Goal: Task Accomplishment & Management: Manage account settings

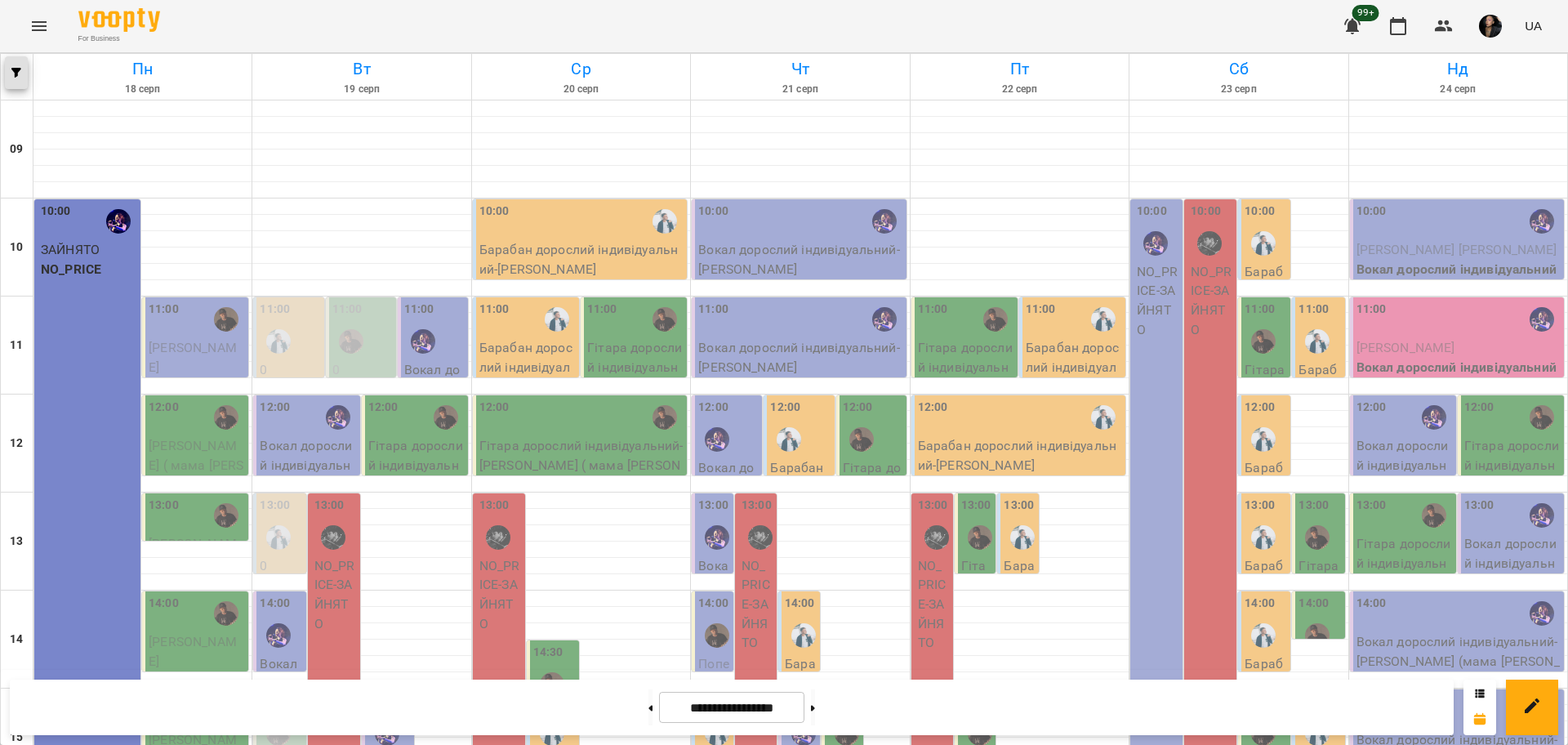
click at [26, 74] on span "button" at bounding box center [17, 73] width 23 height 10
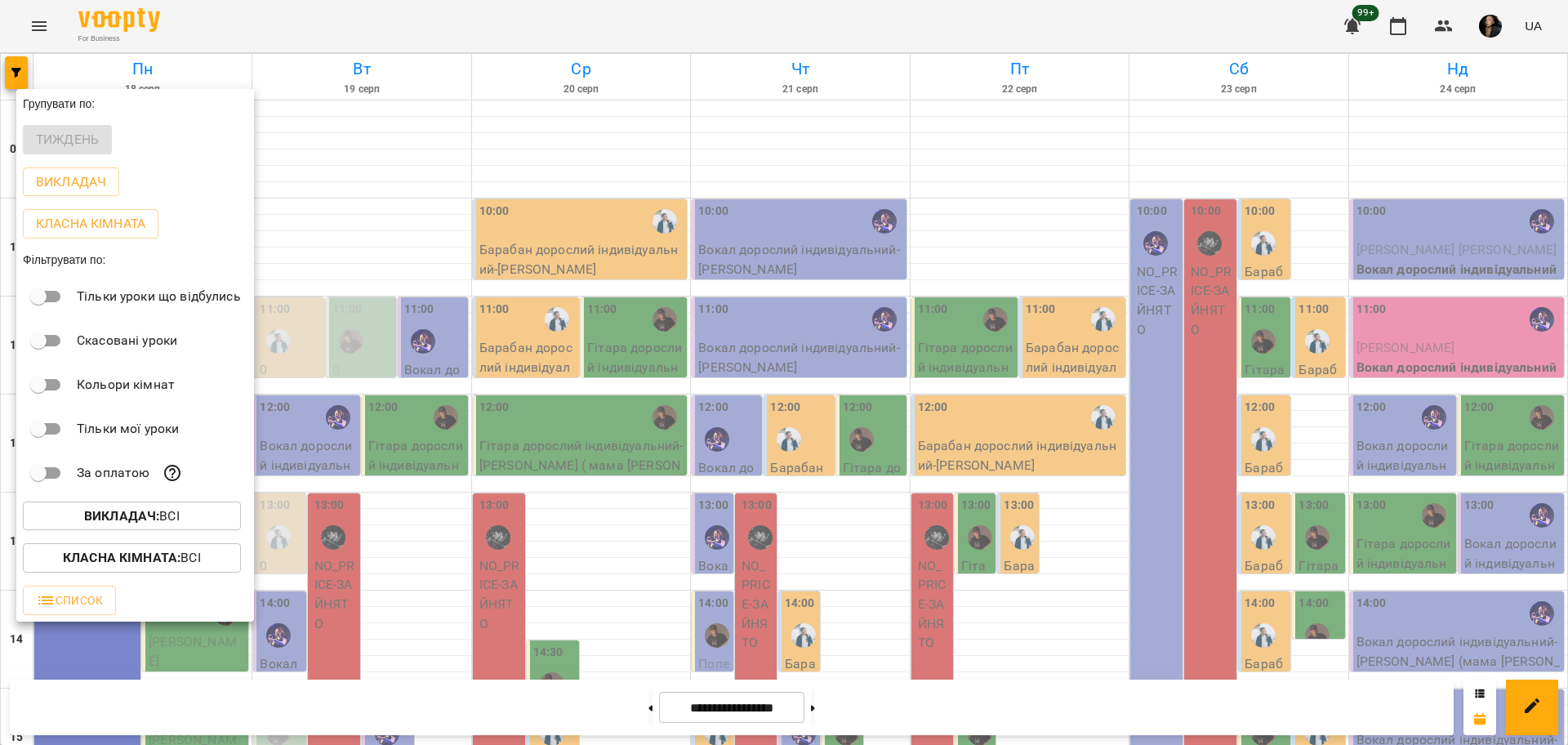
click at [183, 524] on span "Викладач : Всі" at bounding box center [131, 516] width 192 height 20
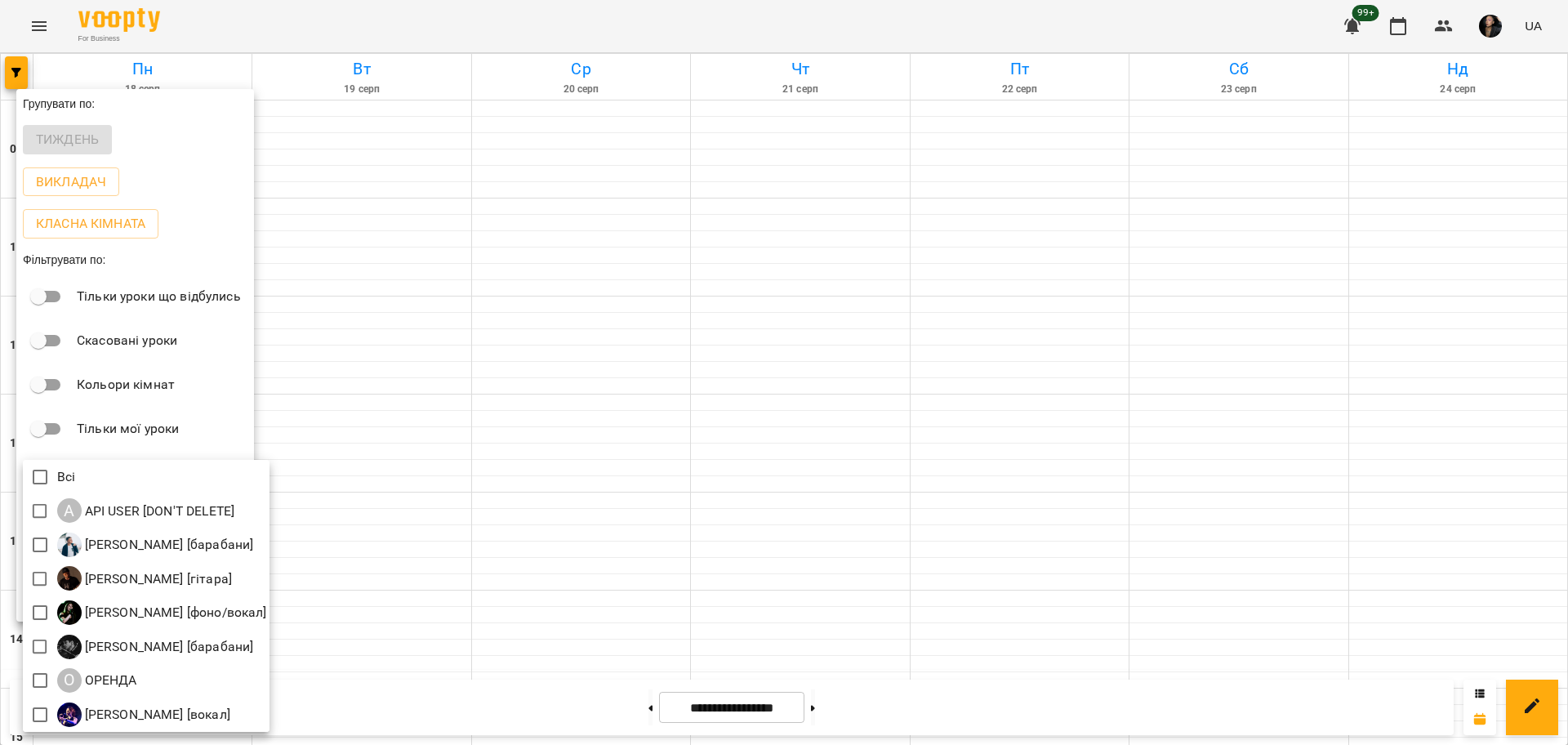
click at [867, 493] on div at bounding box center [784, 372] width 1568 height 745
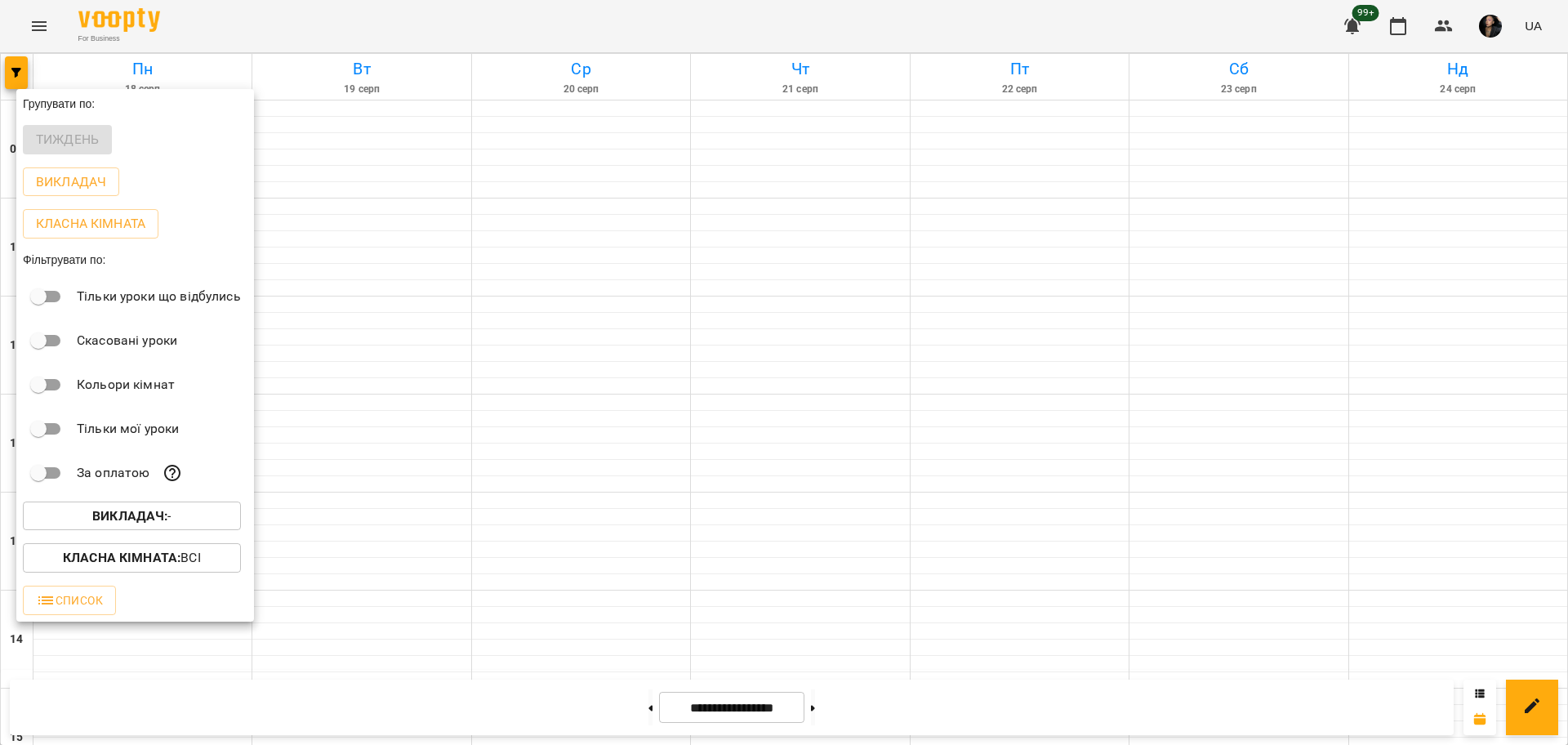
click at [173, 526] on span "Викладач : -" at bounding box center [131, 516] width 192 height 20
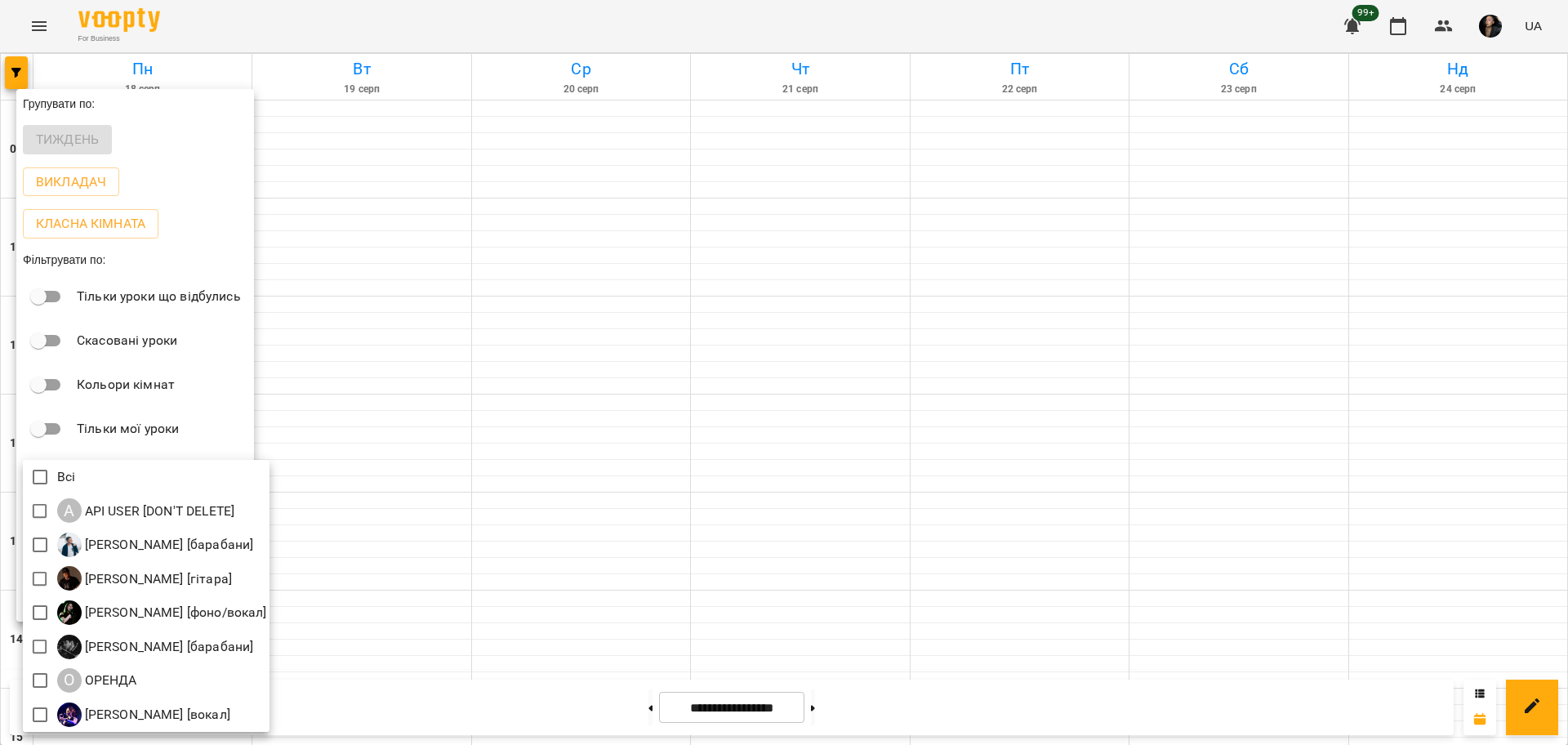
click at [788, 445] on div at bounding box center [784, 372] width 1568 height 745
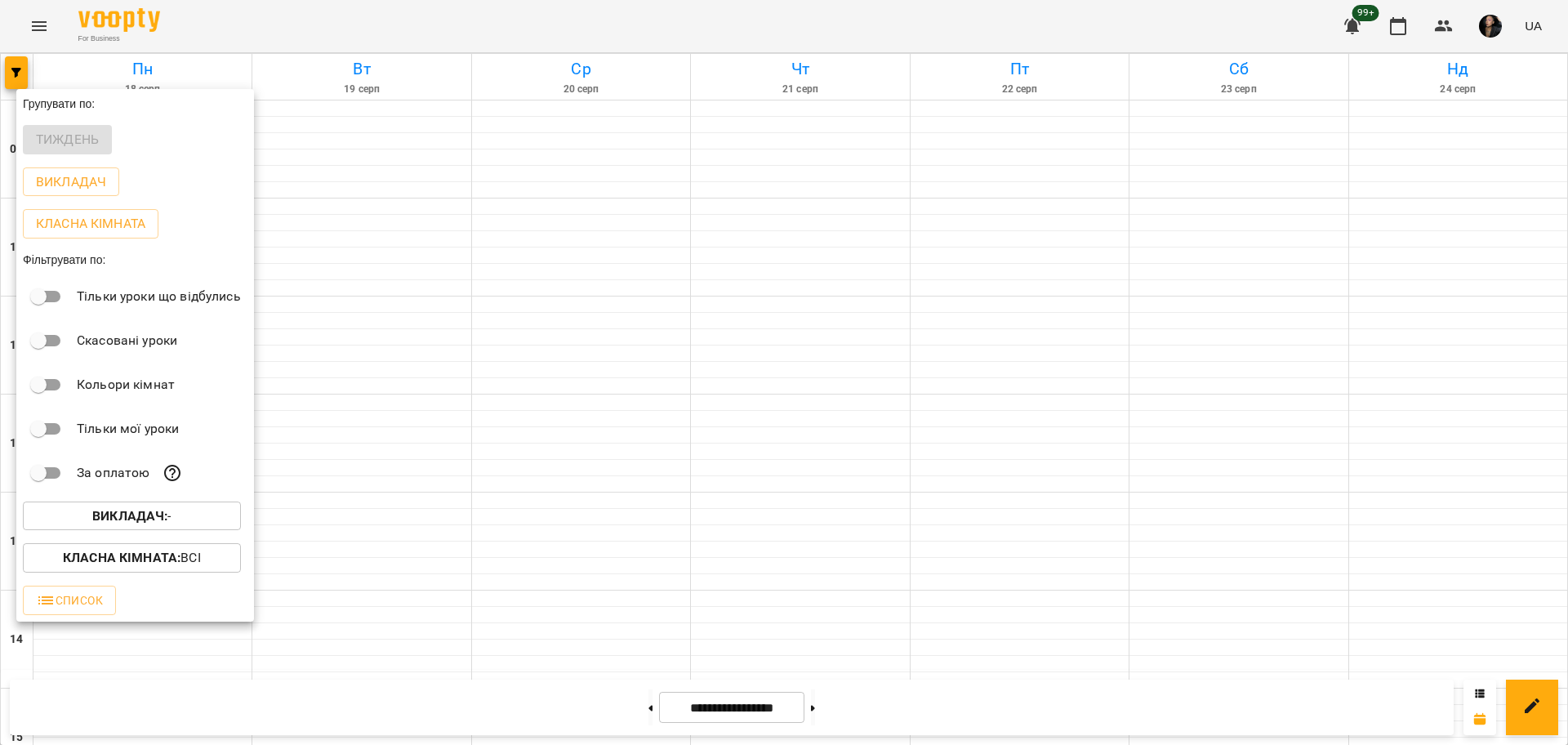
click at [129, 37] on div at bounding box center [784, 372] width 1568 height 745
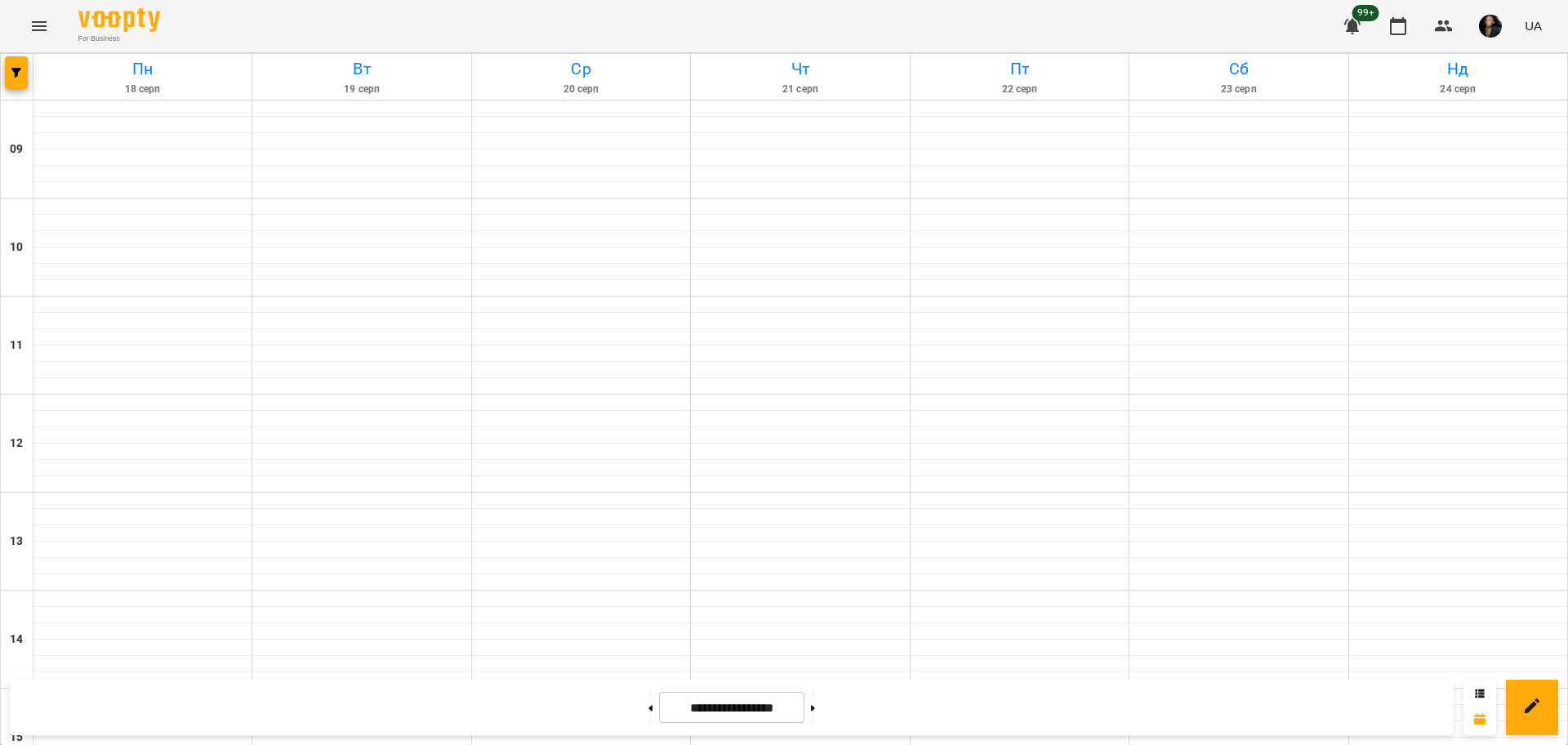
click at [43, 22] on icon "Menu" at bounding box center [39, 27] width 15 height 10
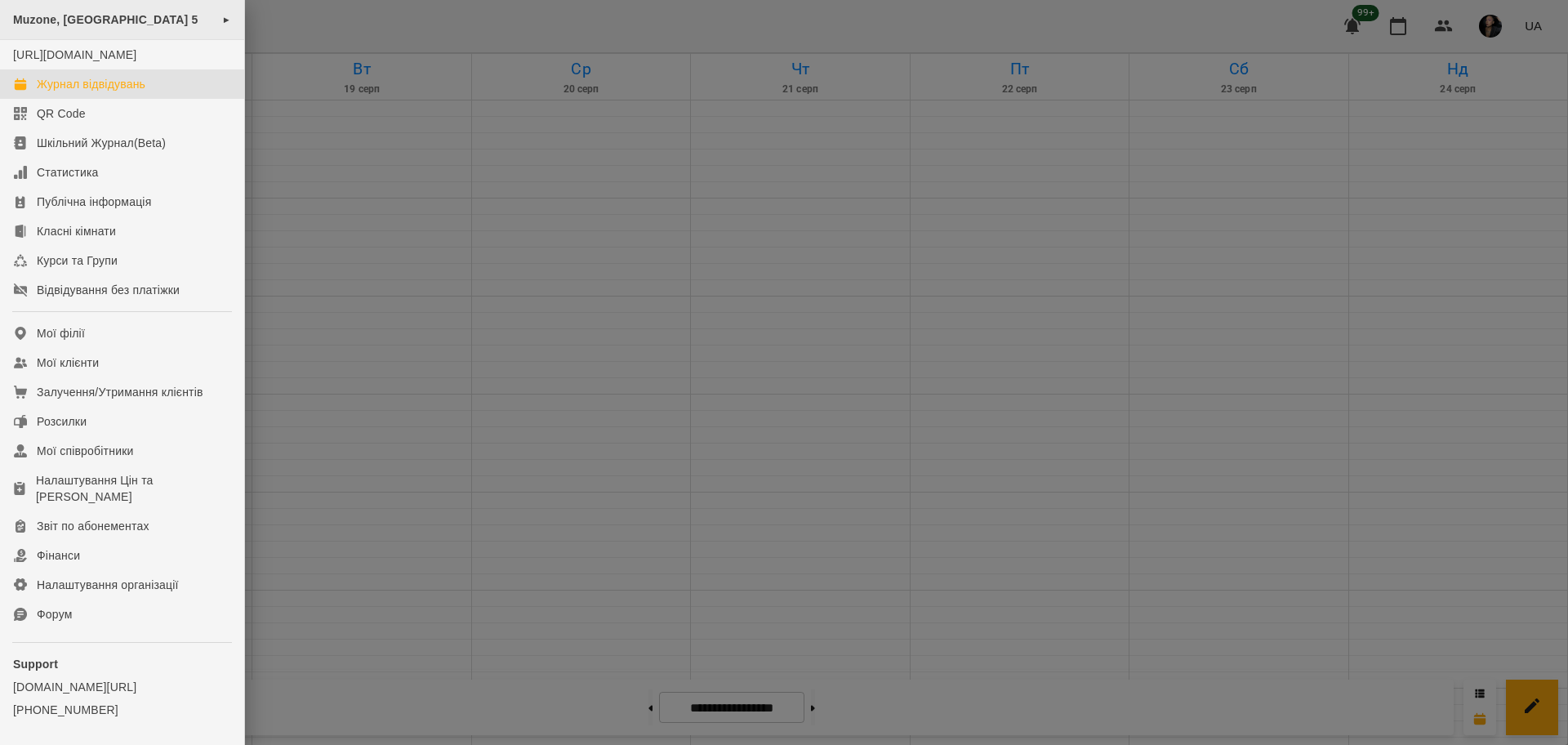
click at [68, 24] on span "Muzone, [GEOGRAPHIC_DATA] 5" at bounding box center [105, 20] width 185 height 13
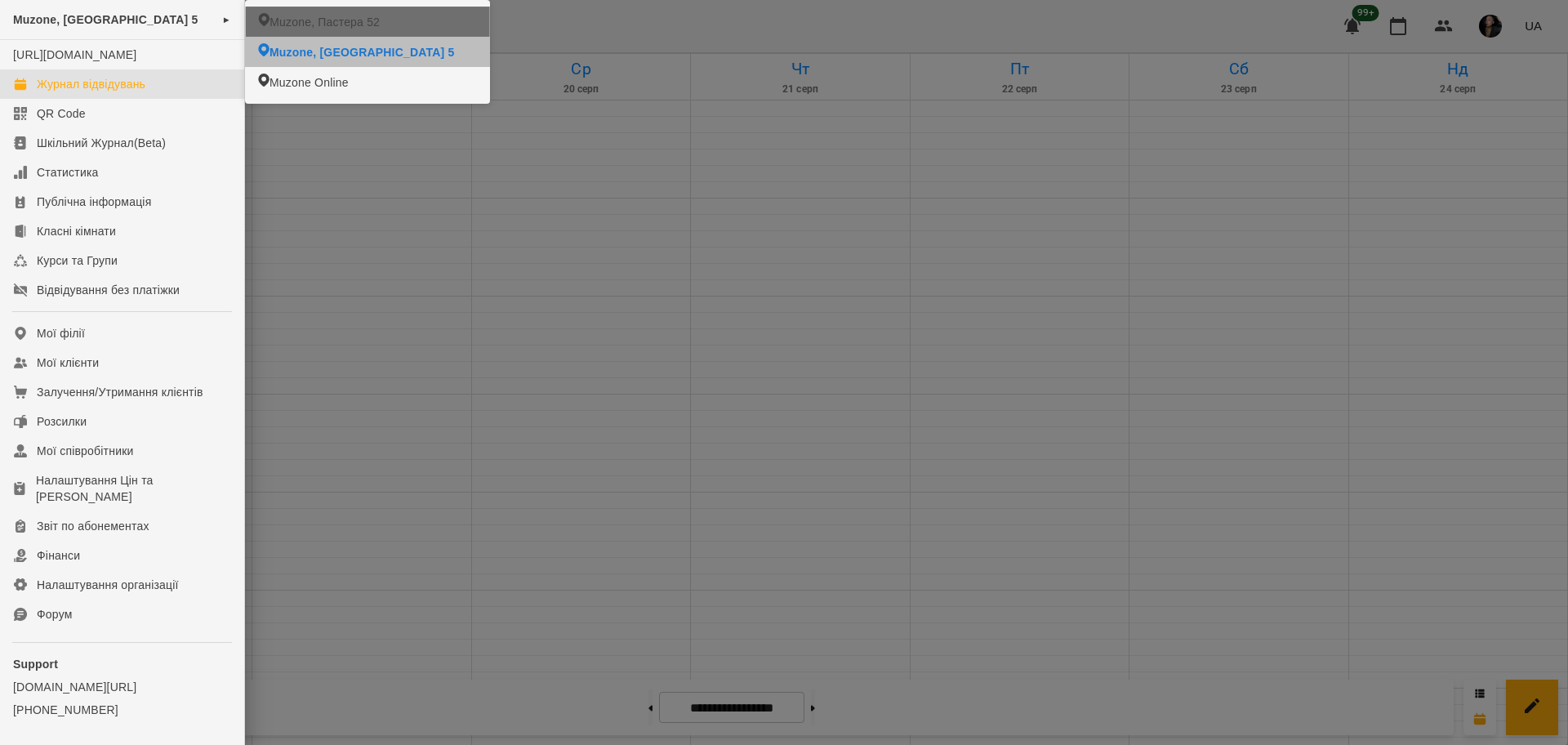
click at [386, 15] on li "Muzone, Пастера 52" at bounding box center [367, 22] width 244 height 30
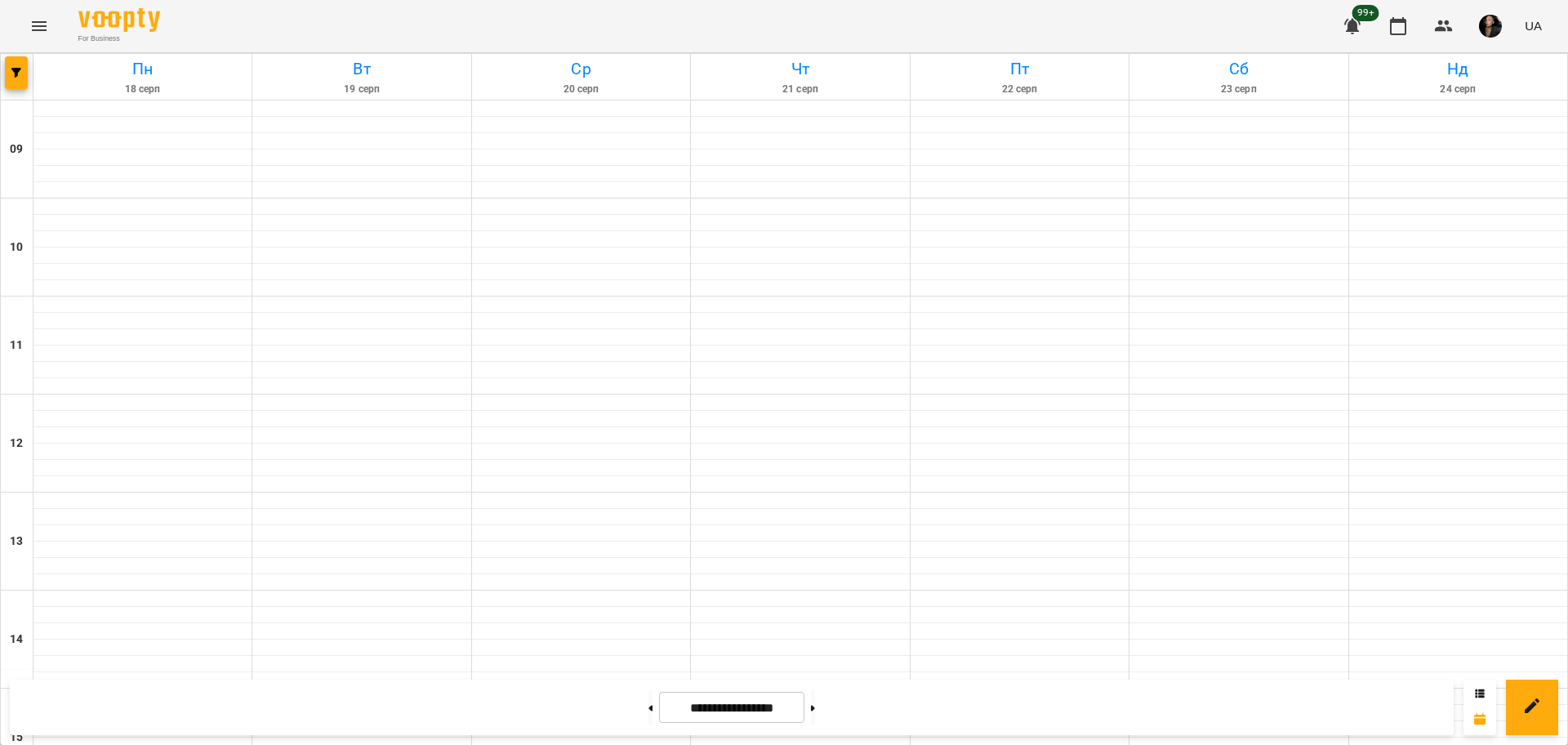
click at [28, 77] on div at bounding box center [17, 76] width 32 height 46
click at [22, 77] on button "button" at bounding box center [17, 72] width 23 height 32
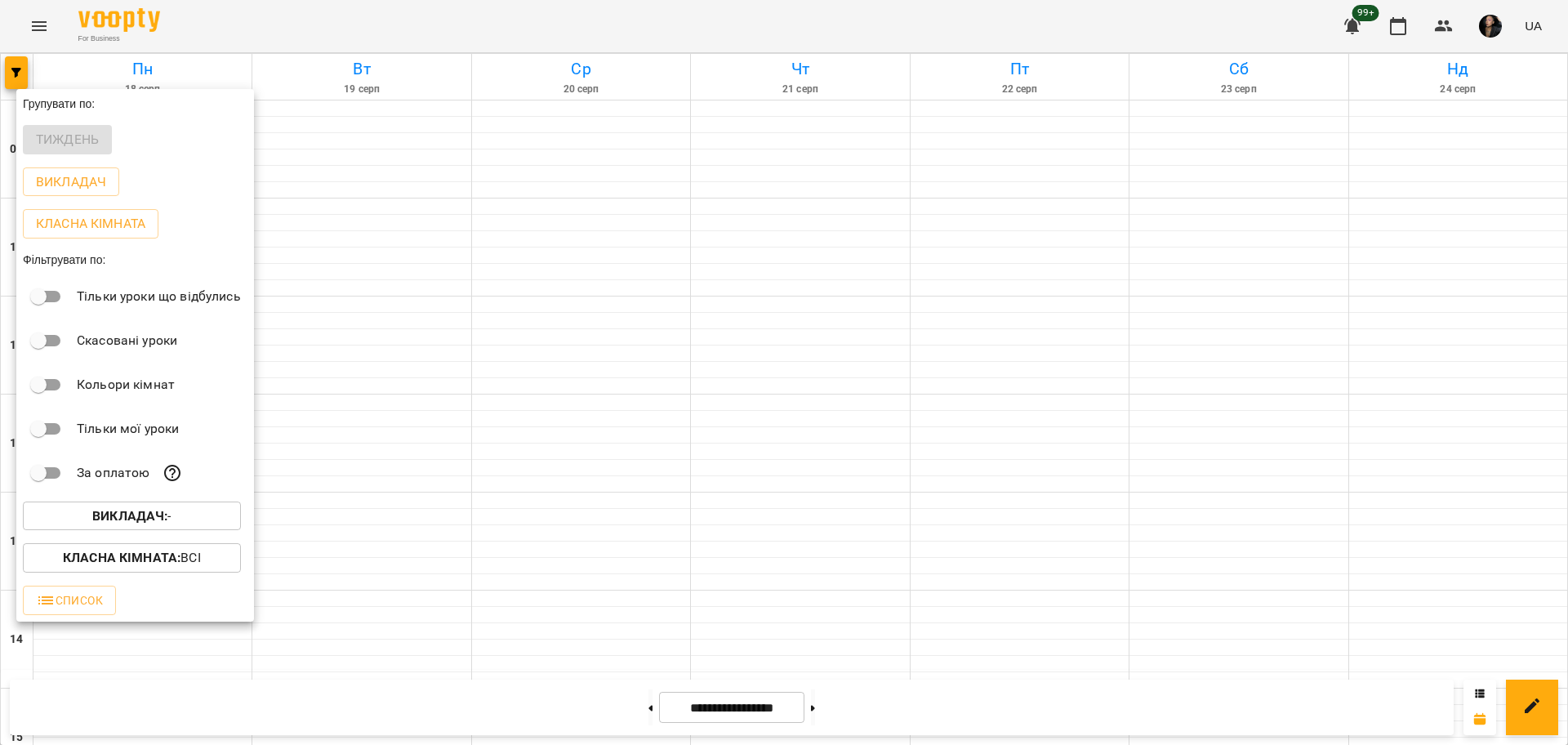
click at [134, 514] on b "Викладач :" at bounding box center [129, 515] width 75 height 16
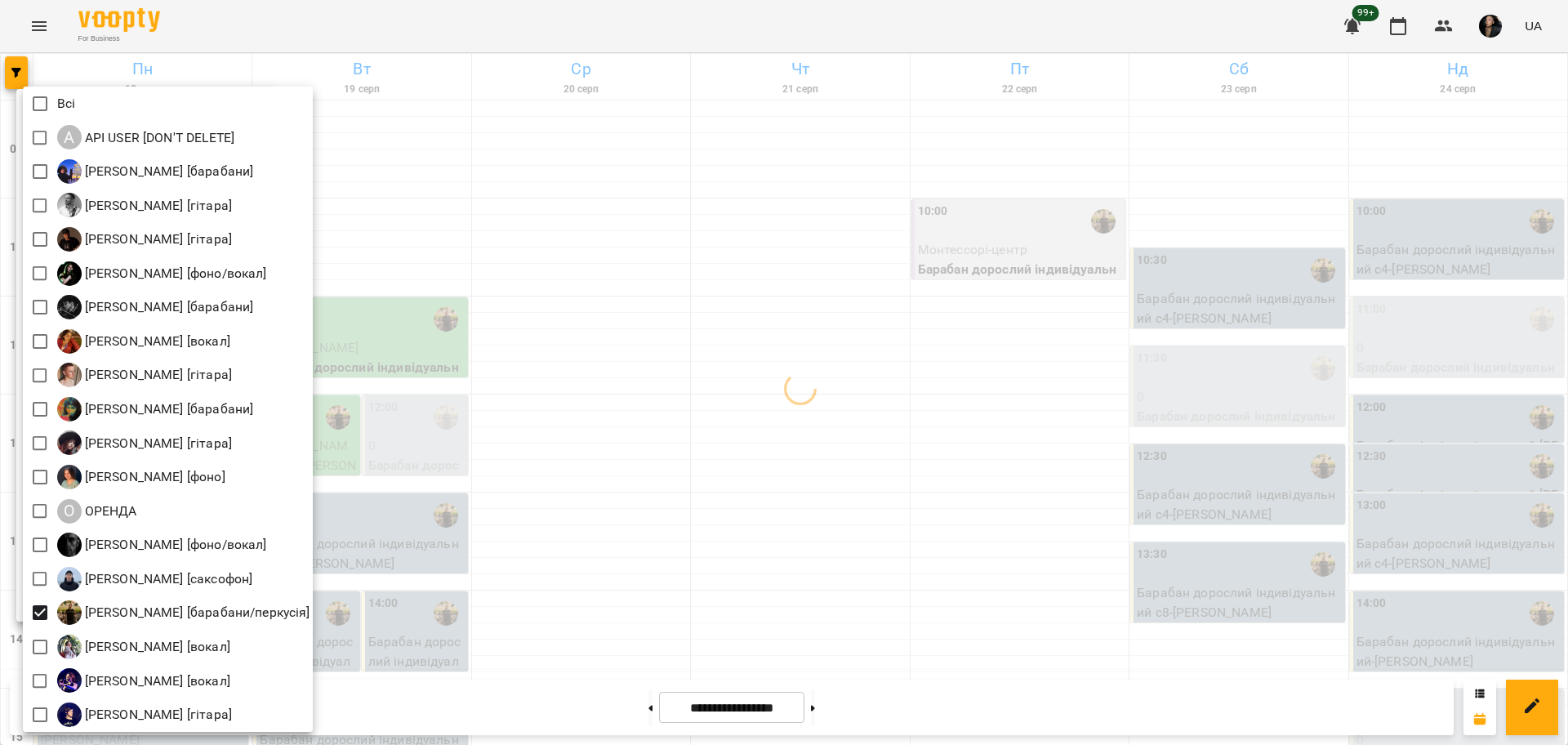
click at [748, 545] on div at bounding box center [784, 372] width 1568 height 745
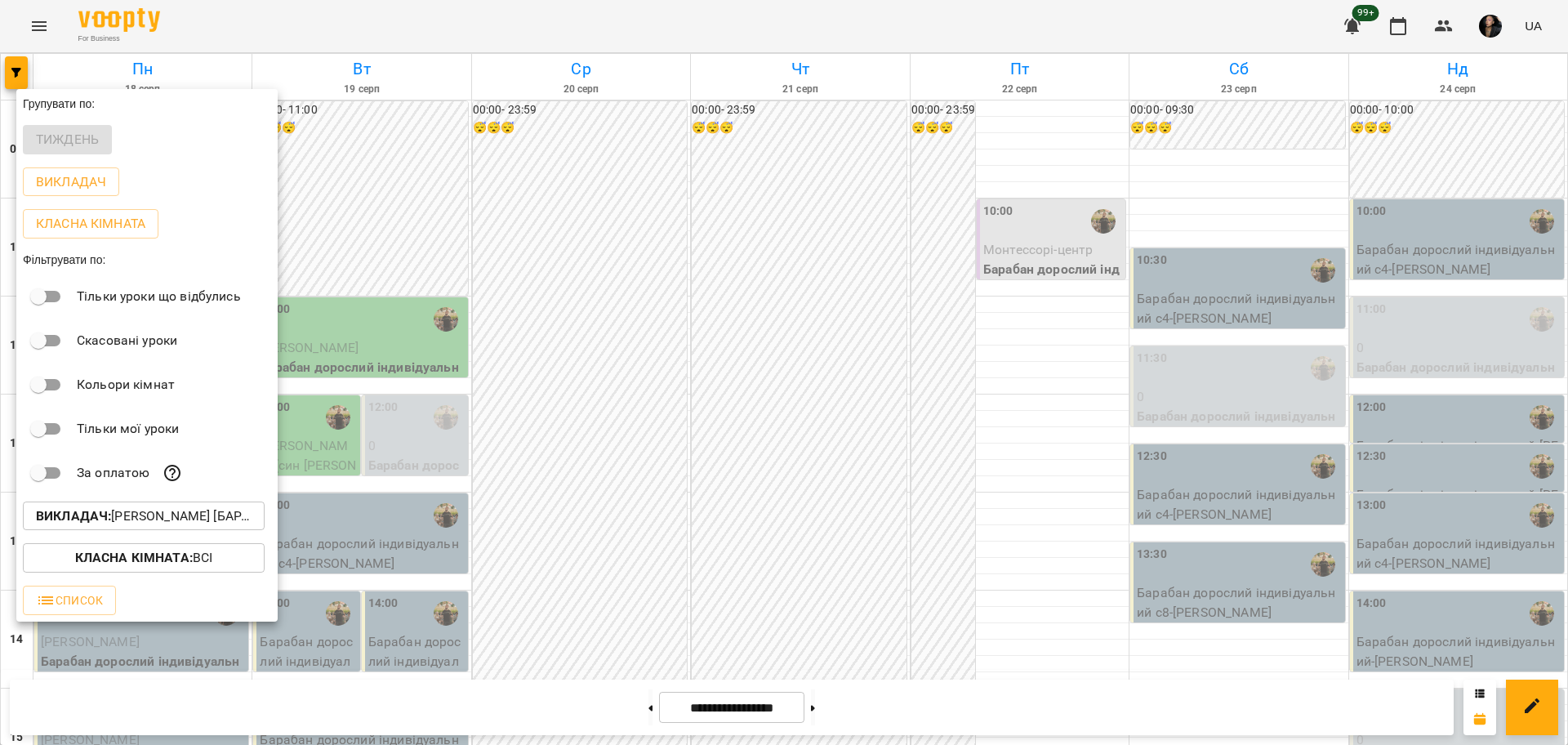
click at [807, 555] on div at bounding box center [784, 372] width 1568 height 745
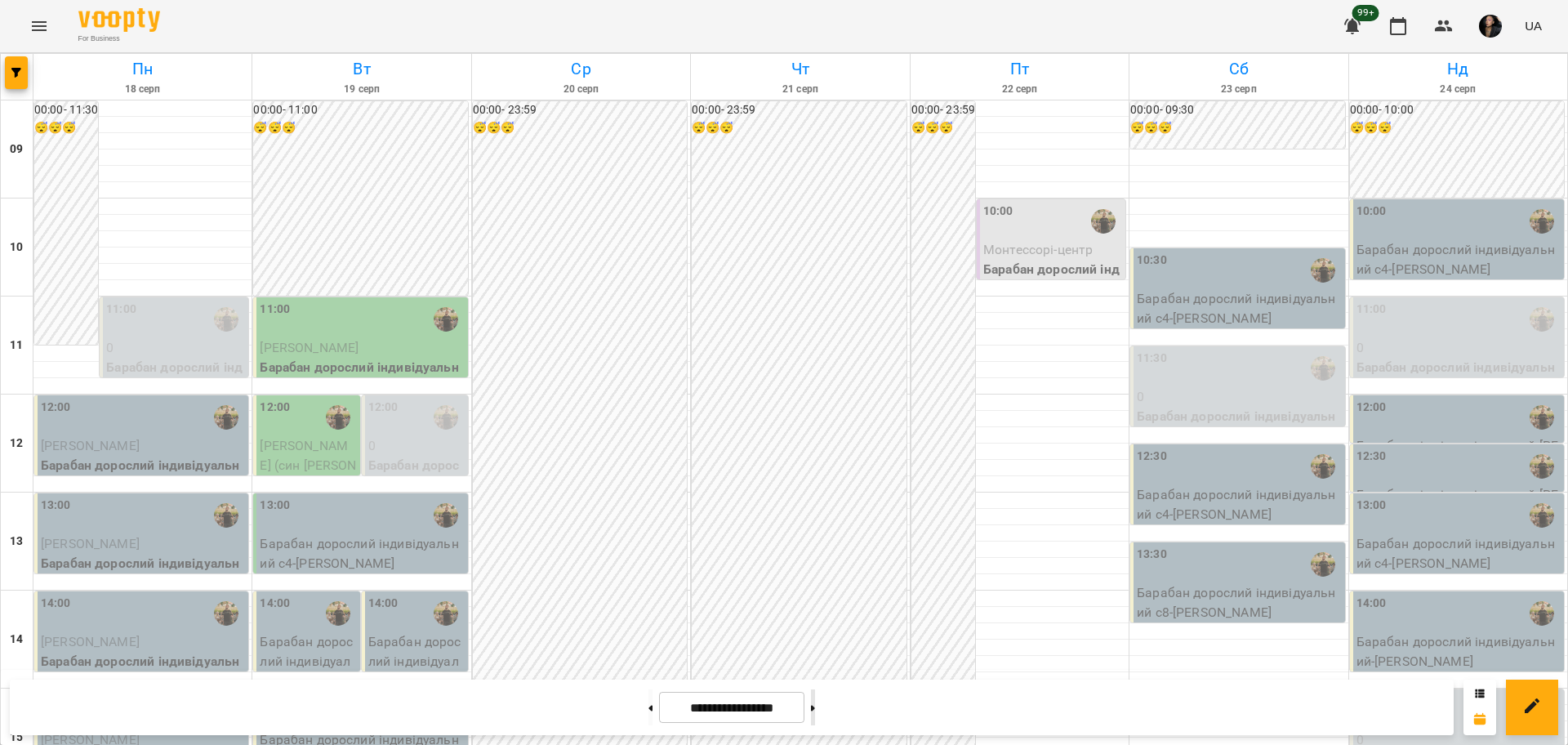
click at [815, 709] on button at bounding box center [812, 707] width 4 height 36
type input "**********"
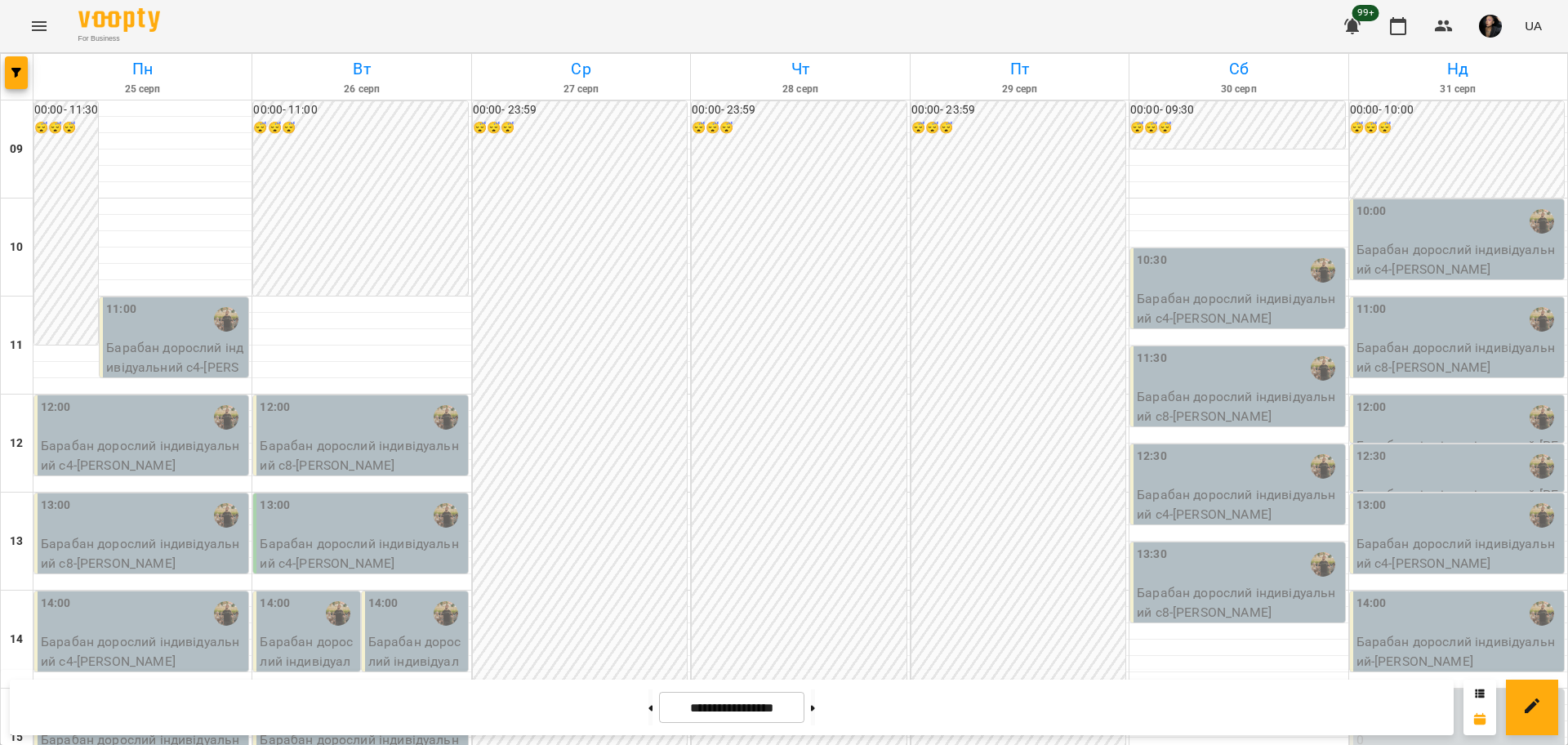
click at [449, 649] on p "Барабан дорослий індивідуальний с4 - Кірʼязова Юлія" at bounding box center [416, 680] width 96 height 96
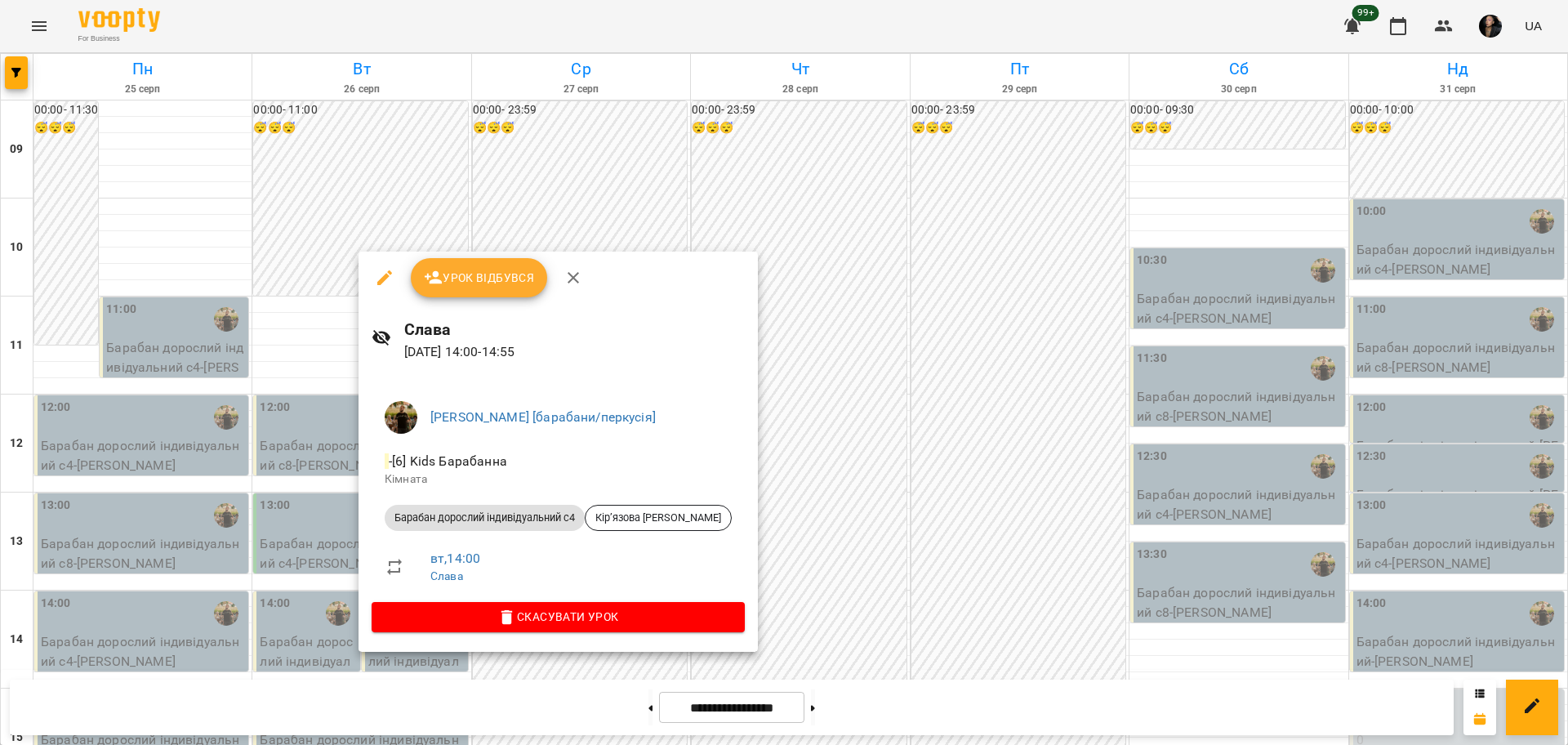
click at [855, 581] on div at bounding box center [784, 372] width 1568 height 745
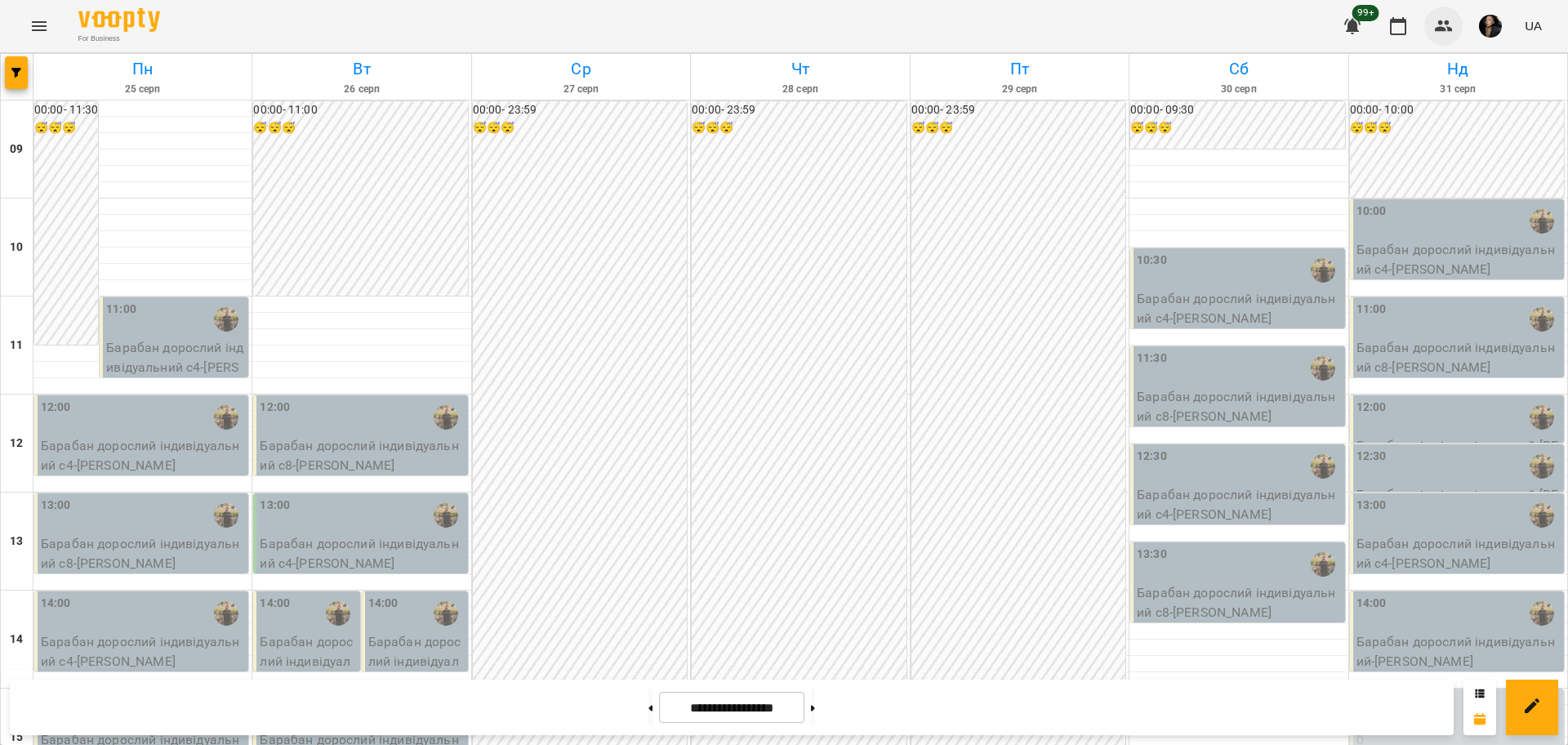
click at [1444, 17] on icon "button" at bounding box center [1444, 27] width 20 height 20
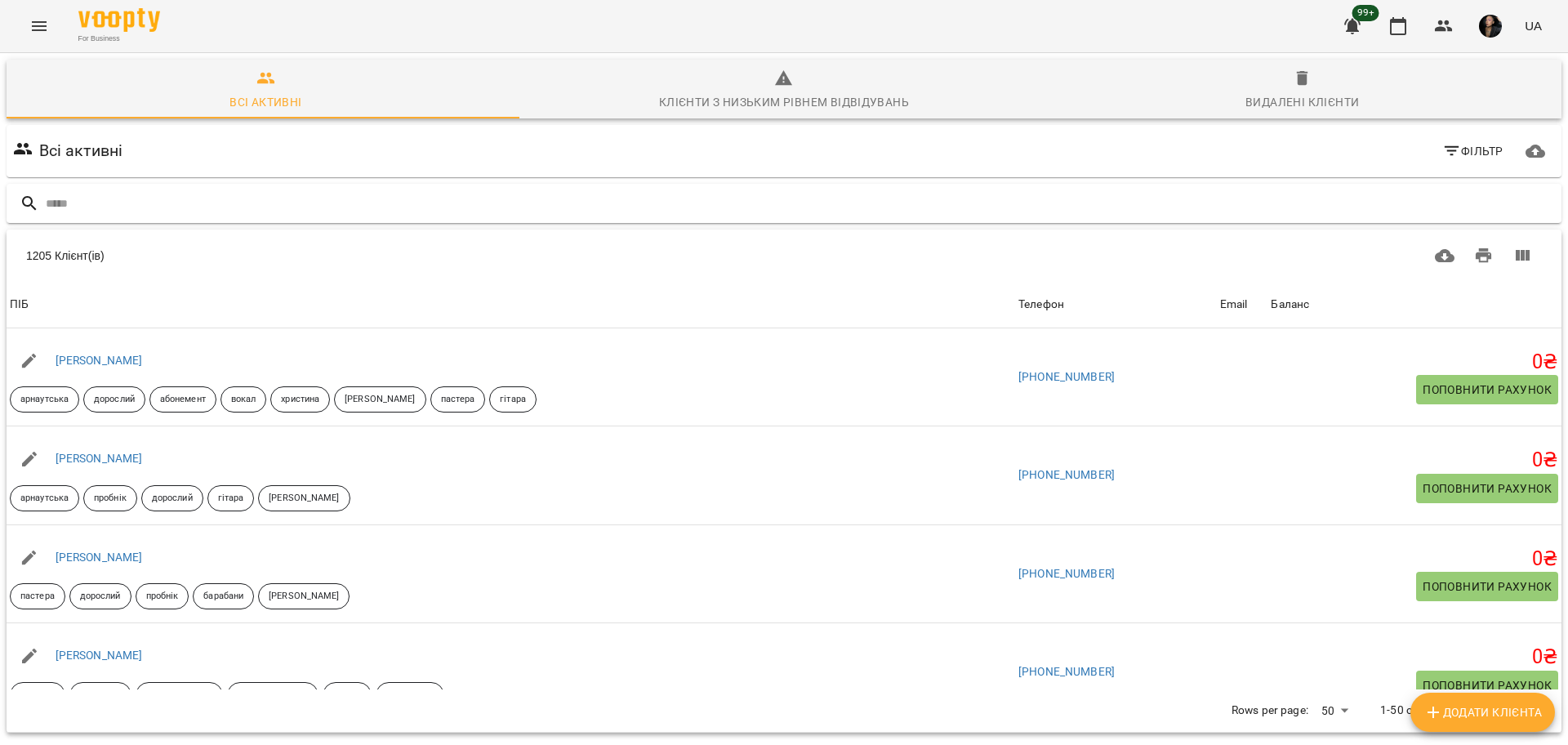
click at [423, 213] on input "text" at bounding box center [800, 203] width 1509 height 27
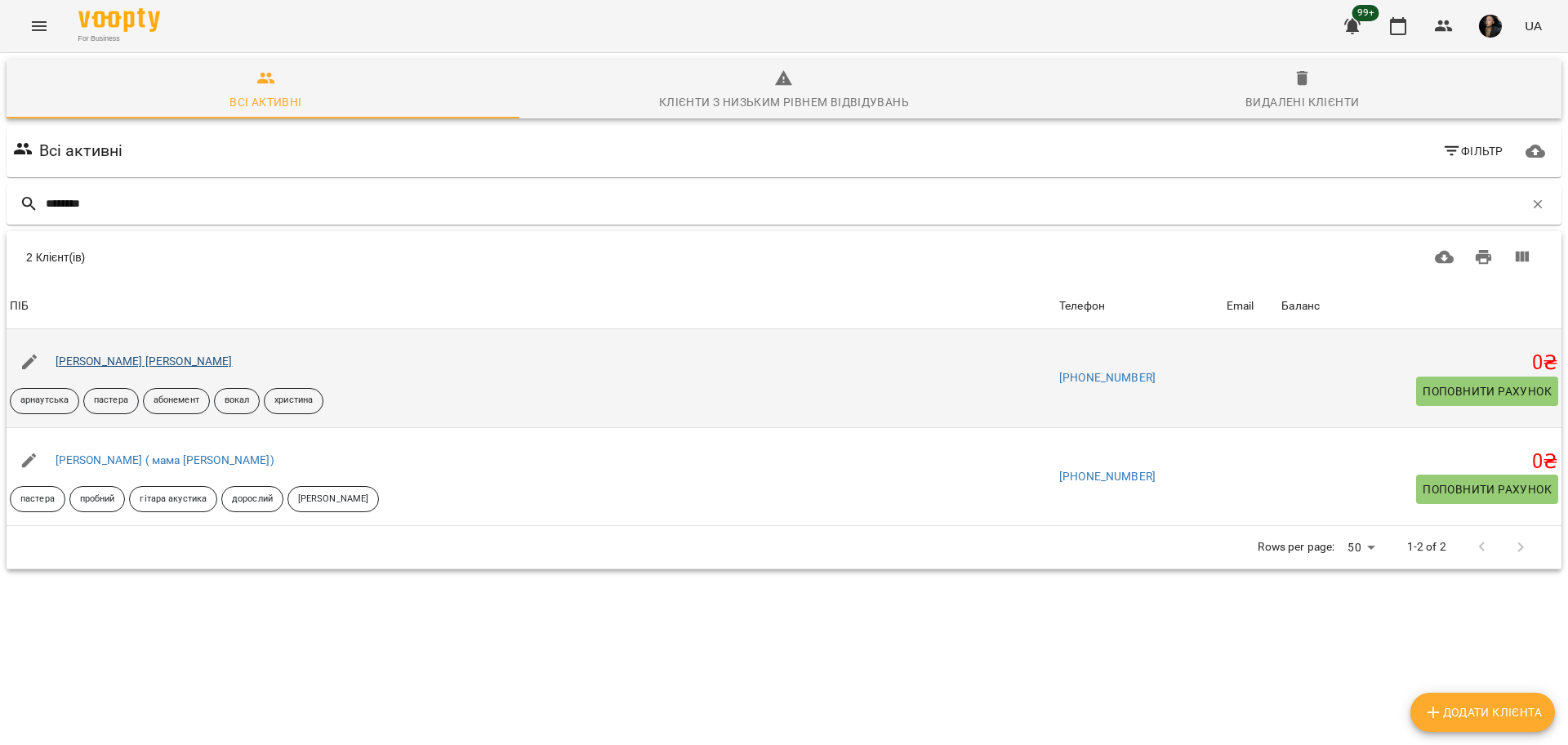
type input "********"
click at [135, 364] on link "Антоніна Вікторія" at bounding box center [144, 361] width 178 height 13
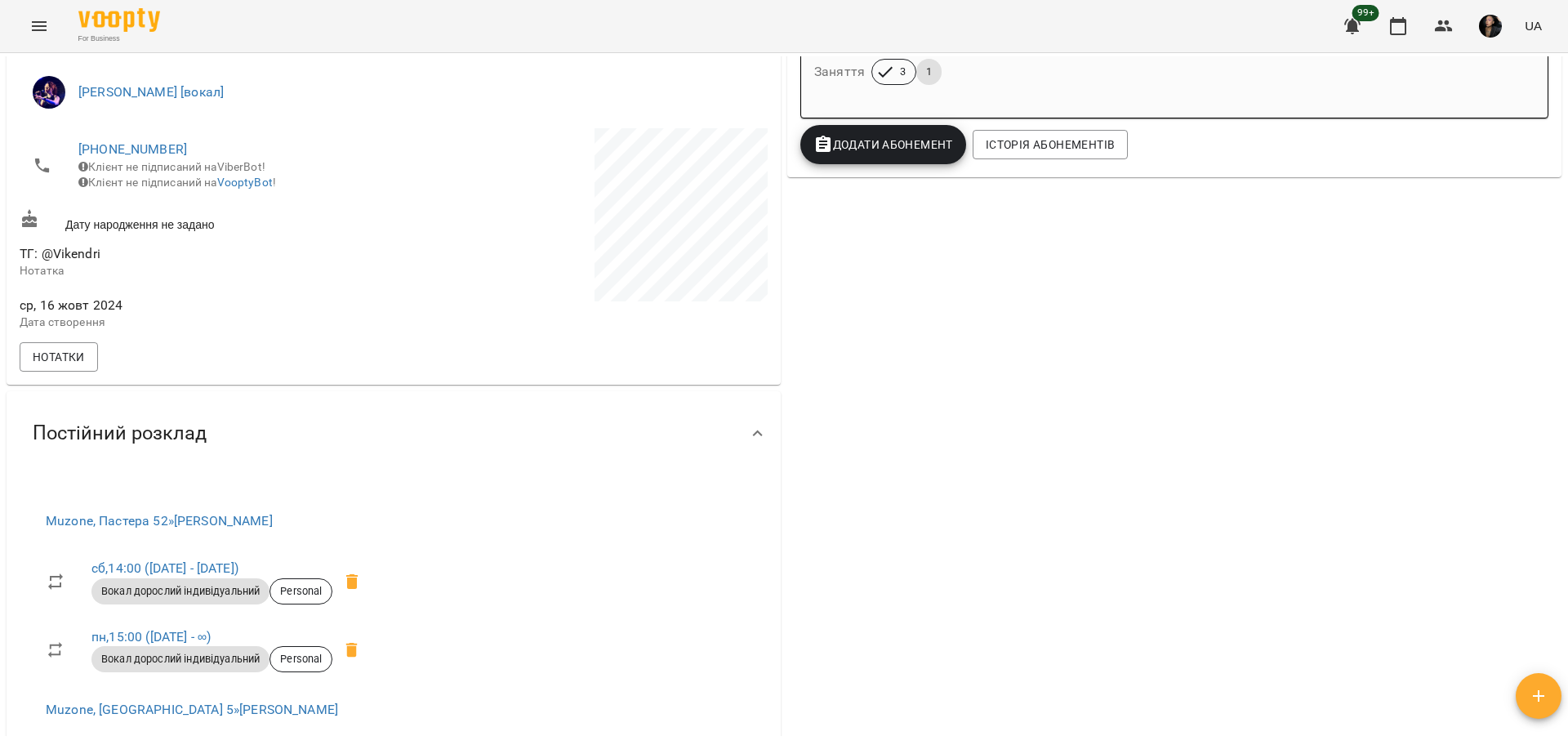
scroll to position [408, 0]
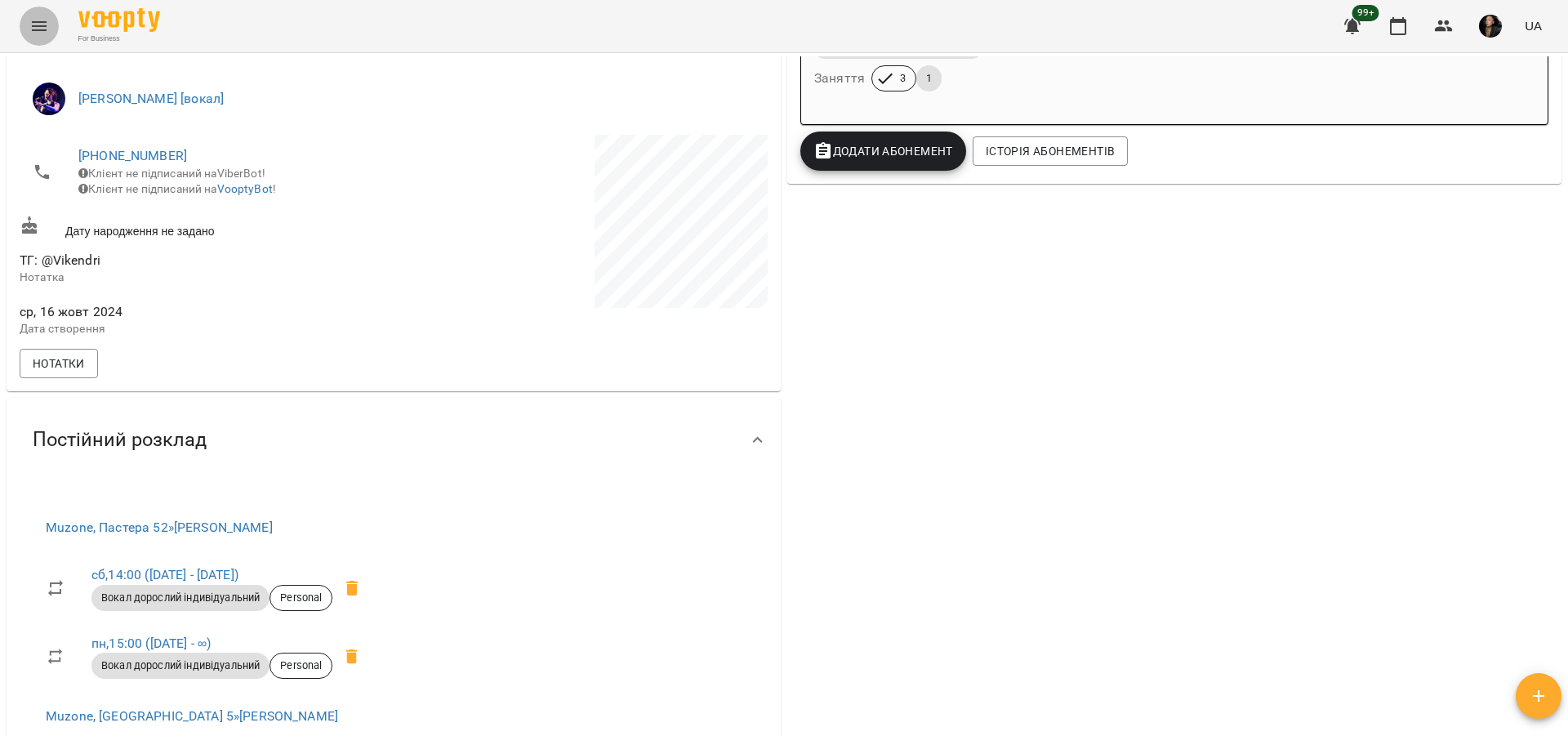
click at [36, 14] on button "Menu" at bounding box center [39, 26] width 39 height 39
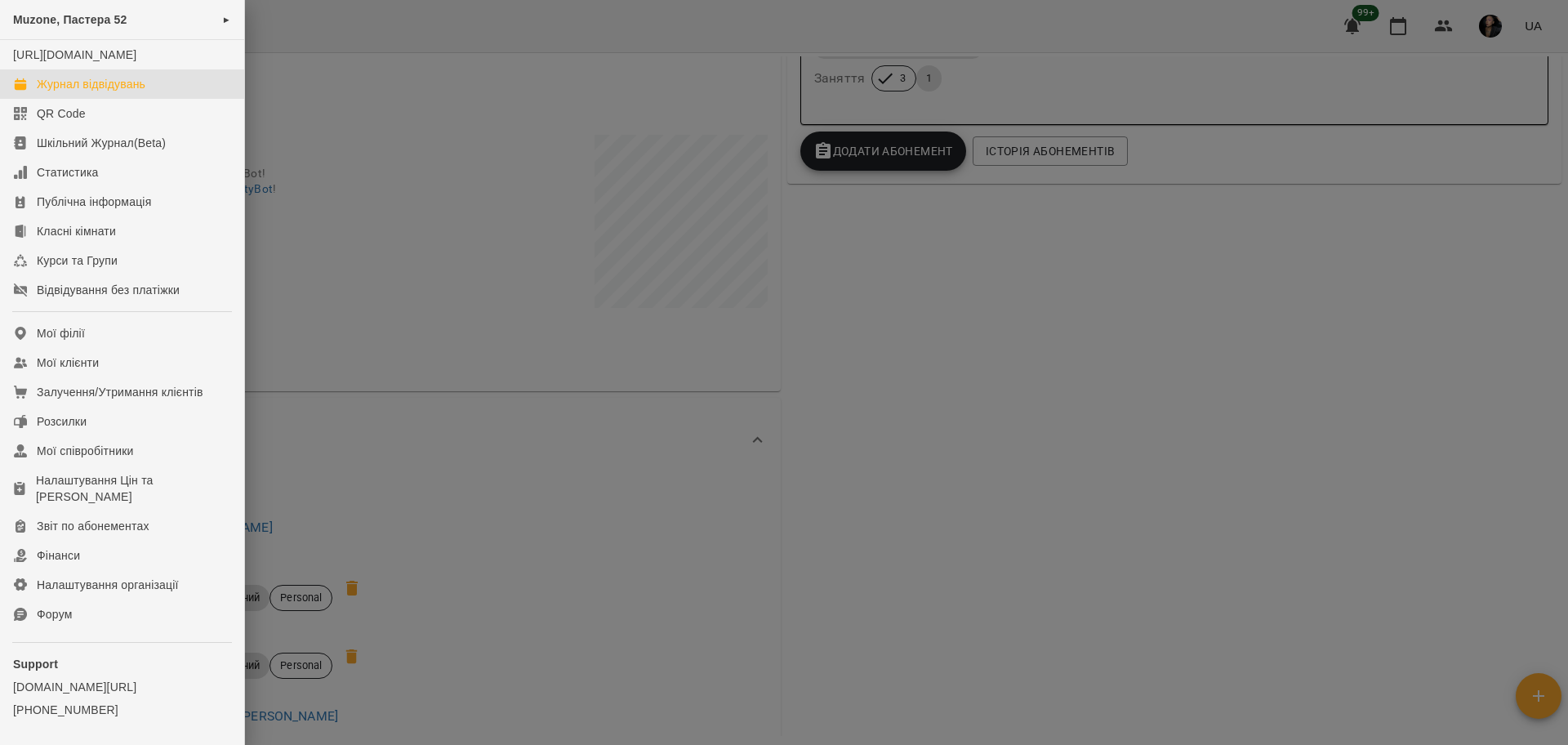
click at [96, 92] on div "Журнал відвідувань" at bounding box center [90, 85] width 109 height 17
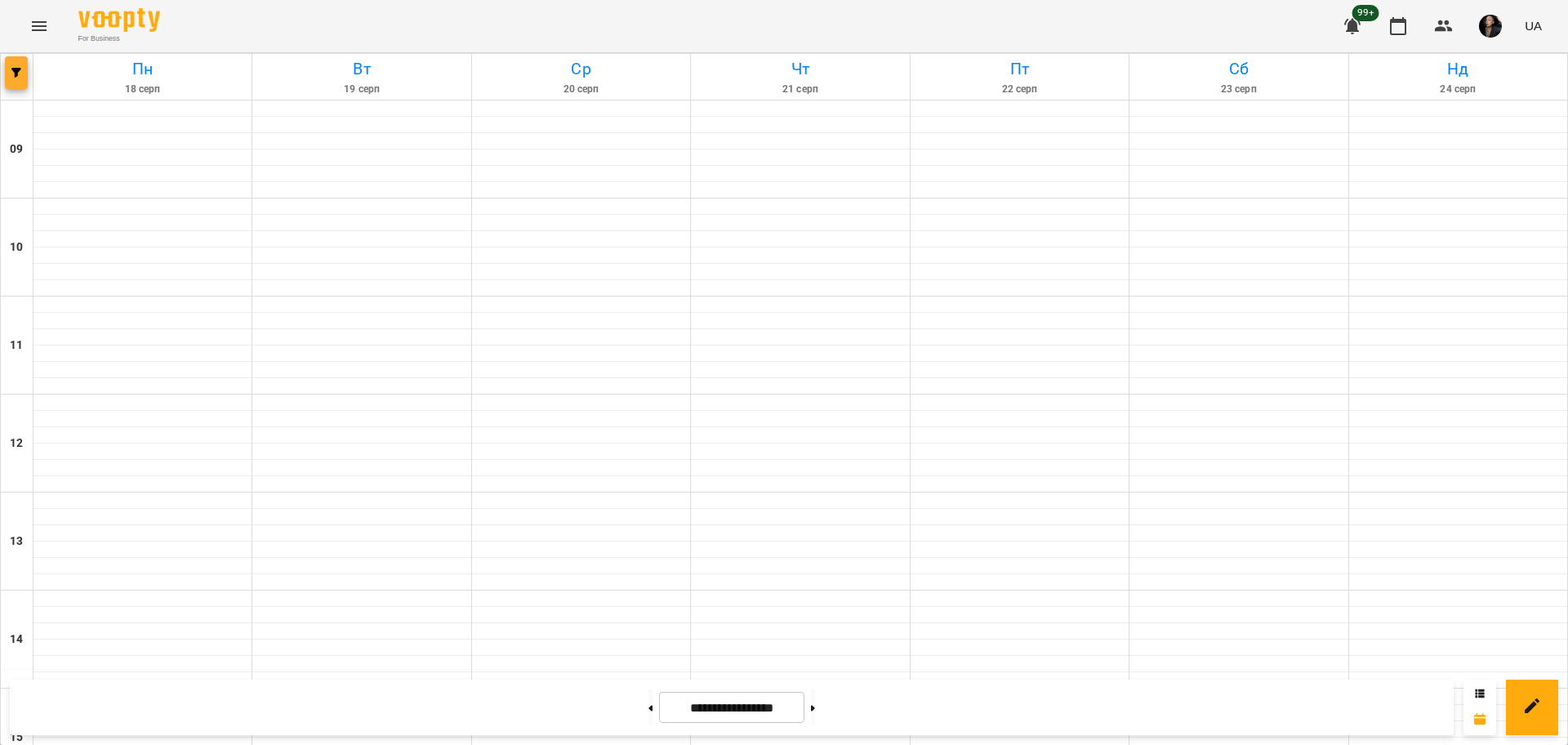
click at [17, 61] on button "button" at bounding box center [17, 72] width 23 height 32
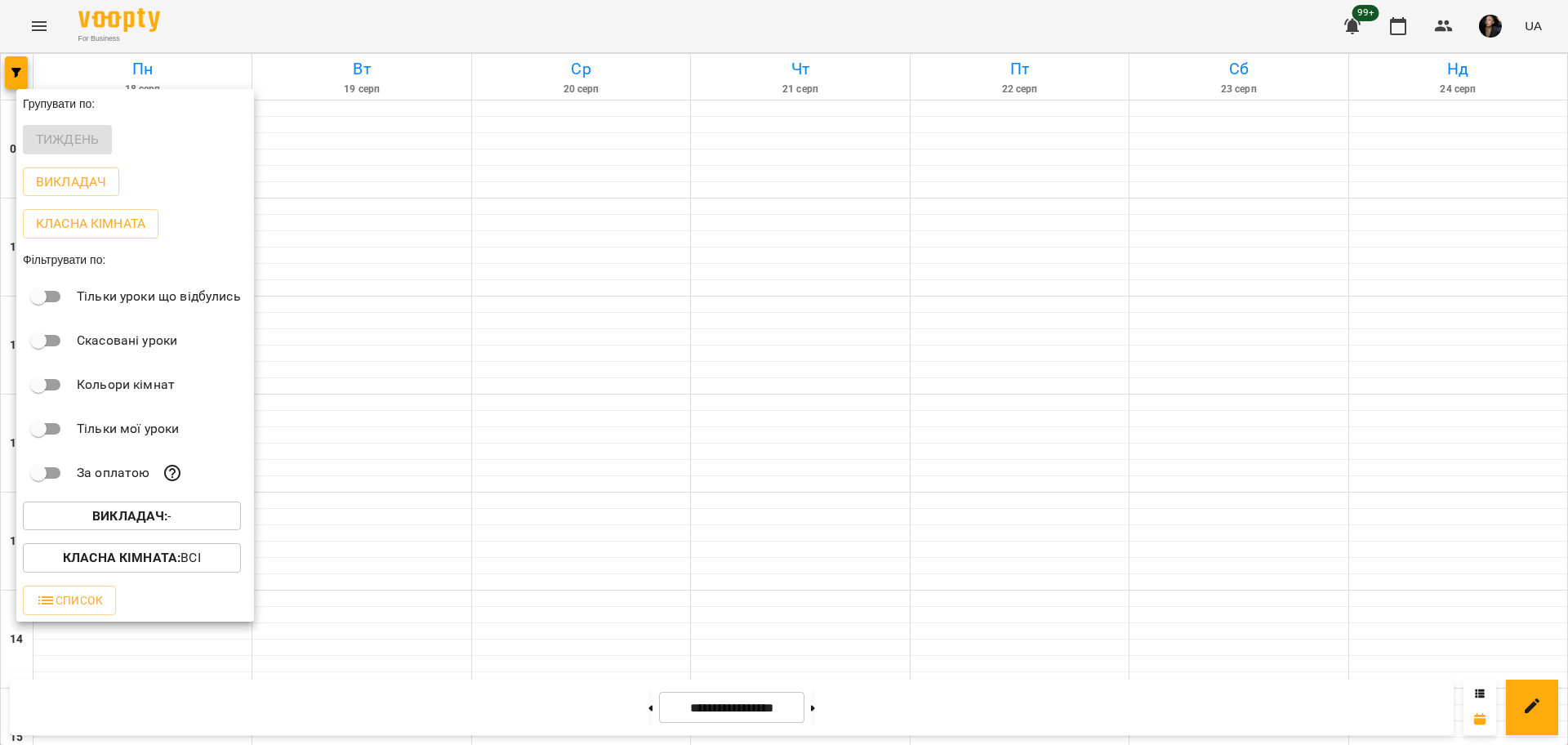
click at [218, 506] on button "Викладач : -" at bounding box center [132, 515] width 218 height 29
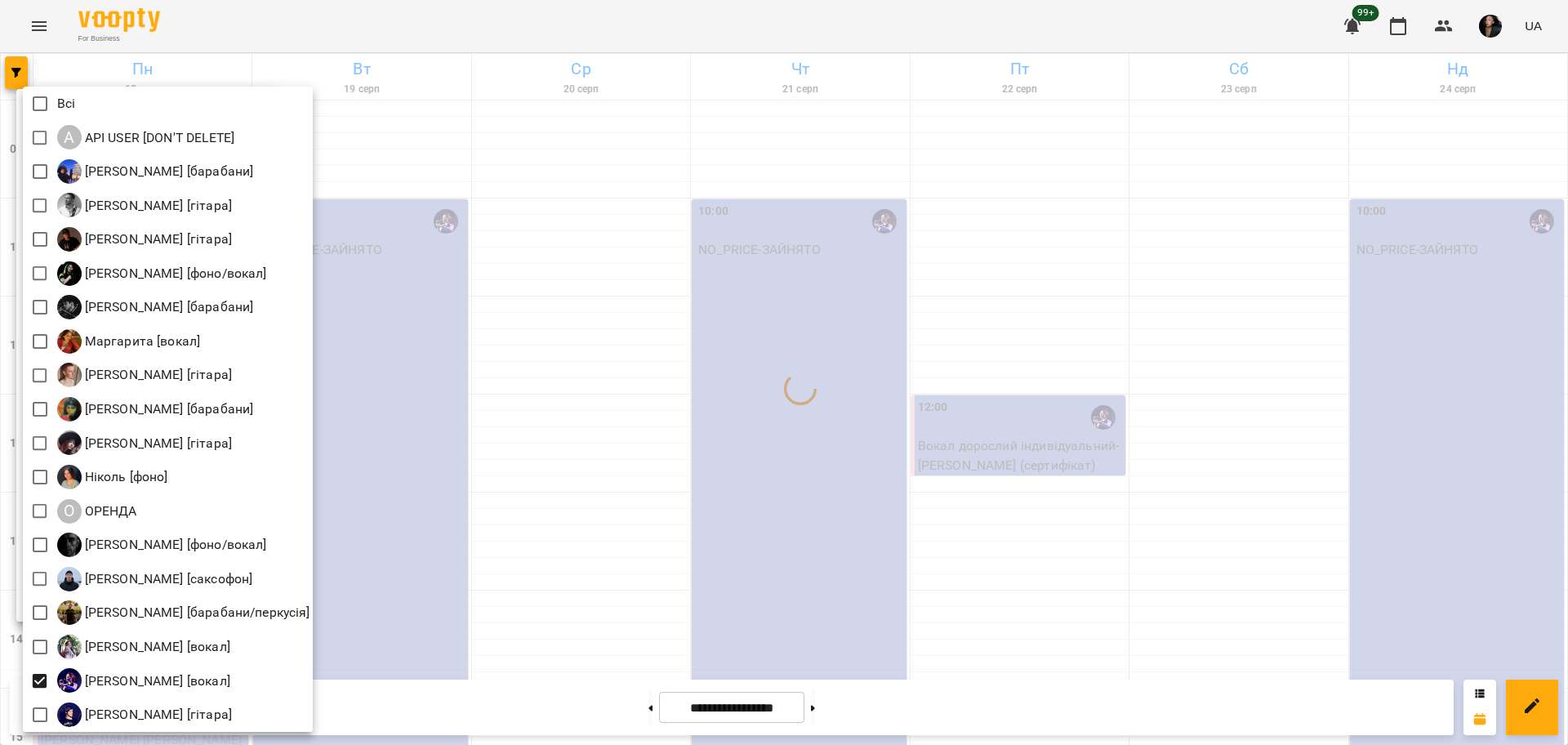
click at [580, 547] on div at bounding box center [784, 372] width 1568 height 745
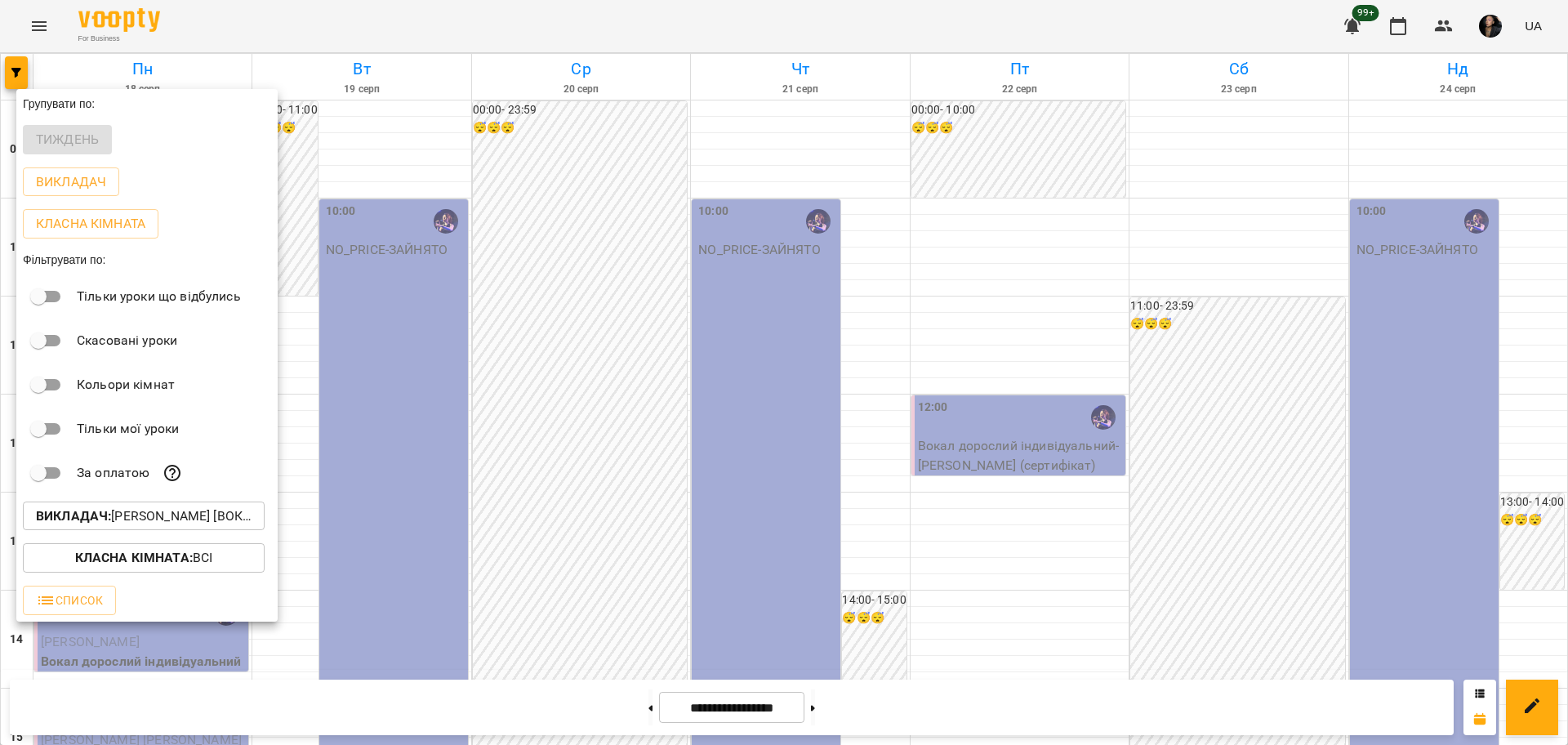
click at [580, 547] on div at bounding box center [784, 372] width 1568 height 745
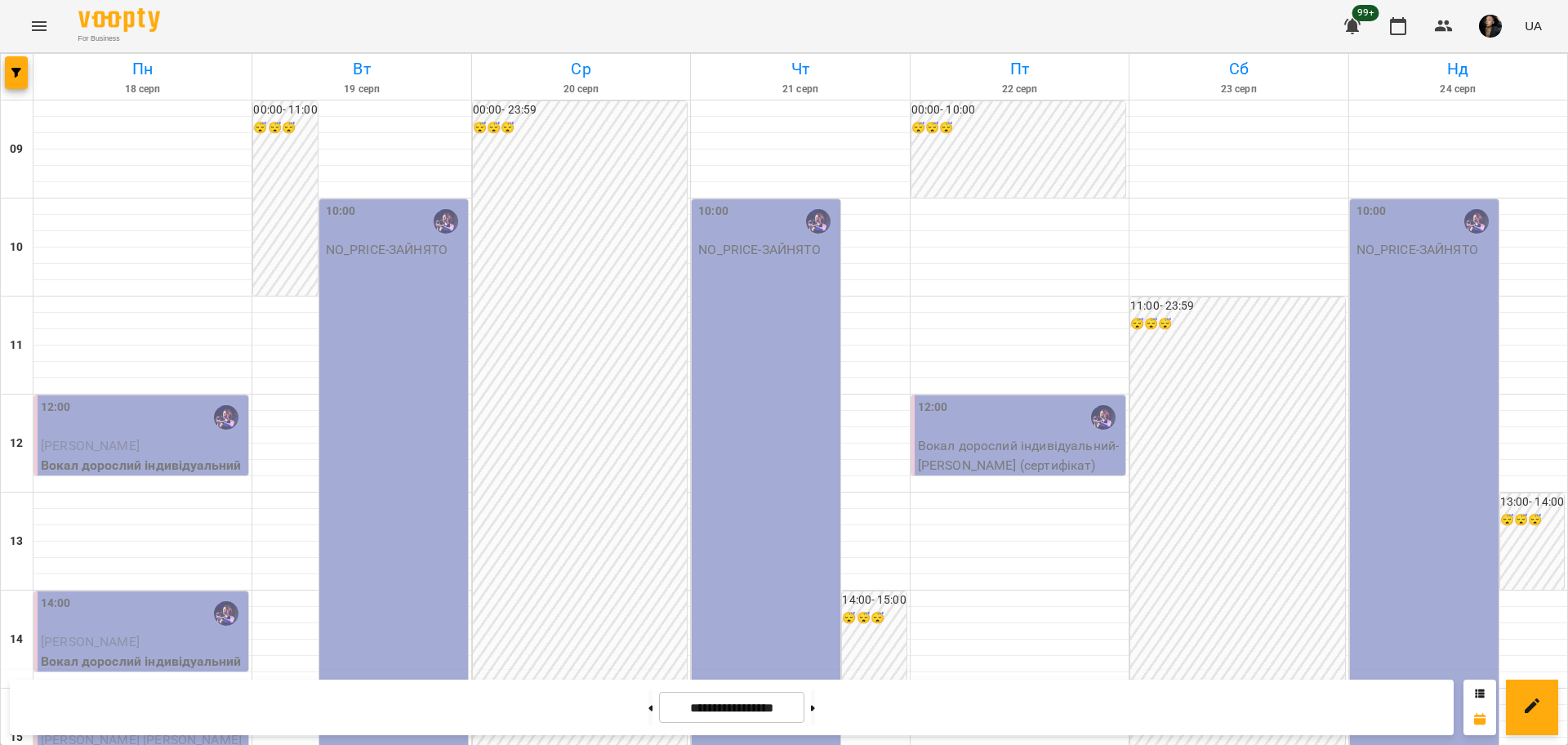
scroll to position [306, 0]
click at [1446, 20] on icon "button" at bounding box center [1444, 27] width 20 height 20
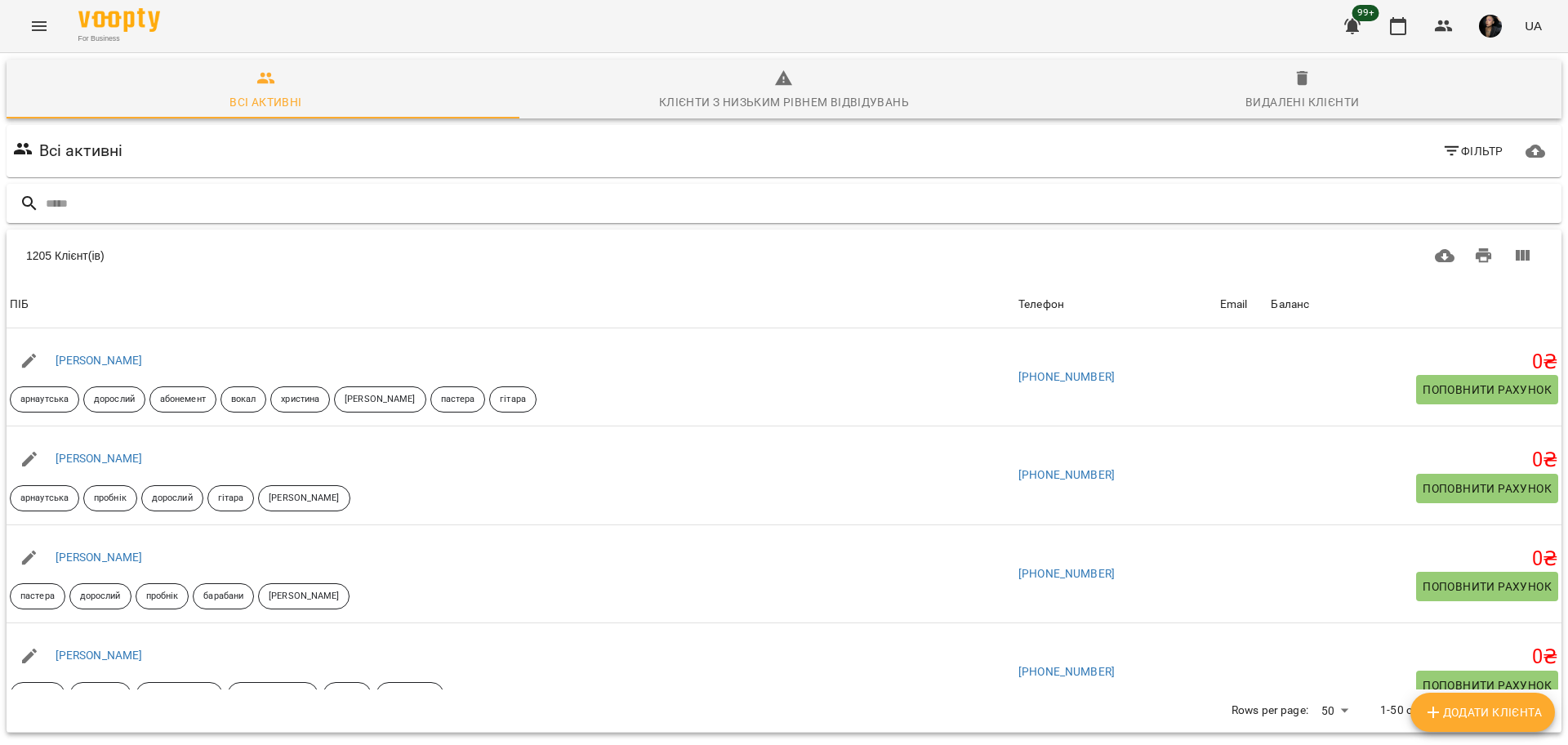
click at [779, 197] on input "text" at bounding box center [800, 203] width 1509 height 27
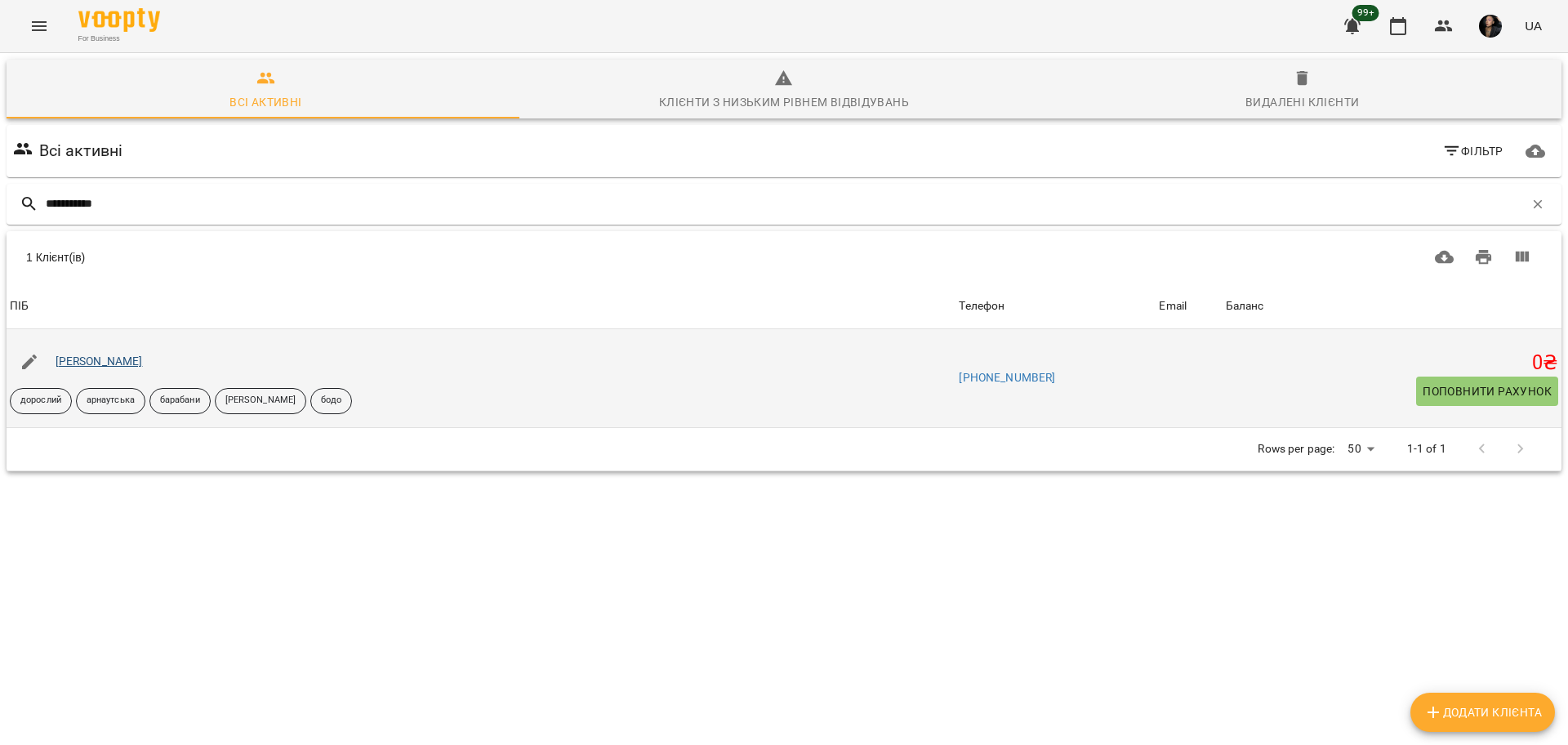
type input "**********"
click at [133, 358] on link "[PERSON_NAME]" at bounding box center [99, 361] width 87 height 13
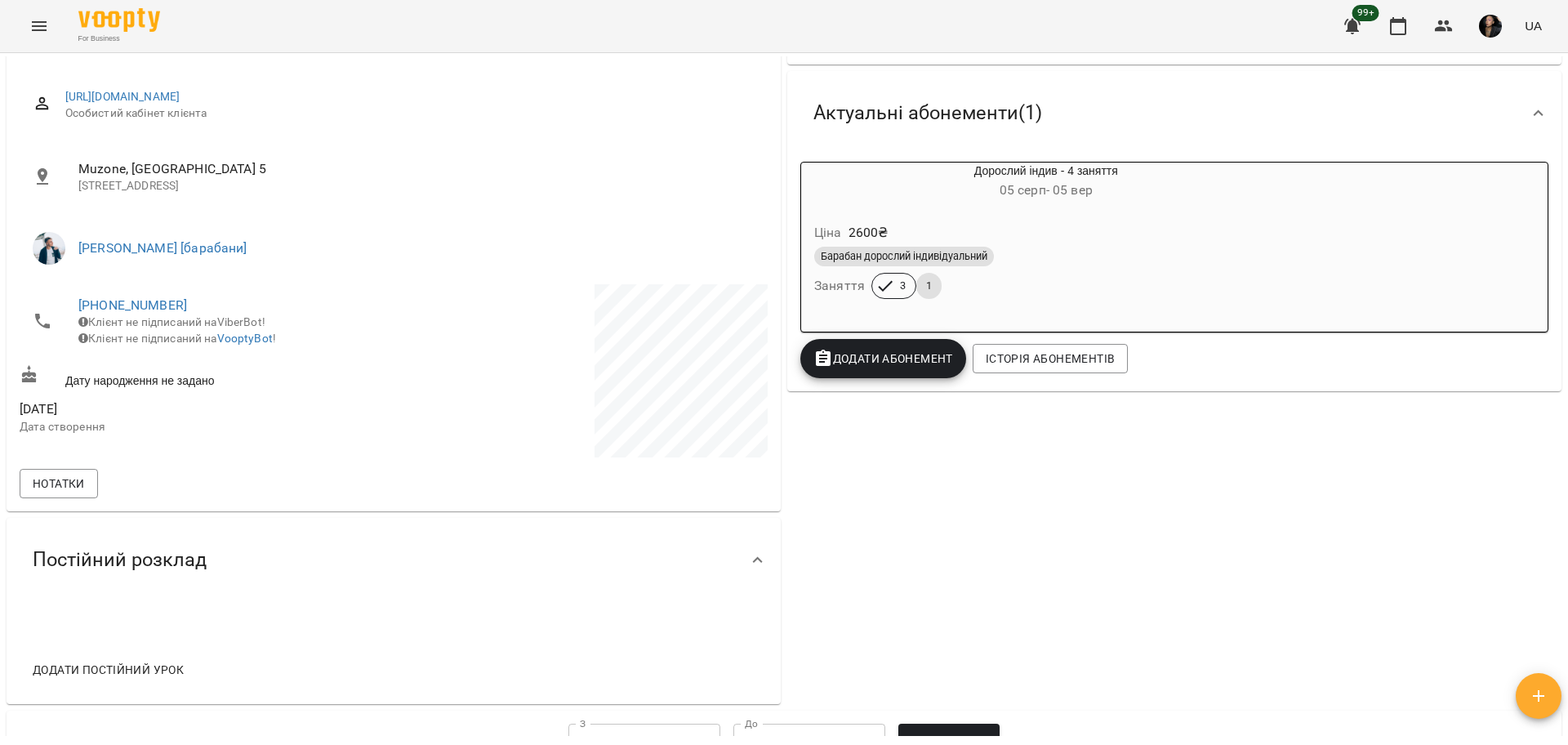
scroll to position [204, 0]
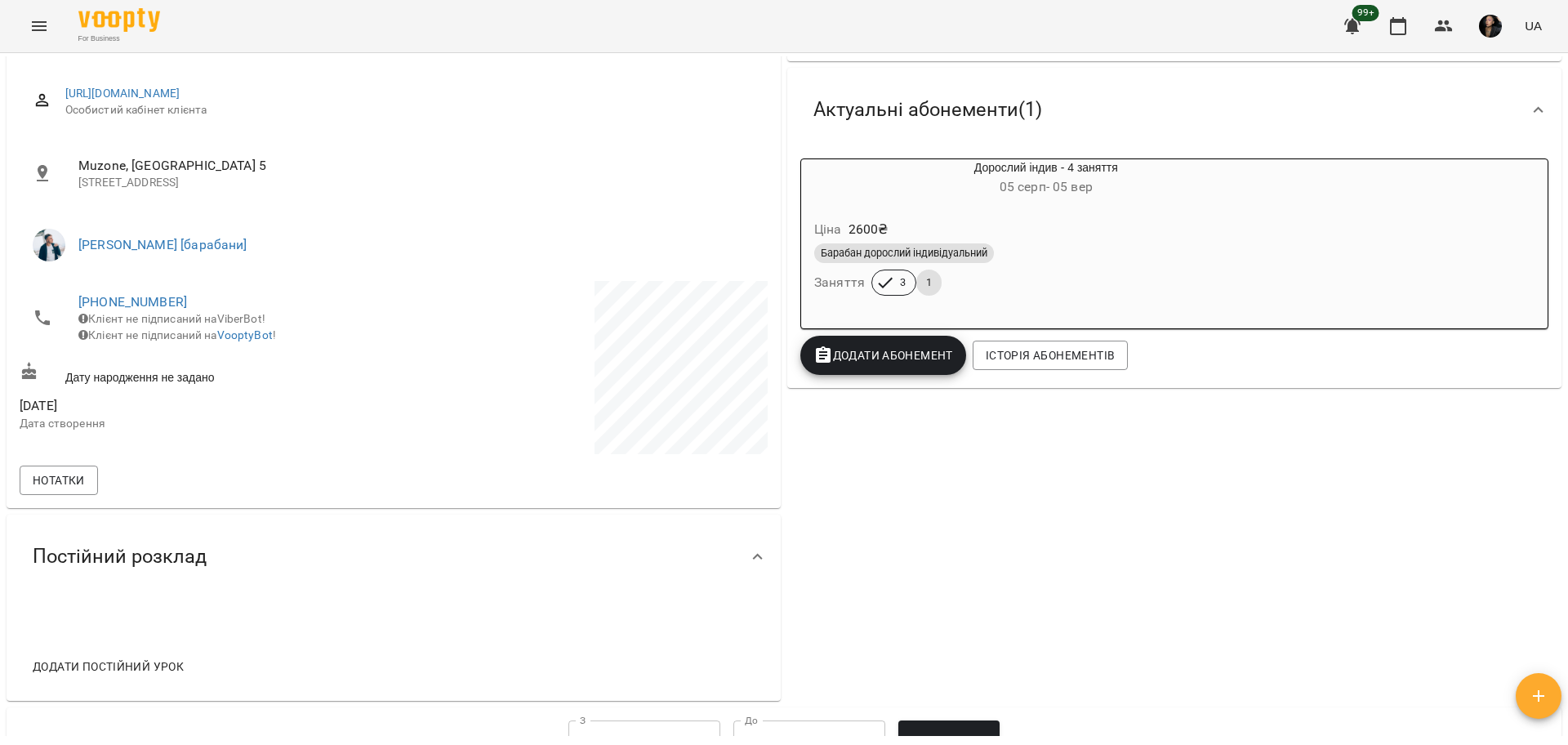
click at [50, 17] on button "Menu" at bounding box center [39, 26] width 39 height 39
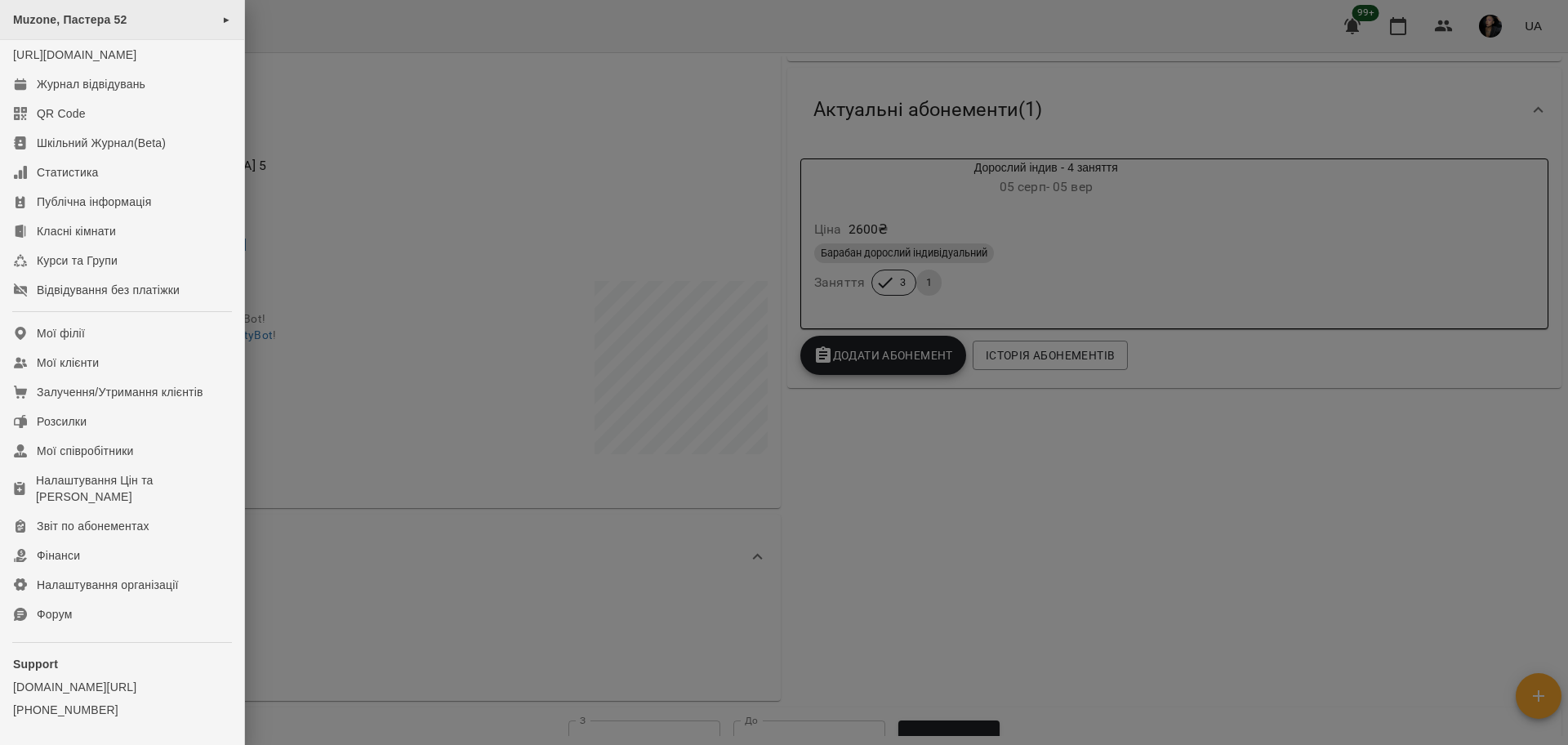
click at [89, 27] on div "Muzone, Пастера 52 ►" at bounding box center [122, 20] width 244 height 40
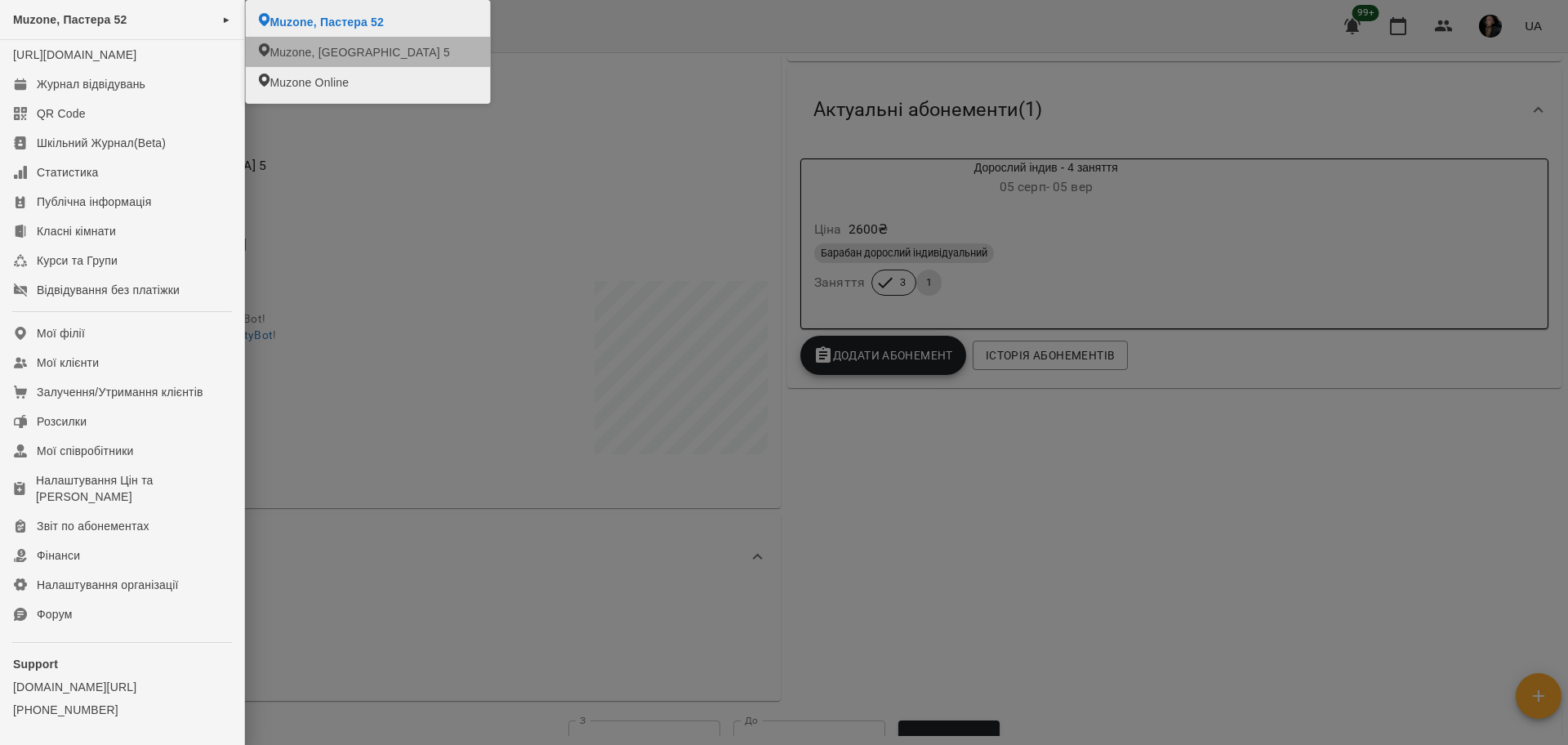
click at [266, 41] on li "Muzone, [GEOGRAPHIC_DATA] 5" at bounding box center [367, 51] width 245 height 30
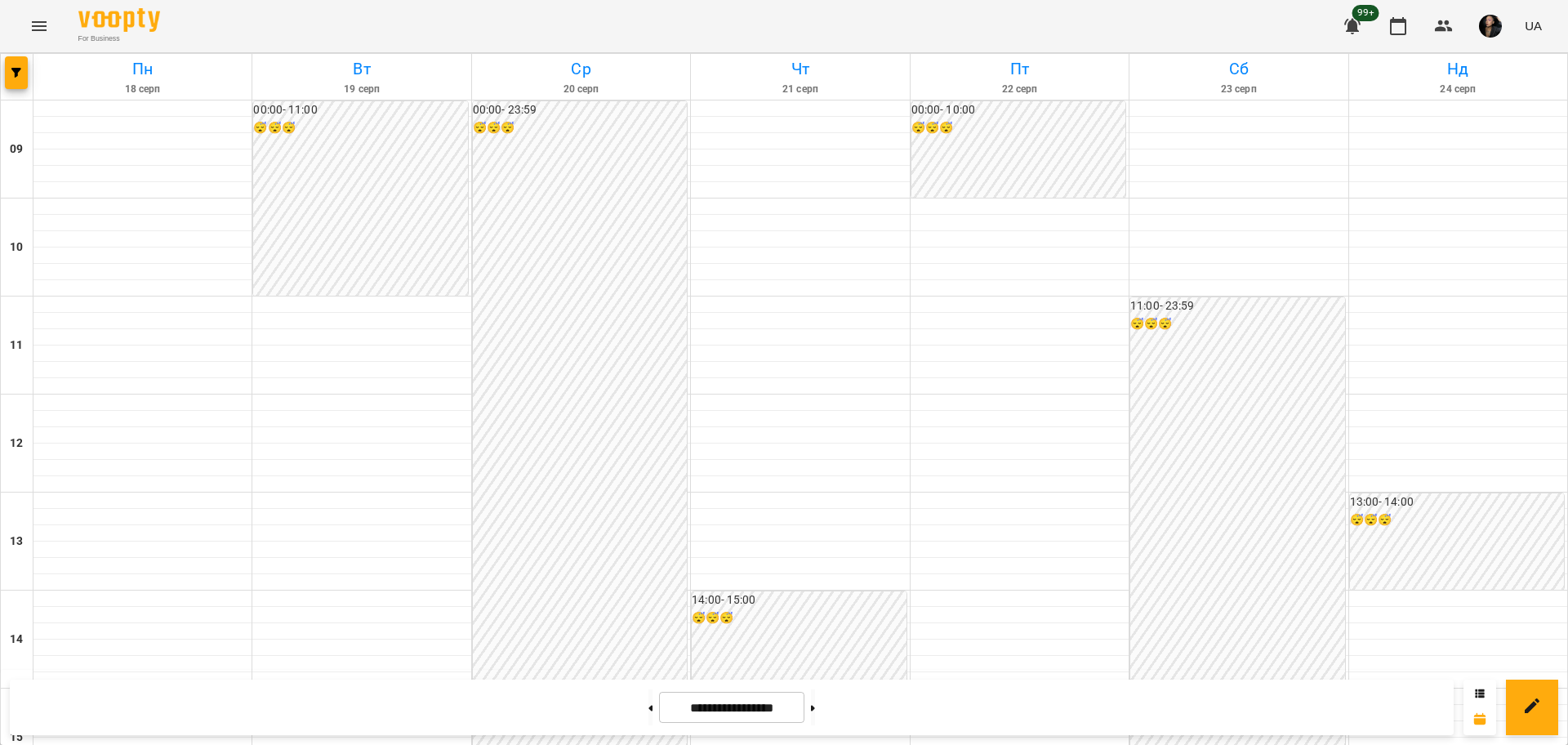
click at [26, 92] on div at bounding box center [17, 76] width 32 height 46
click at [22, 87] on button "button" at bounding box center [17, 72] width 23 height 32
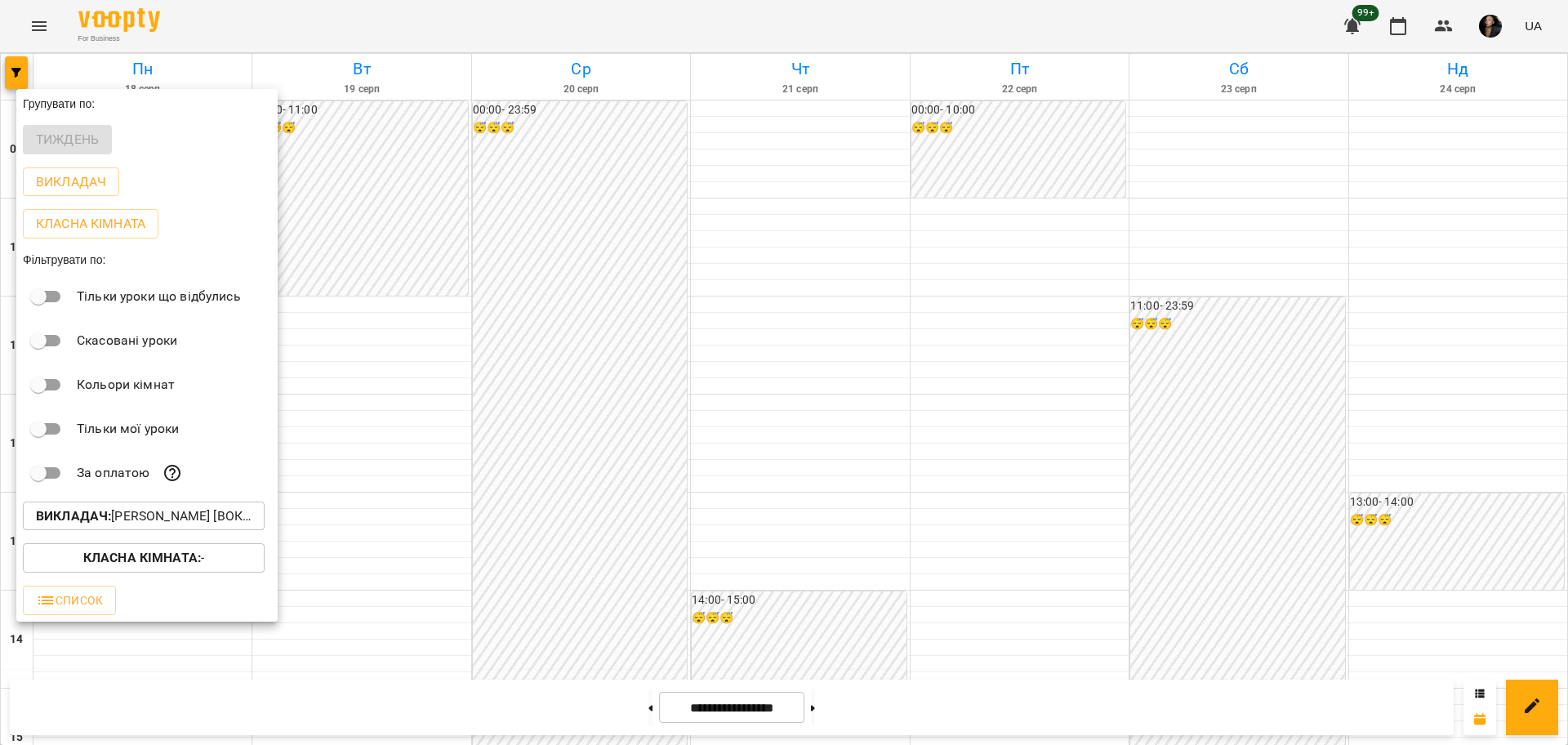
click at [204, 526] on p "Викладач : Христина Андреєва [вокал]" at bounding box center [144, 516] width 216 height 20
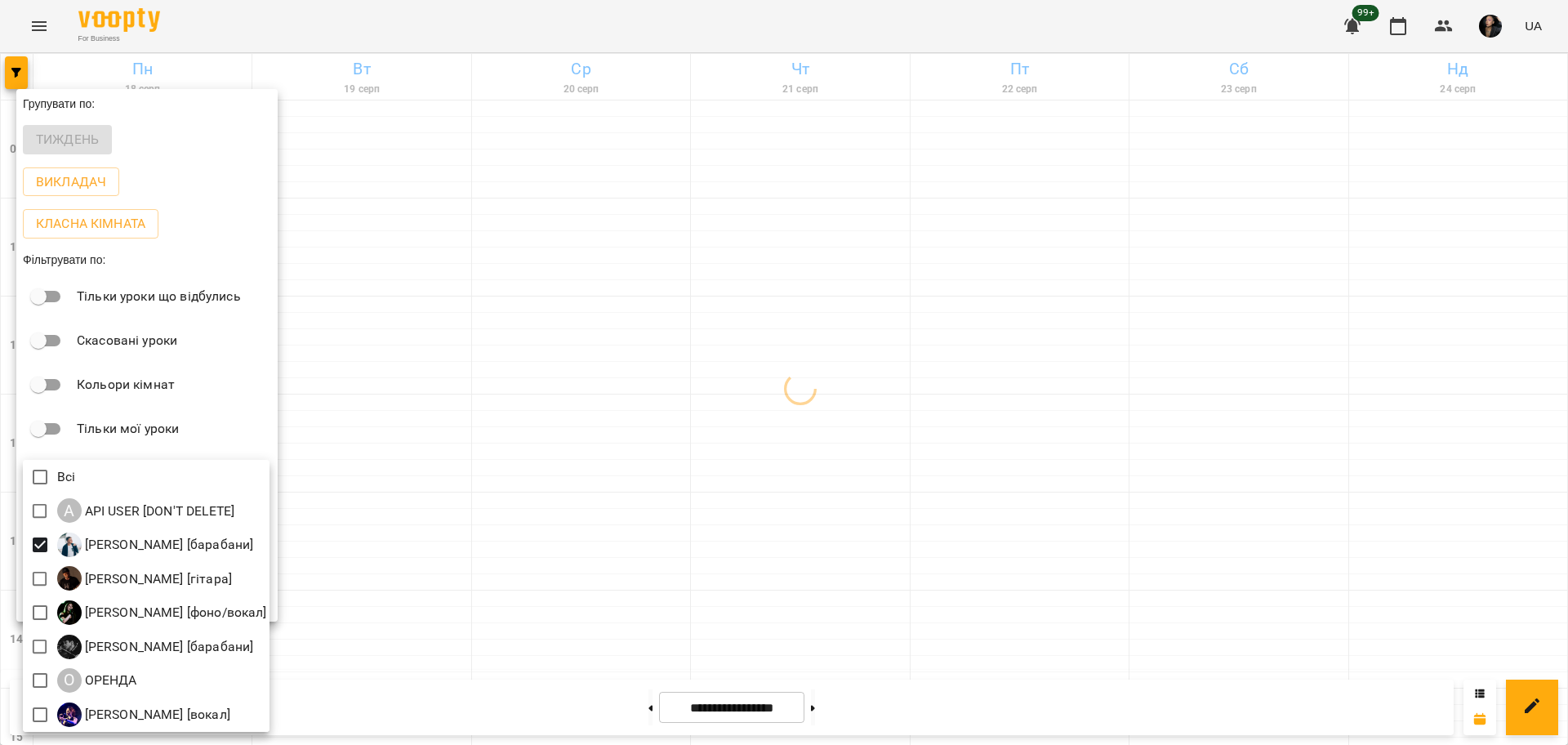
click at [407, 567] on div at bounding box center [784, 372] width 1568 height 745
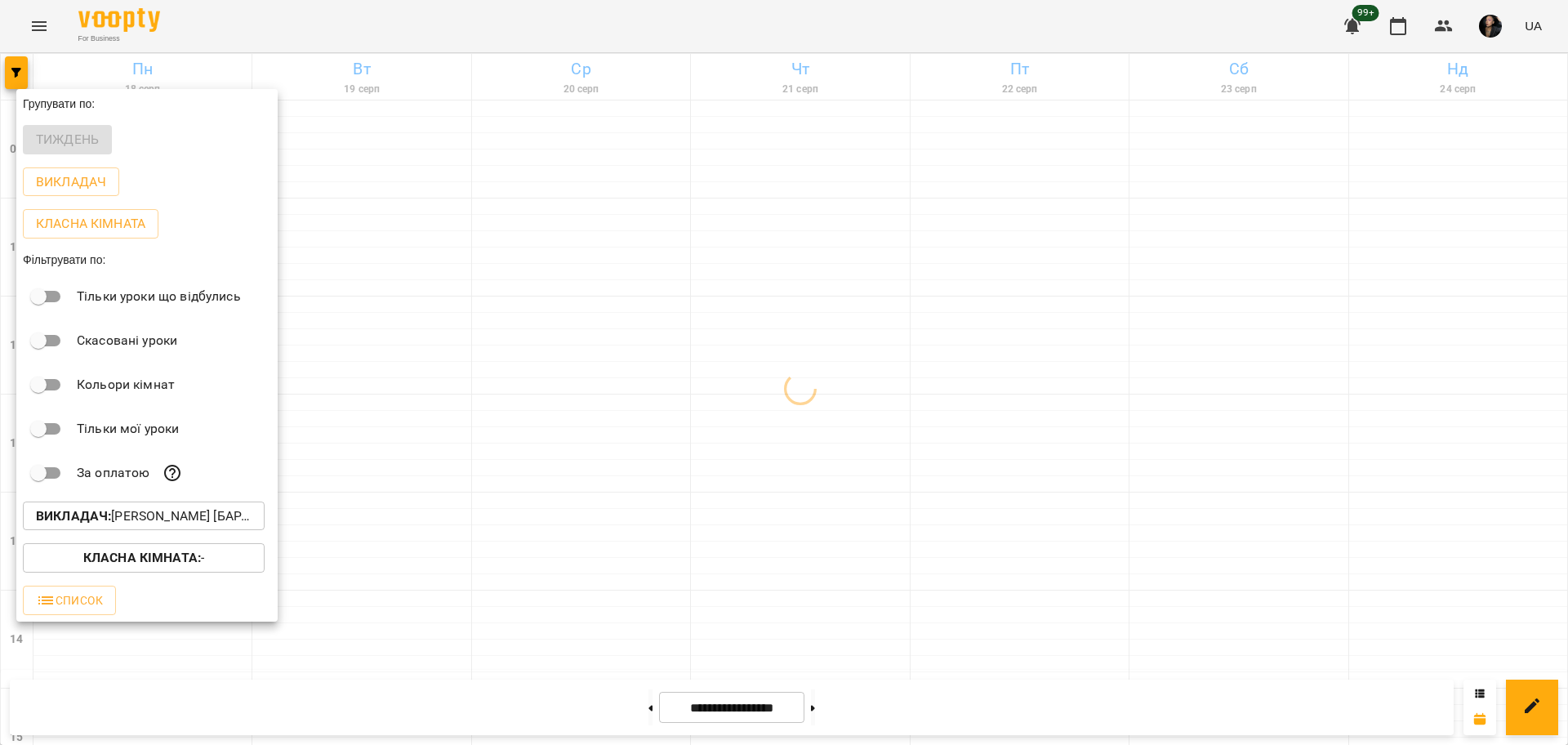
click at [148, 567] on p "Класна кімната : -" at bounding box center [144, 558] width 121 height 20
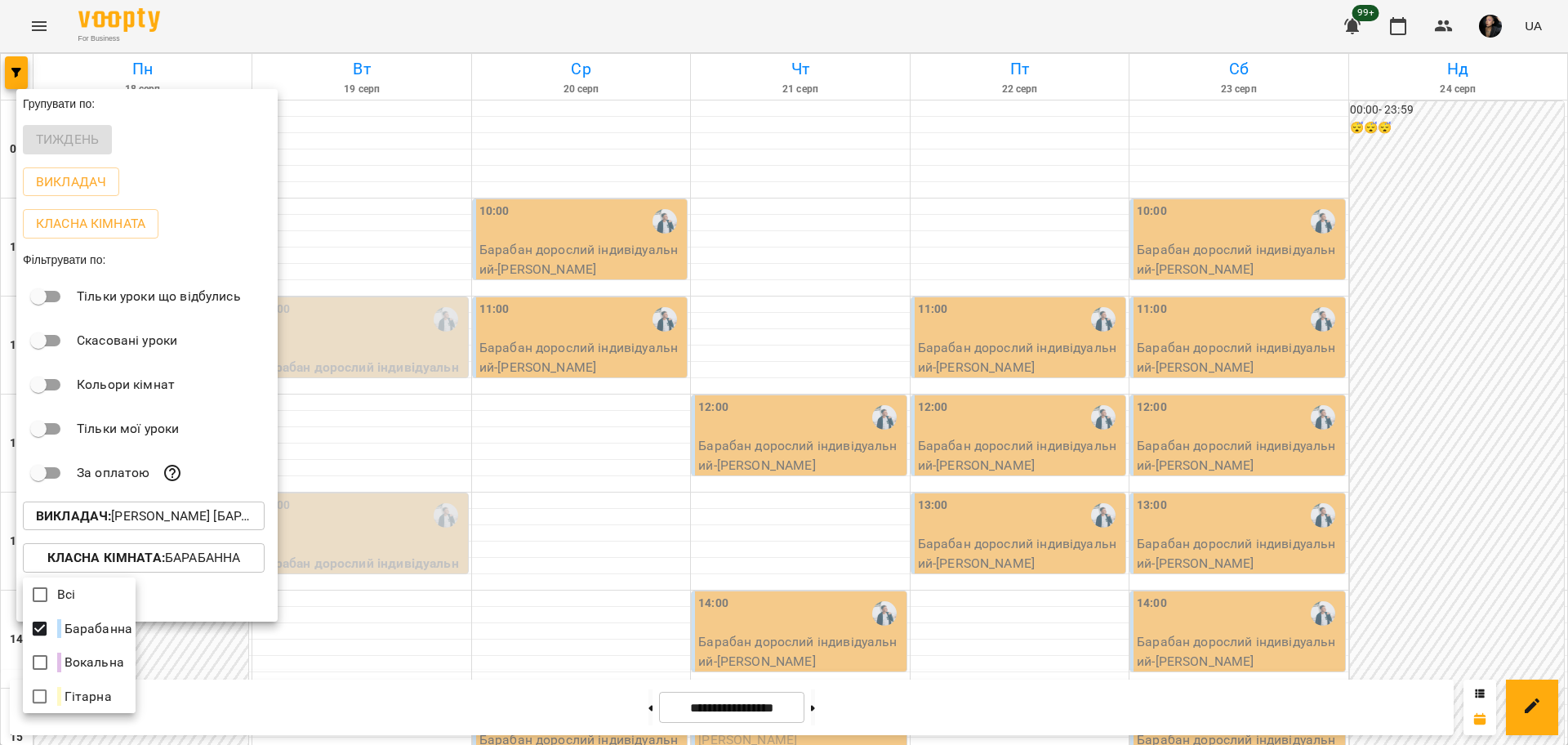
click at [638, 490] on div at bounding box center [784, 372] width 1568 height 745
click at [613, 504] on div at bounding box center [784, 372] width 1568 height 745
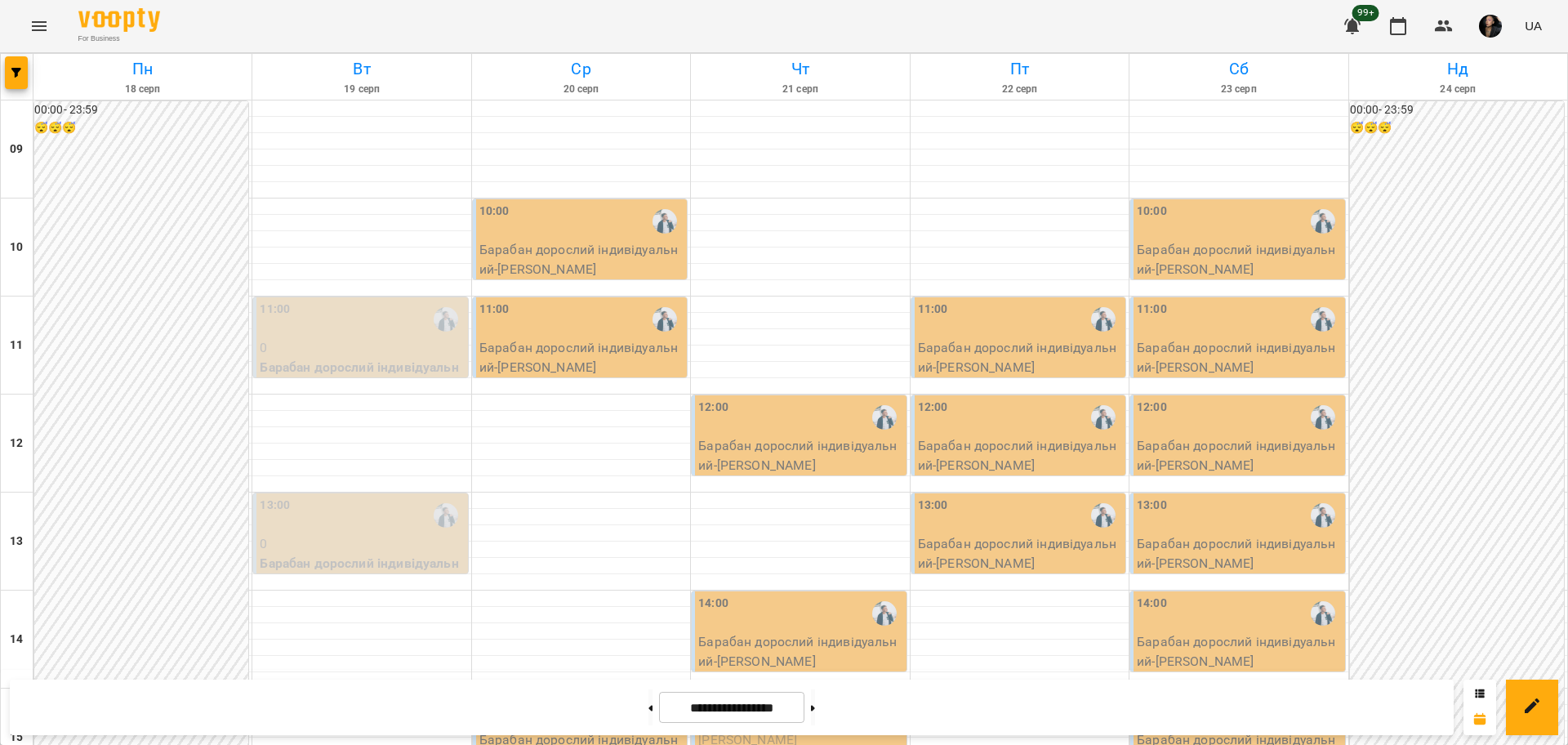
click at [392, 324] on div "11:00" at bounding box center [362, 319] width 204 height 37
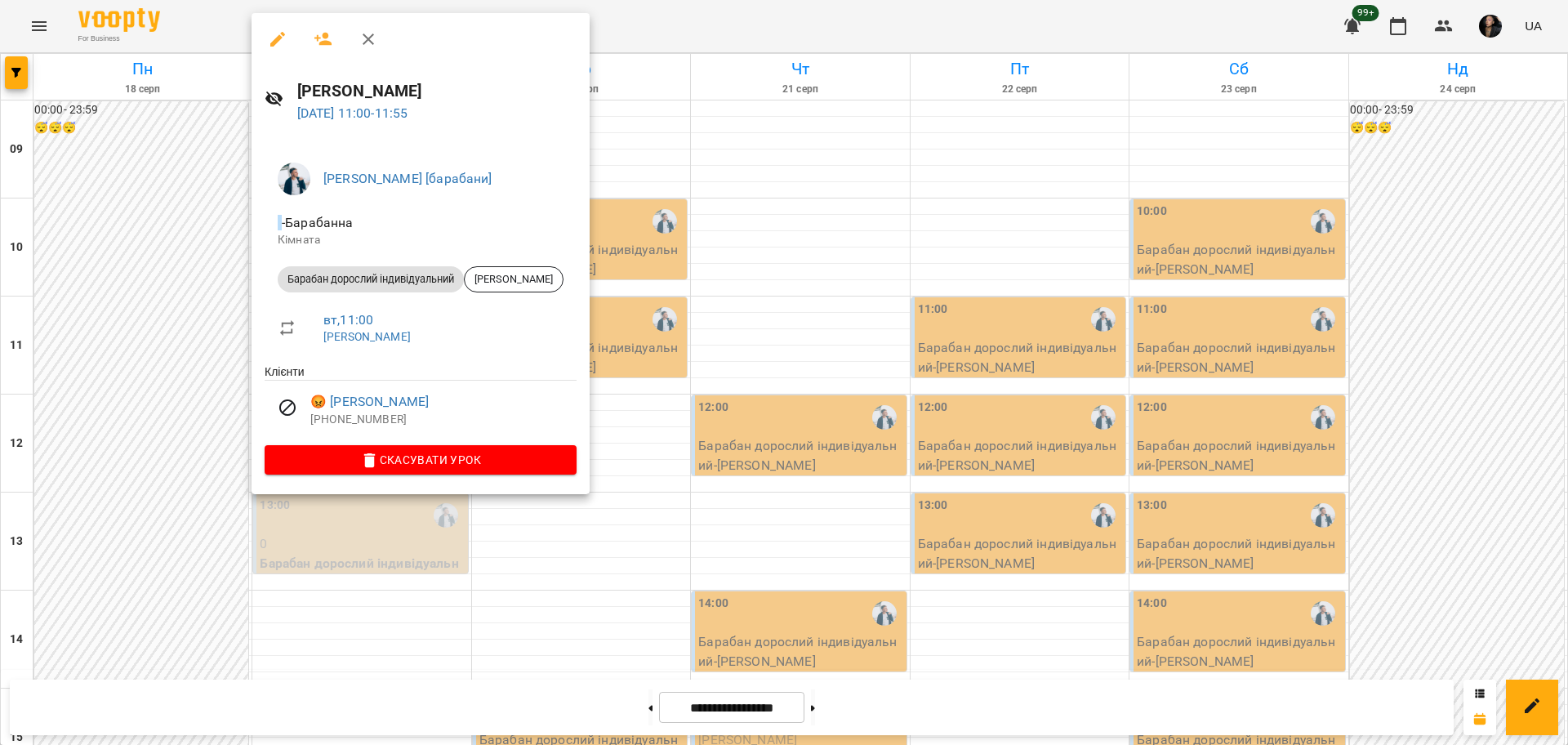
click at [606, 569] on div at bounding box center [784, 372] width 1568 height 745
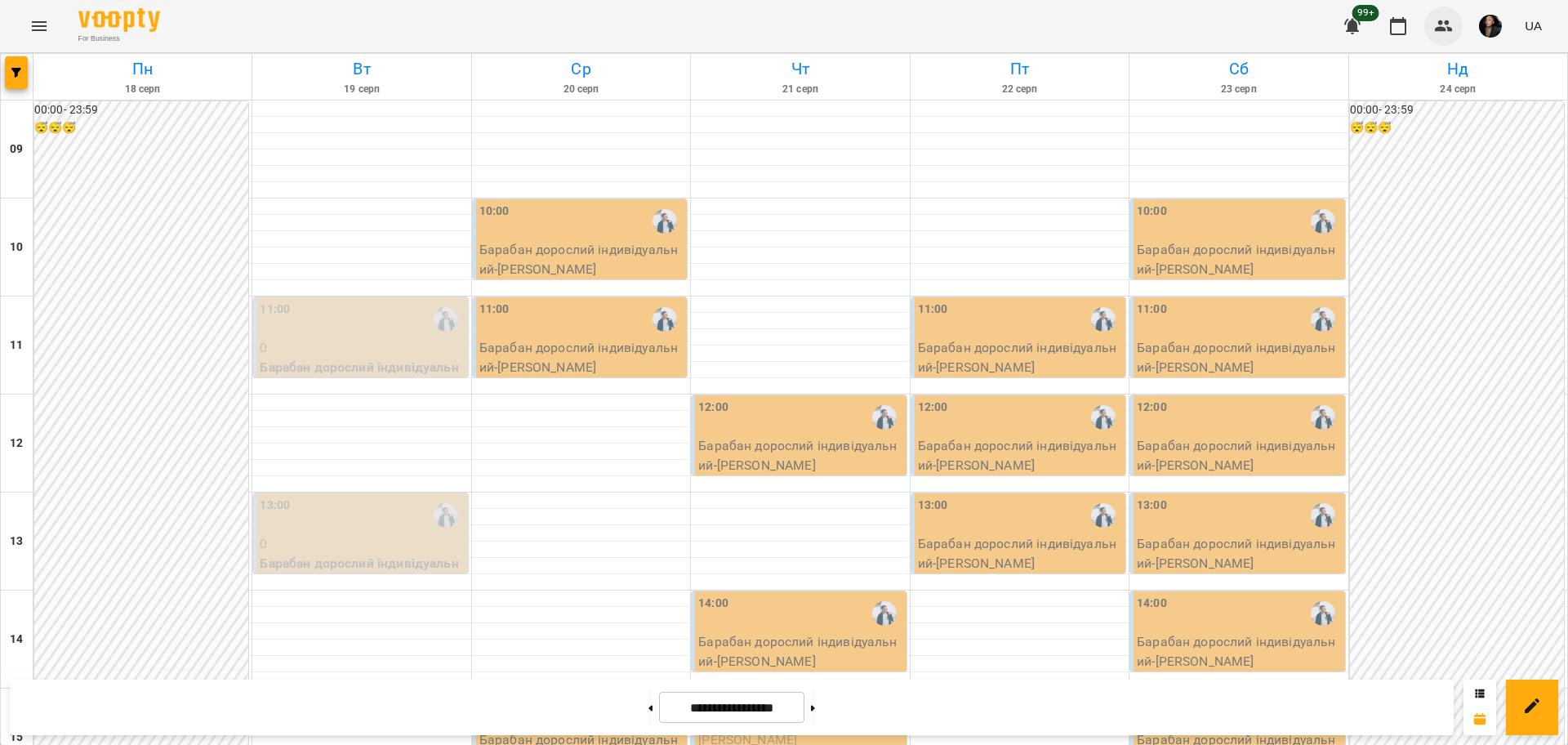
click at [1437, 18] on icon "button" at bounding box center [1444, 27] width 20 height 20
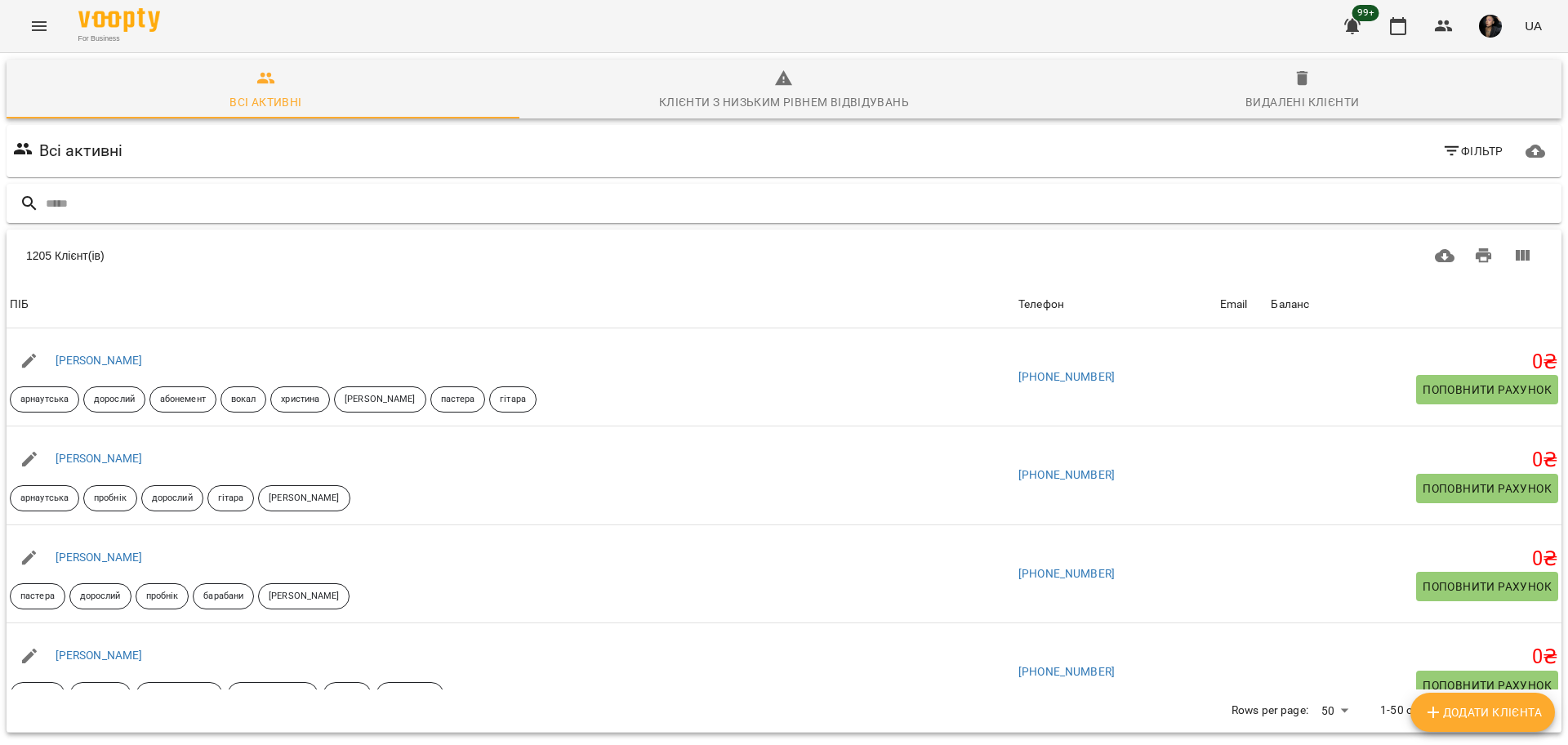
click at [514, 219] on div at bounding box center [784, 203] width 1555 height 40
click at [517, 216] on div at bounding box center [784, 203] width 1555 height 40
click at [521, 212] on input "text" at bounding box center [800, 203] width 1509 height 27
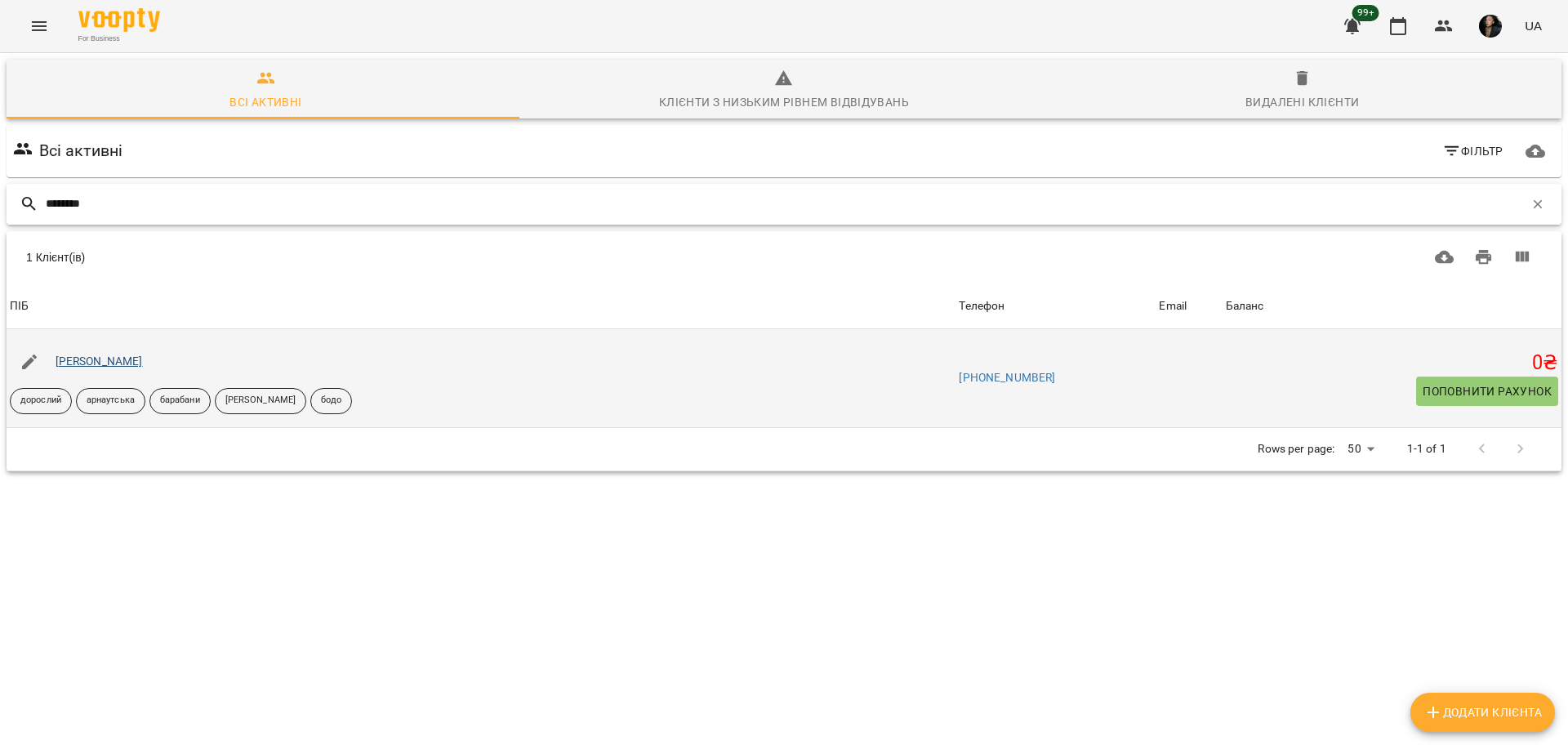
type input "********"
click at [138, 363] on link "[PERSON_NAME]" at bounding box center [99, 361] width 87 height 13
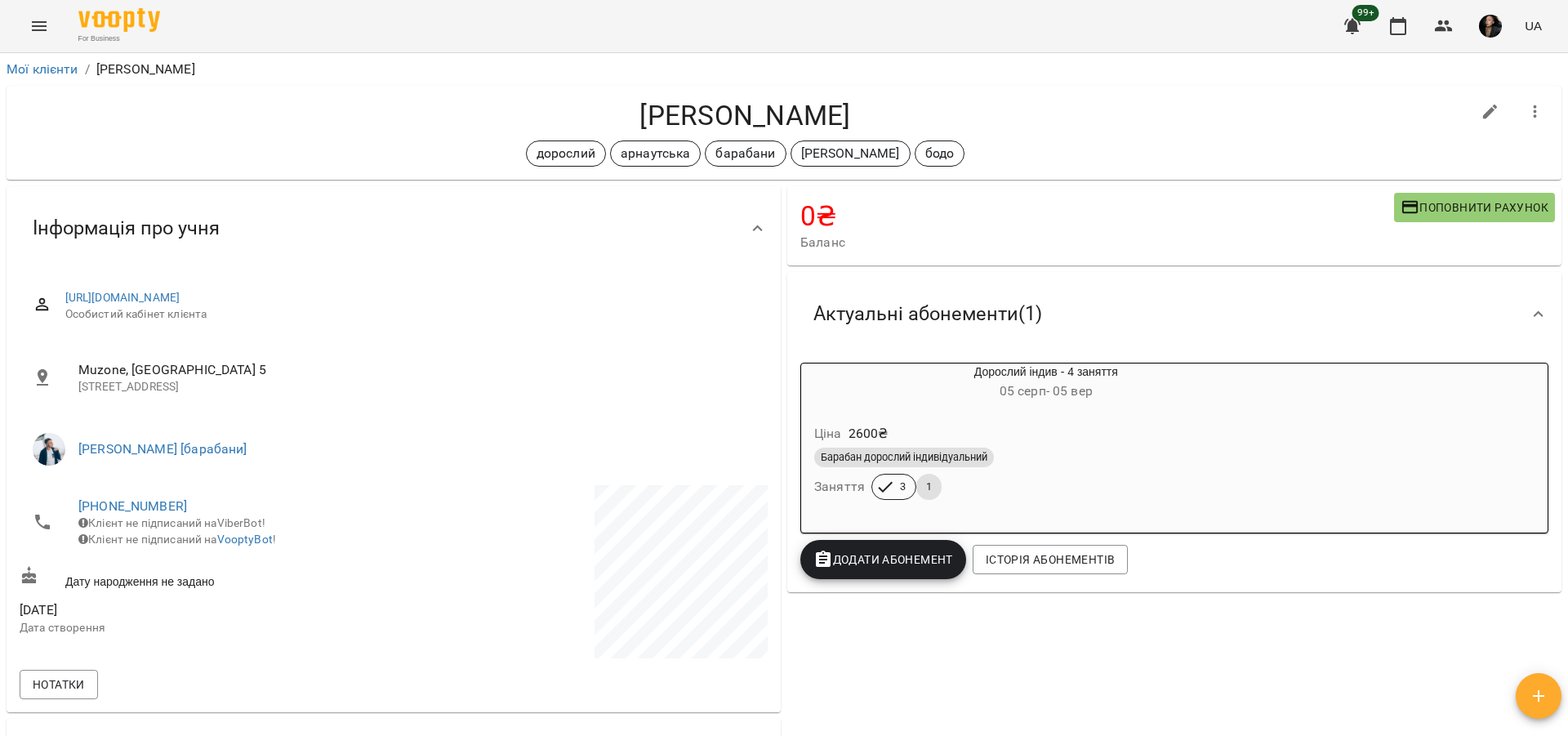
click at [1027, 460] on div "Барабан дорослий індивідуальний" at bounding box center [1045, 457] width 464 height 20
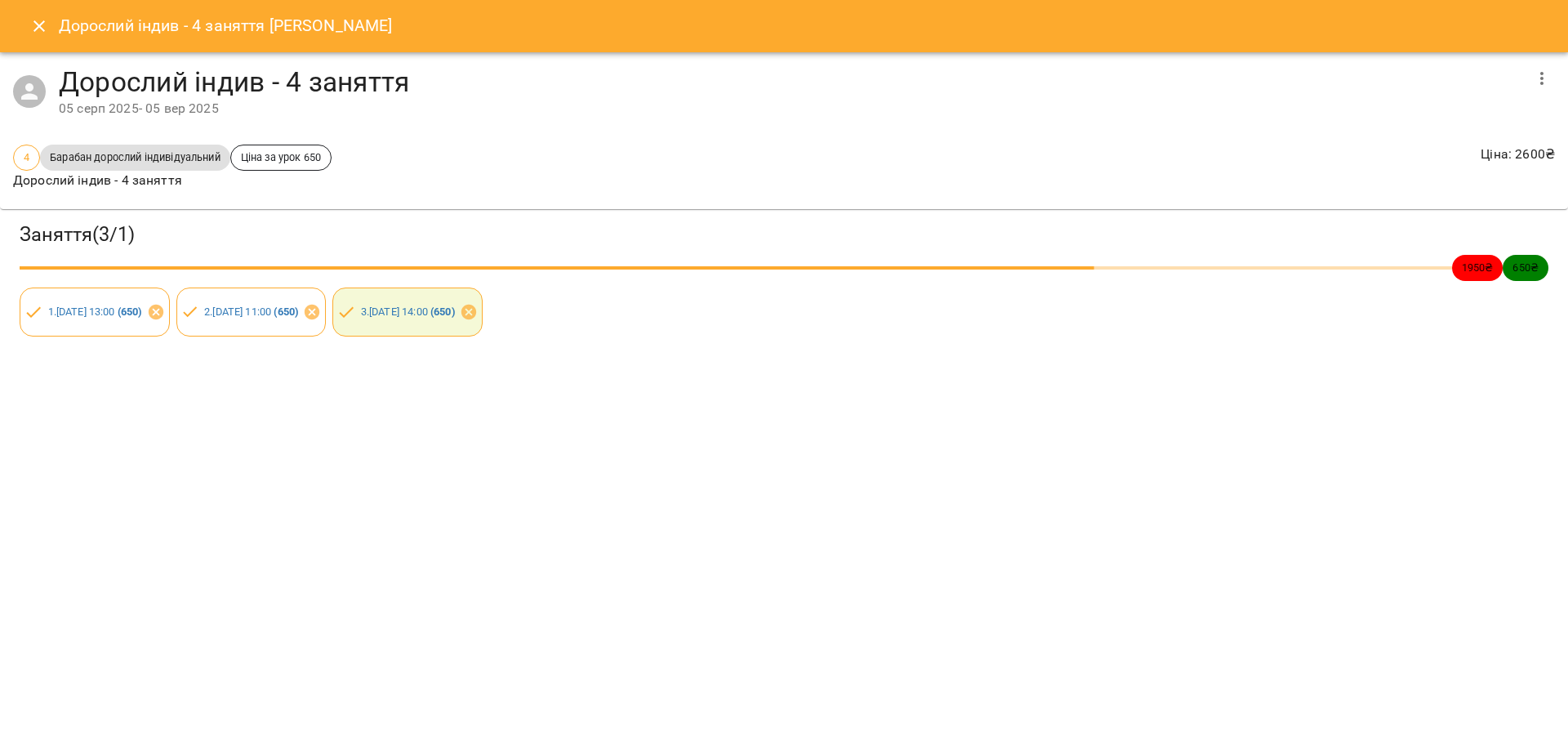
click at [32, 17] on icon "Close" at bounding box center [39, 27] width 20 height 20
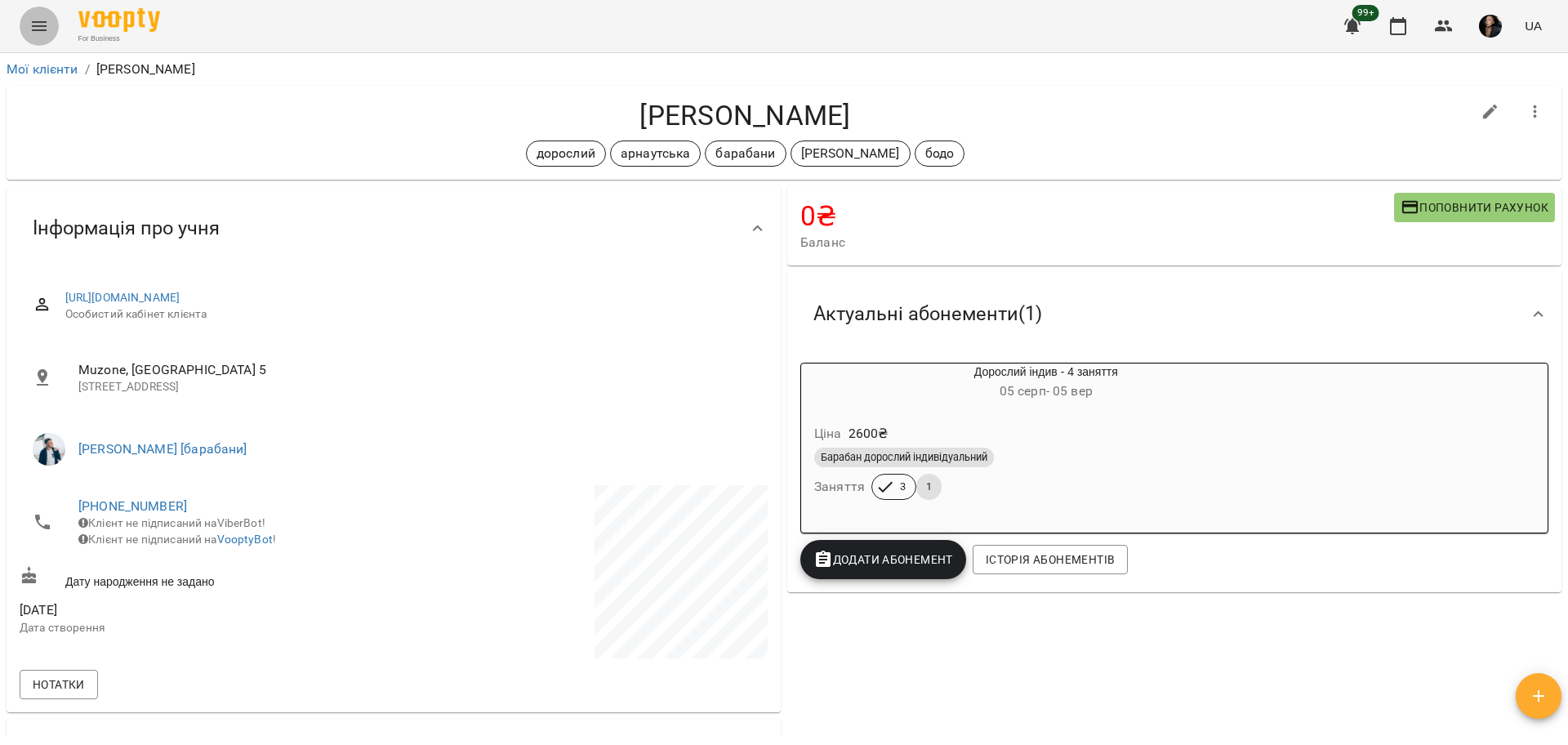
click at [33, 27] on icon "Menu" at bounding box center [39, 27] width 20 height 20
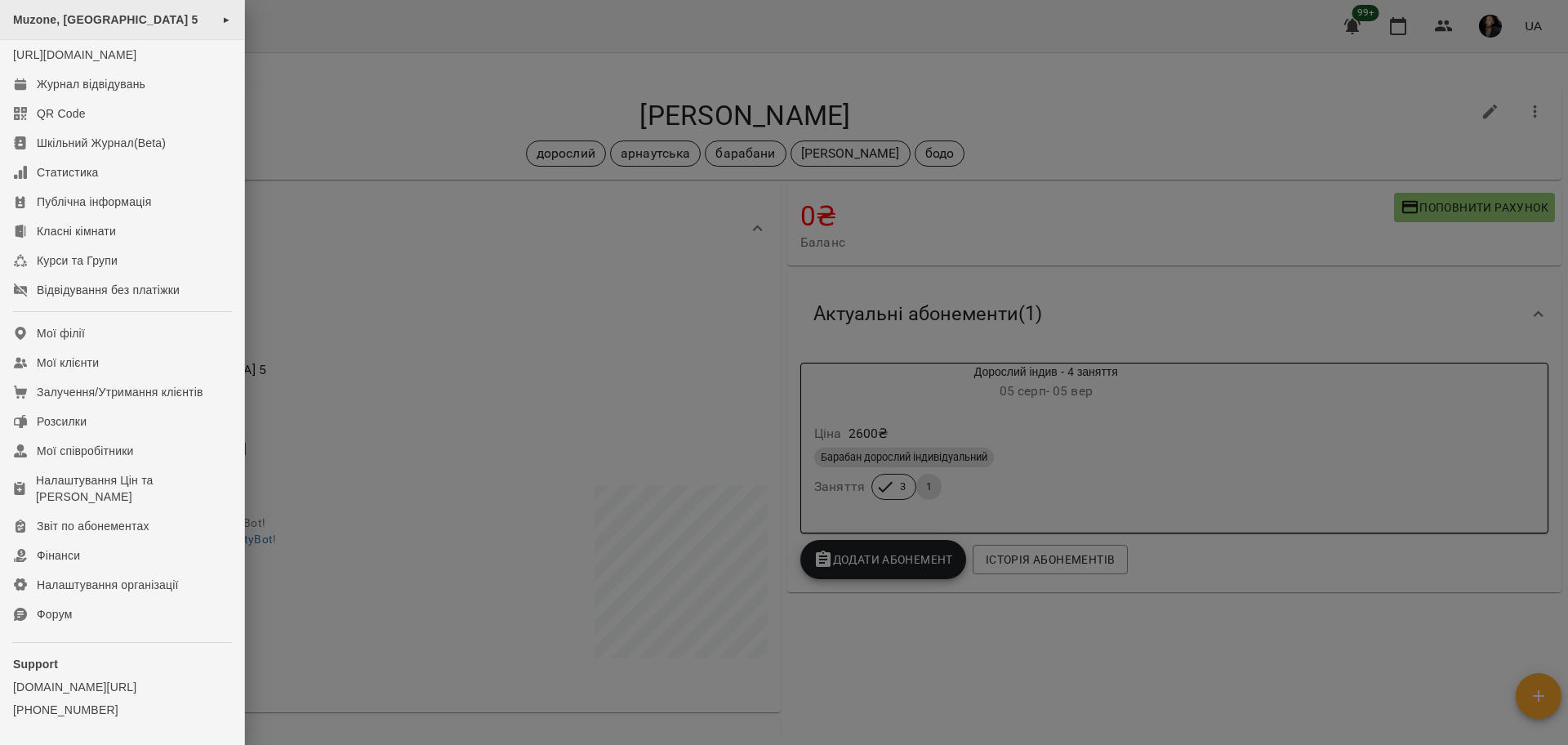
click at [155, 10] on div "Muzone, Велика Арнаутська 5 ►" at bounding box center [122, 20] width 244 height 40
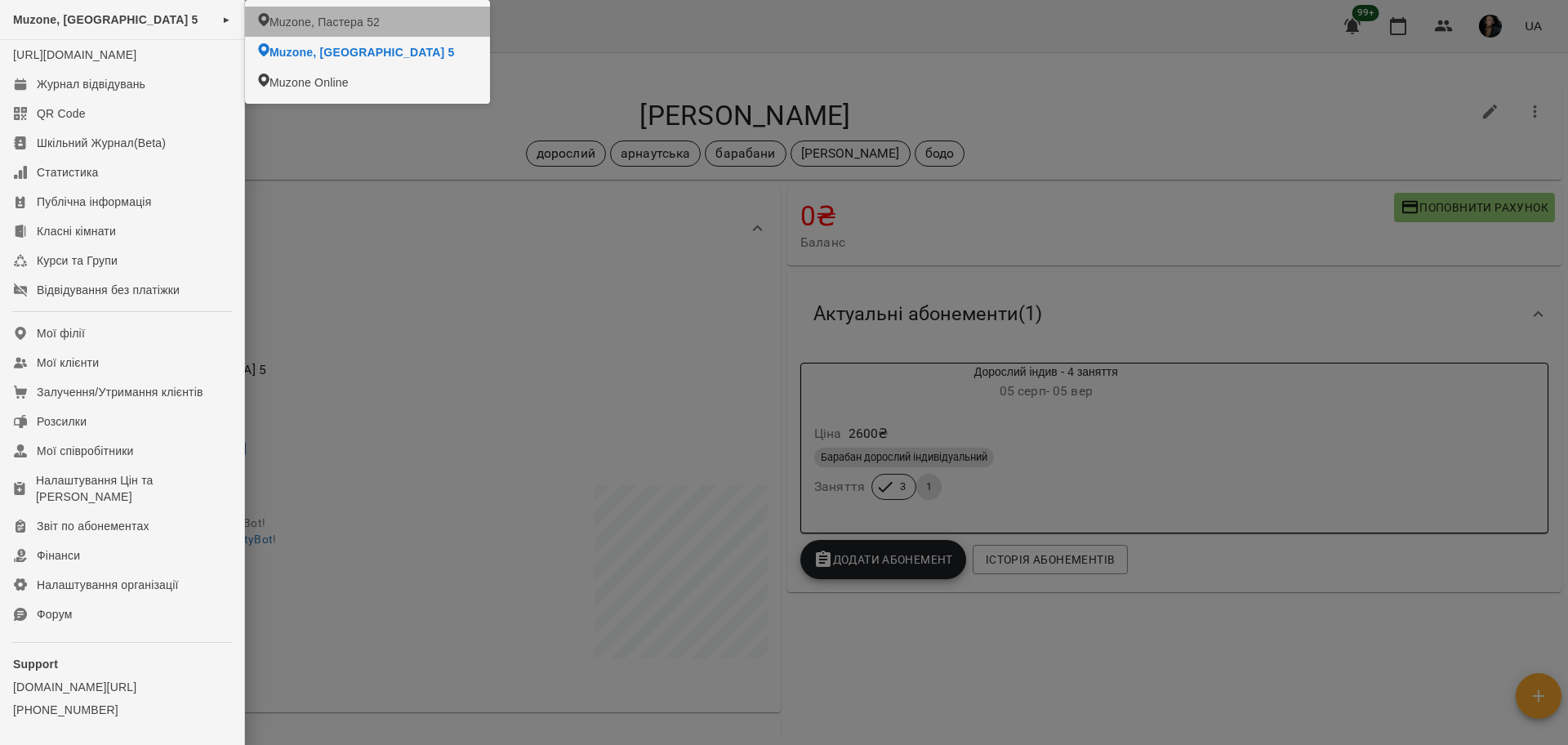
click at [274, 11] on li "Muzone, Пастера 52" at bounding box center [367, 22] width 245 height 30
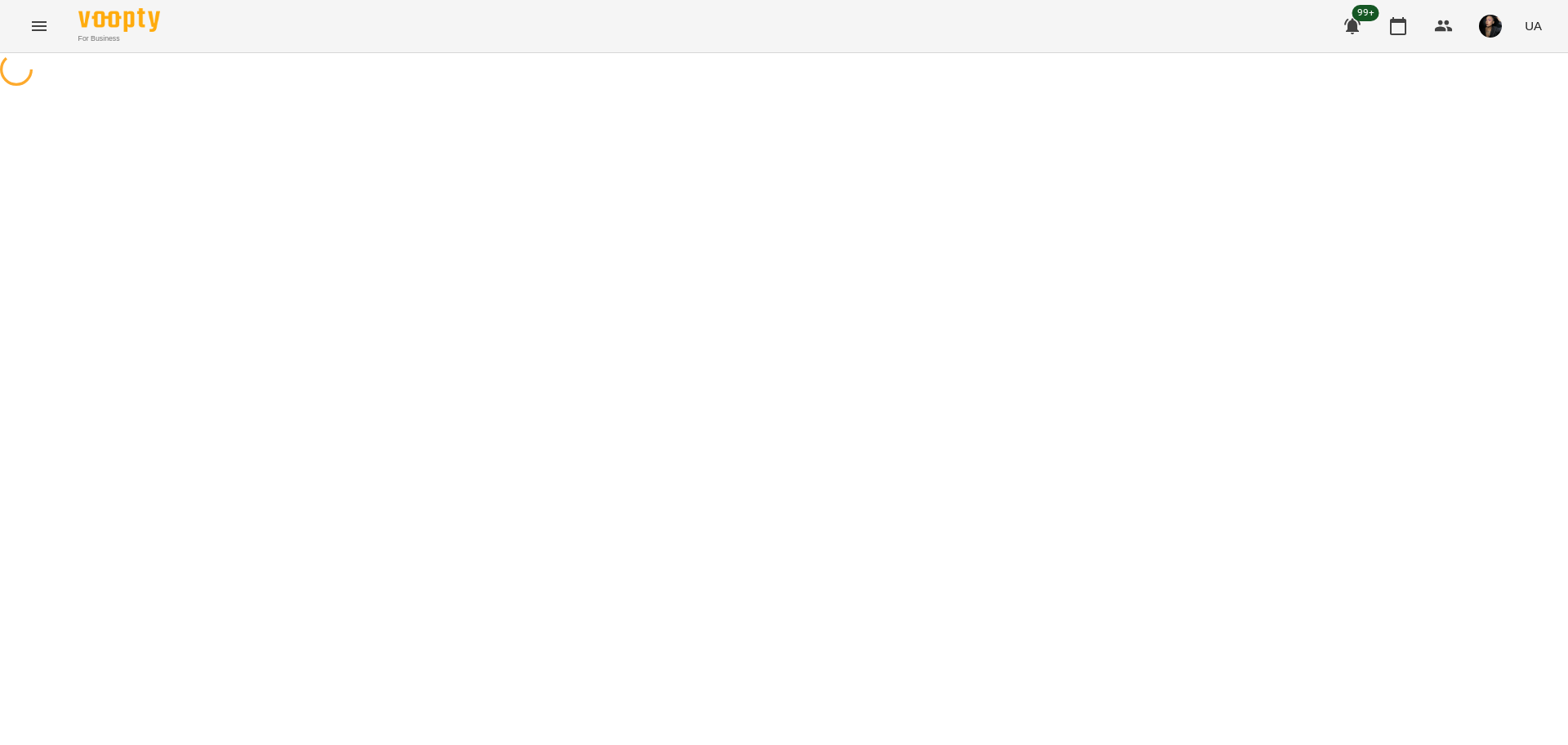
click at [37, 37] on button "Menu" at bounding box center [39, 26] width 39 height 39
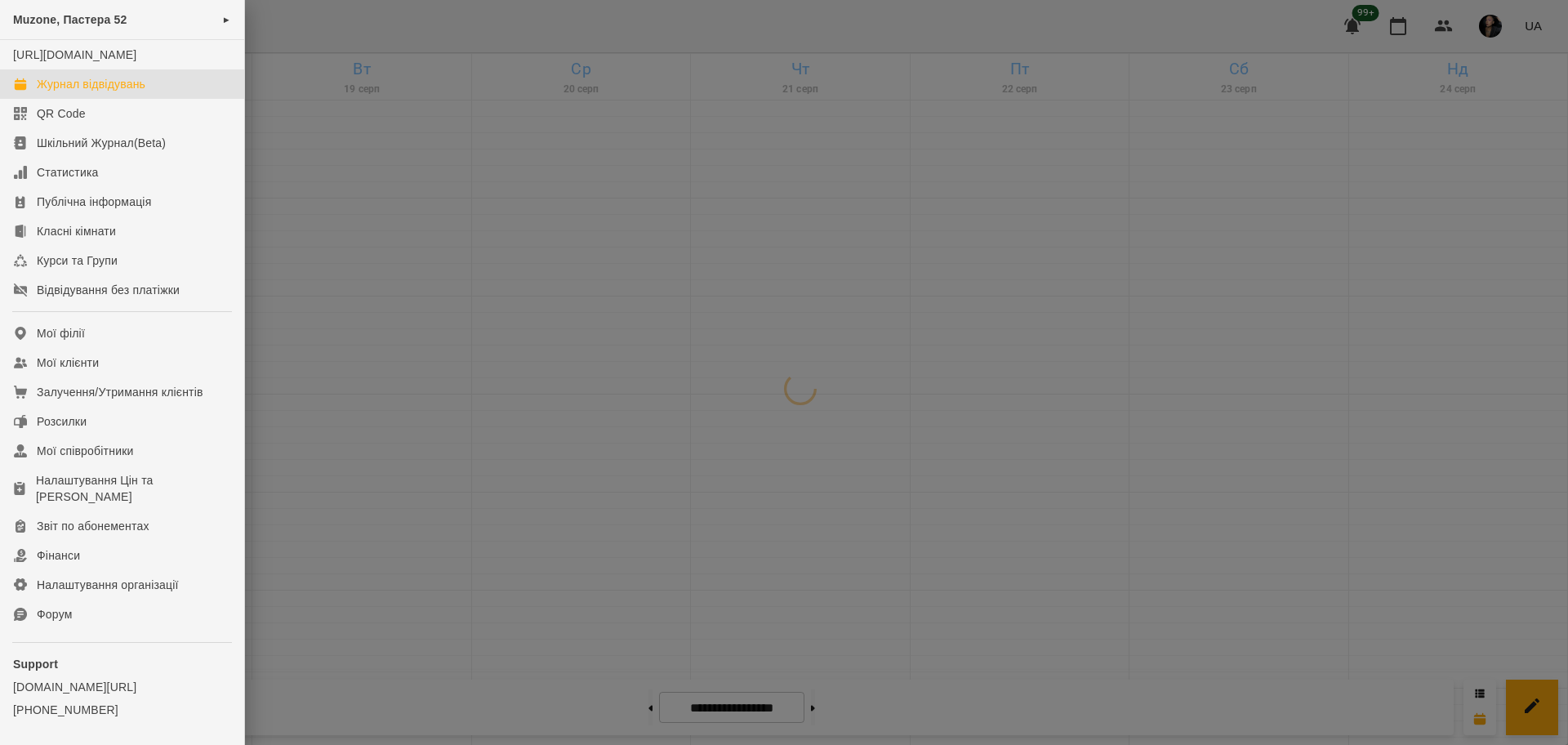
click at [79, 99] on link "Журнал відвідувань" at bounding box center [122, 84] width 244 height 29
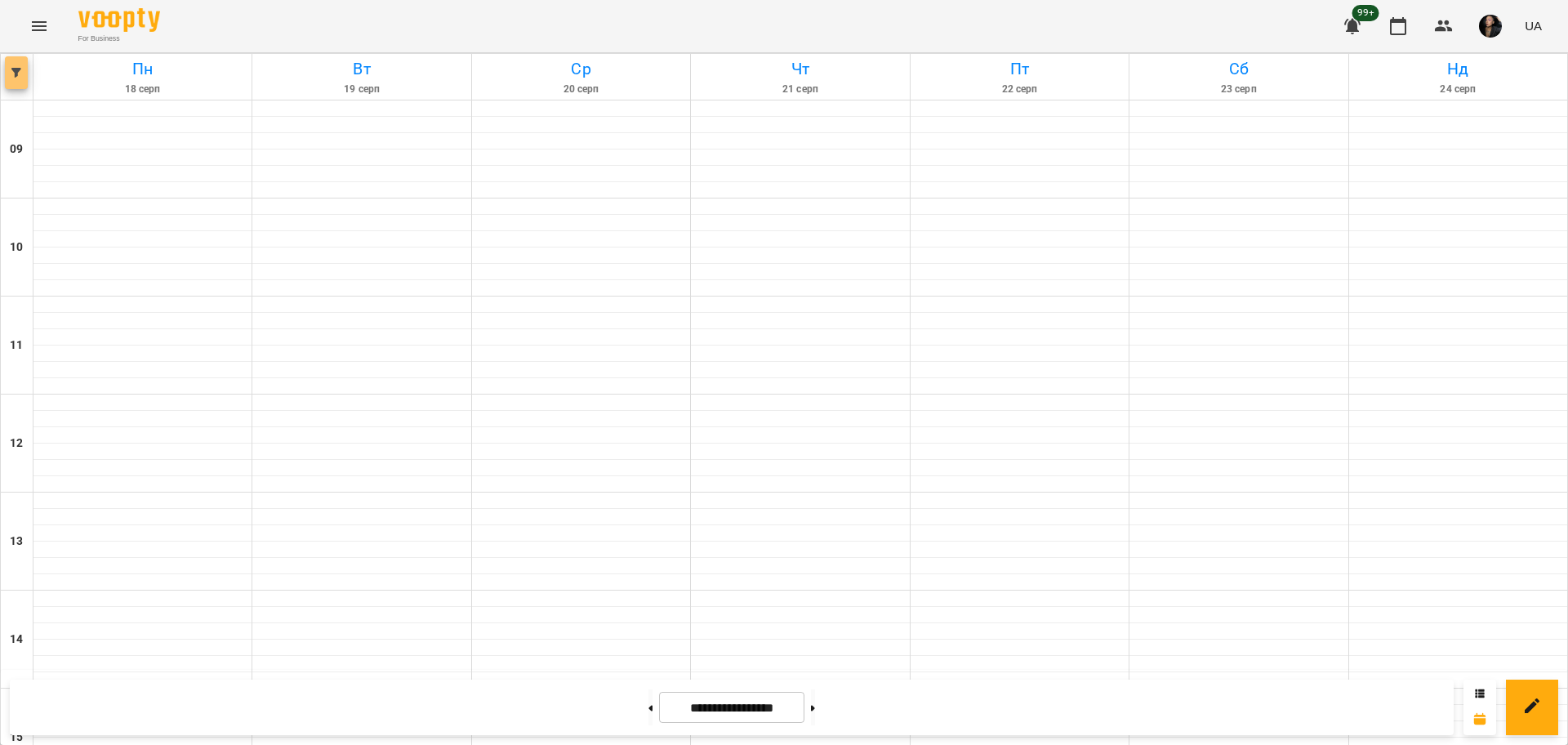
click at [22, 75] on span "button" at bounding box center [17, 73] width 23 height 10
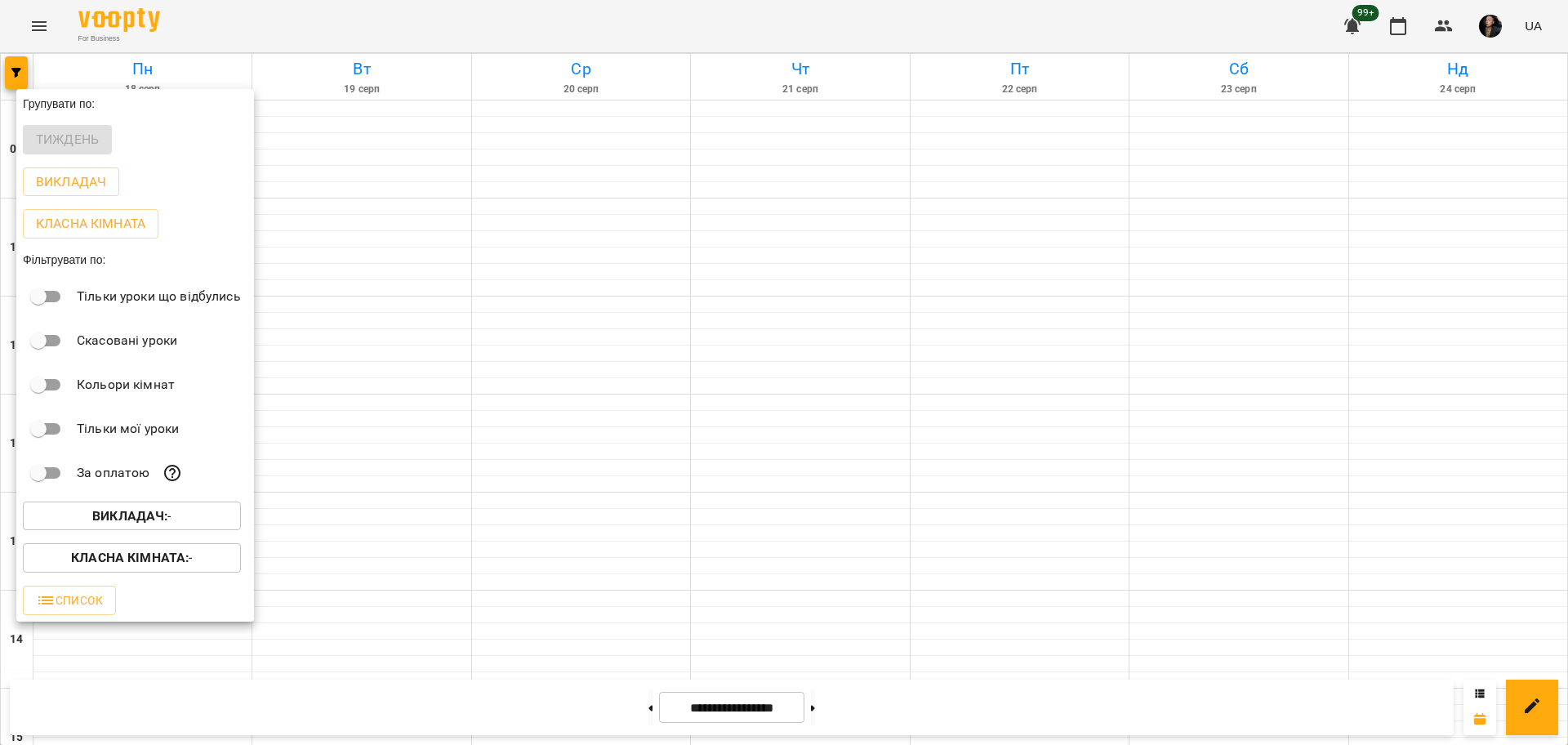
click at [179, 514] on span "Викладач : -" at bounding box center [131, 516] width 192 height 20
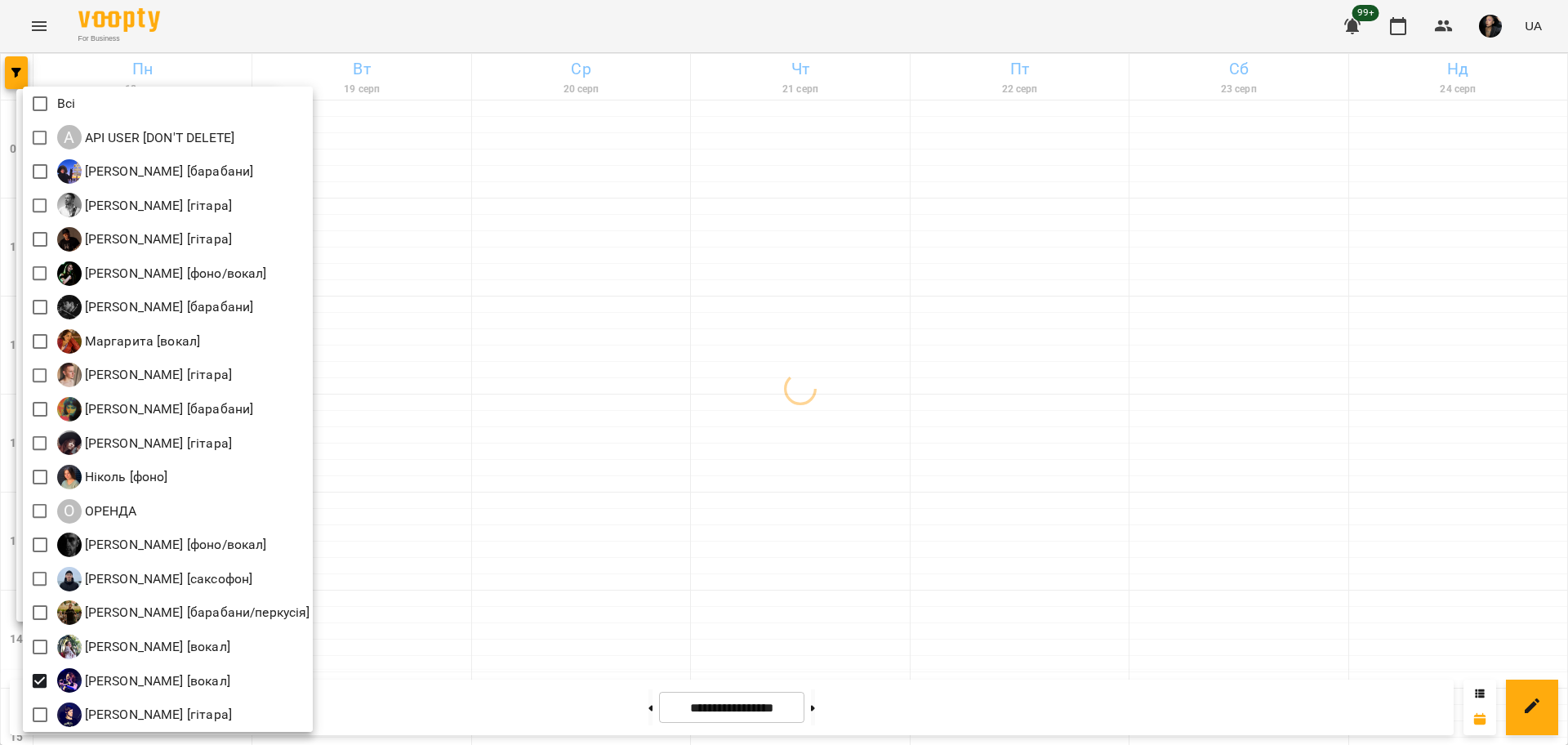
click at [740, 544] on div at bounding box center [784, 372] width 1568 height 745
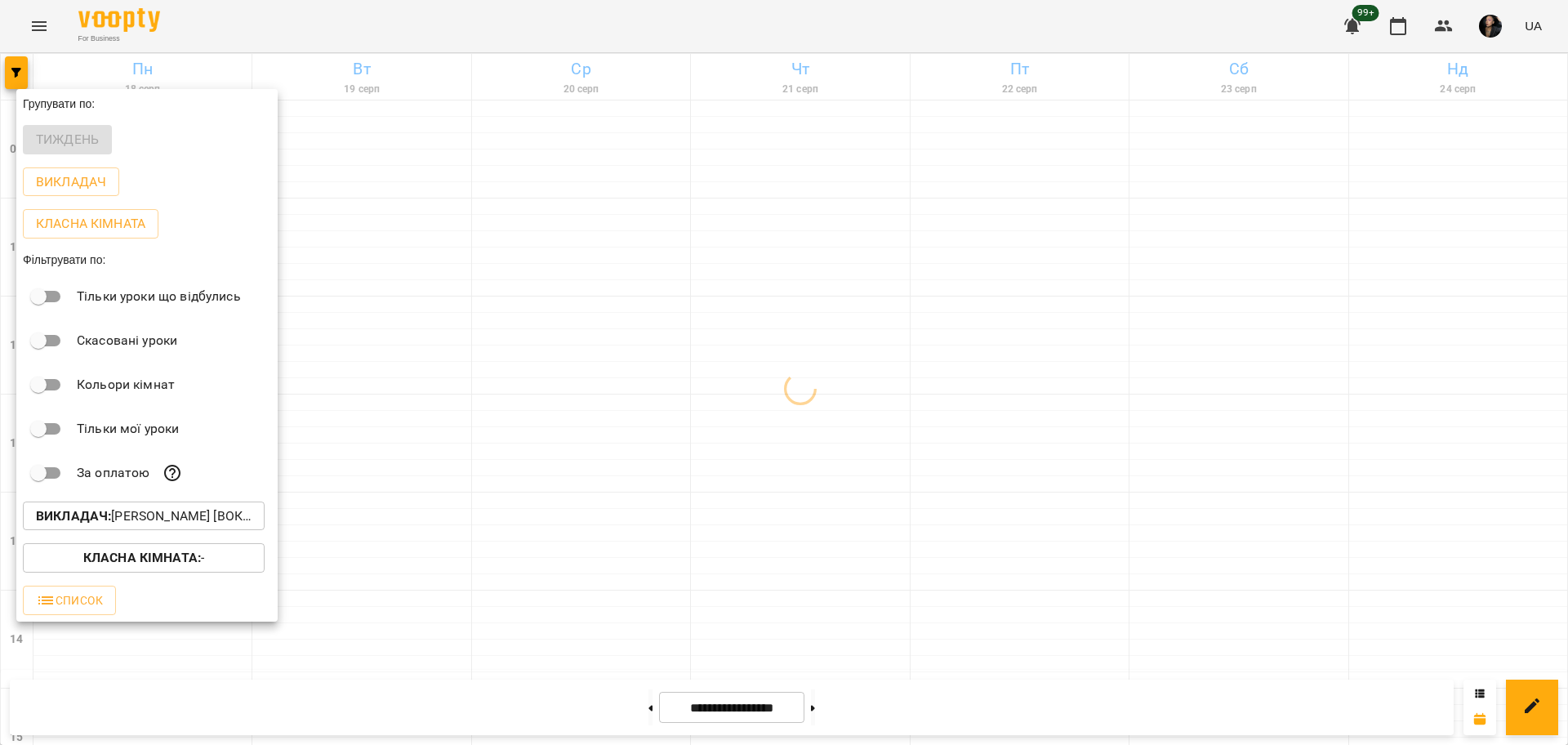
click at [215, 556] on span "Класна кімната : -" at bounding box center [144, 558] width 216 height 20
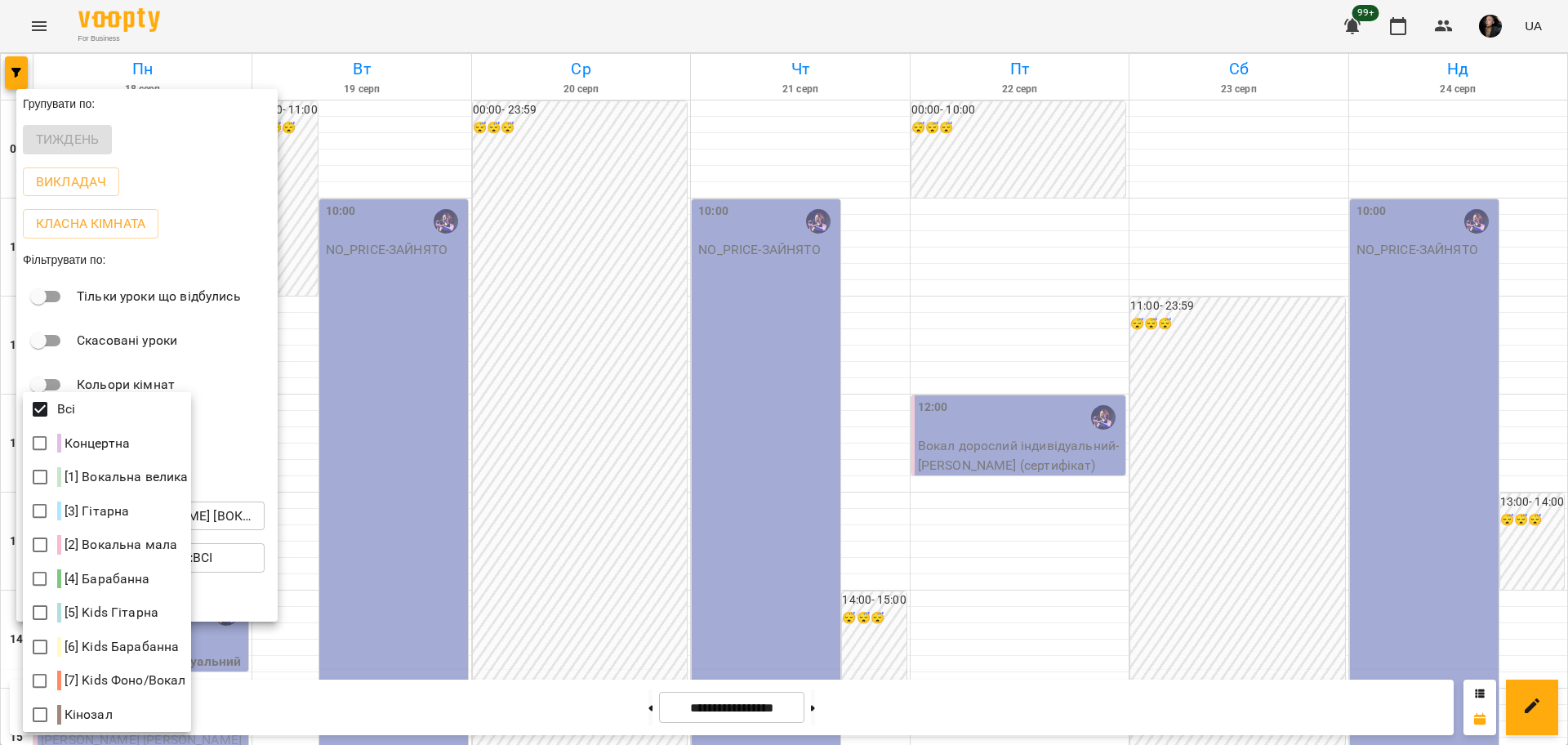
click at [1282, 458] on div at bounding box center [784, 372] width 1568 height 745
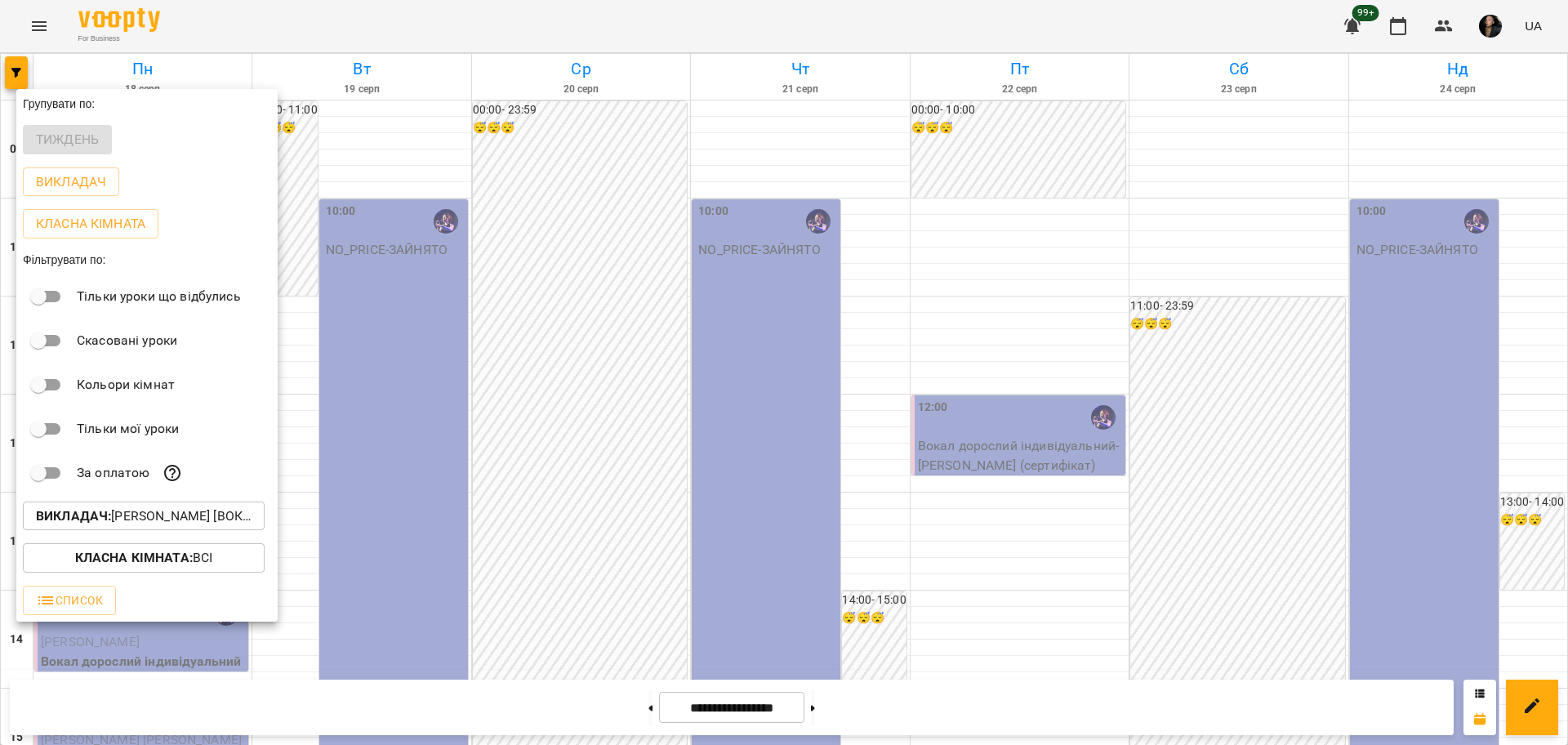
click at [1267, 480] on div at bounding box center [784, 372] width 1568 height 745
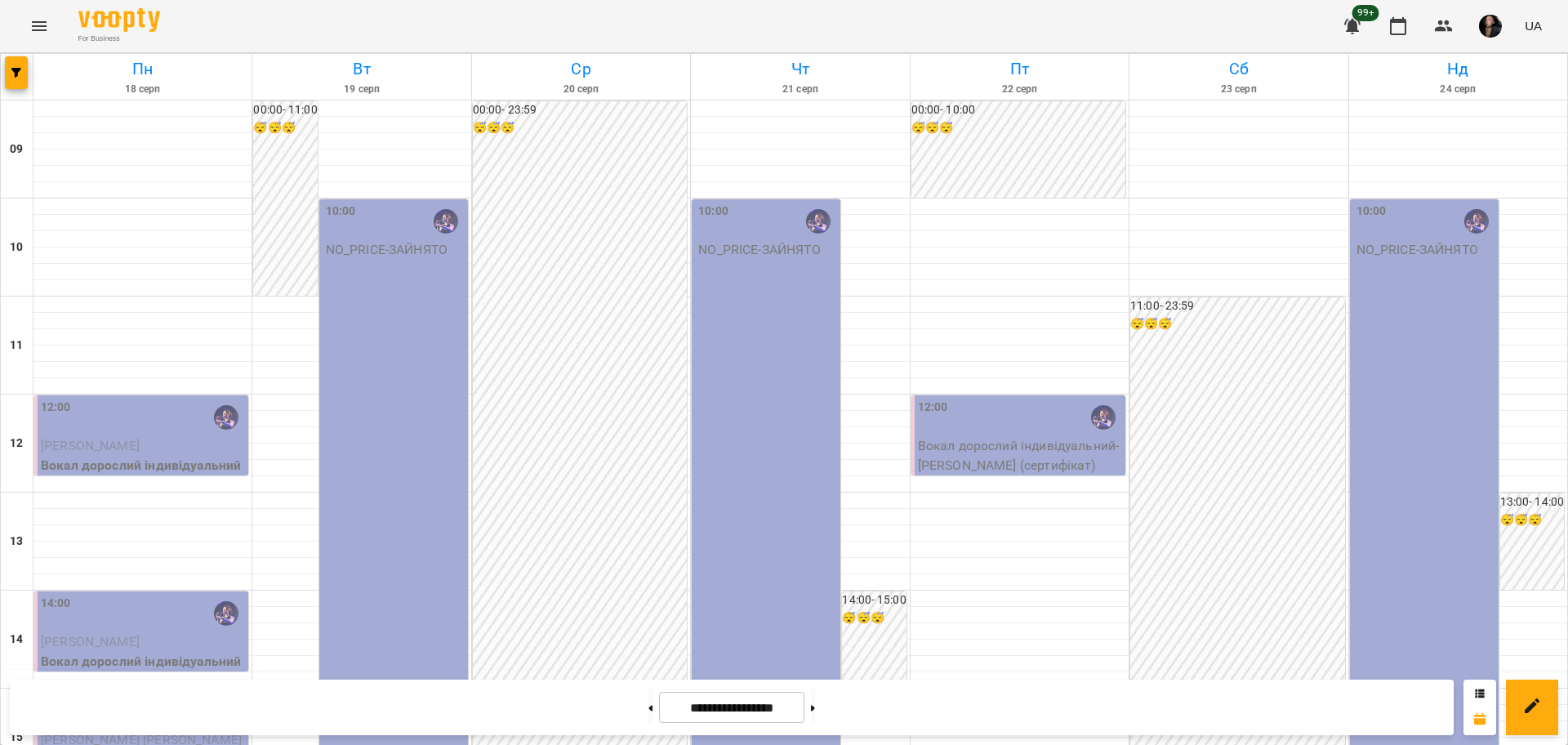
scroll to position [408, 0]
click at [965, 704] on div at bounding box center [1019, 713] width 218 height 17
select select
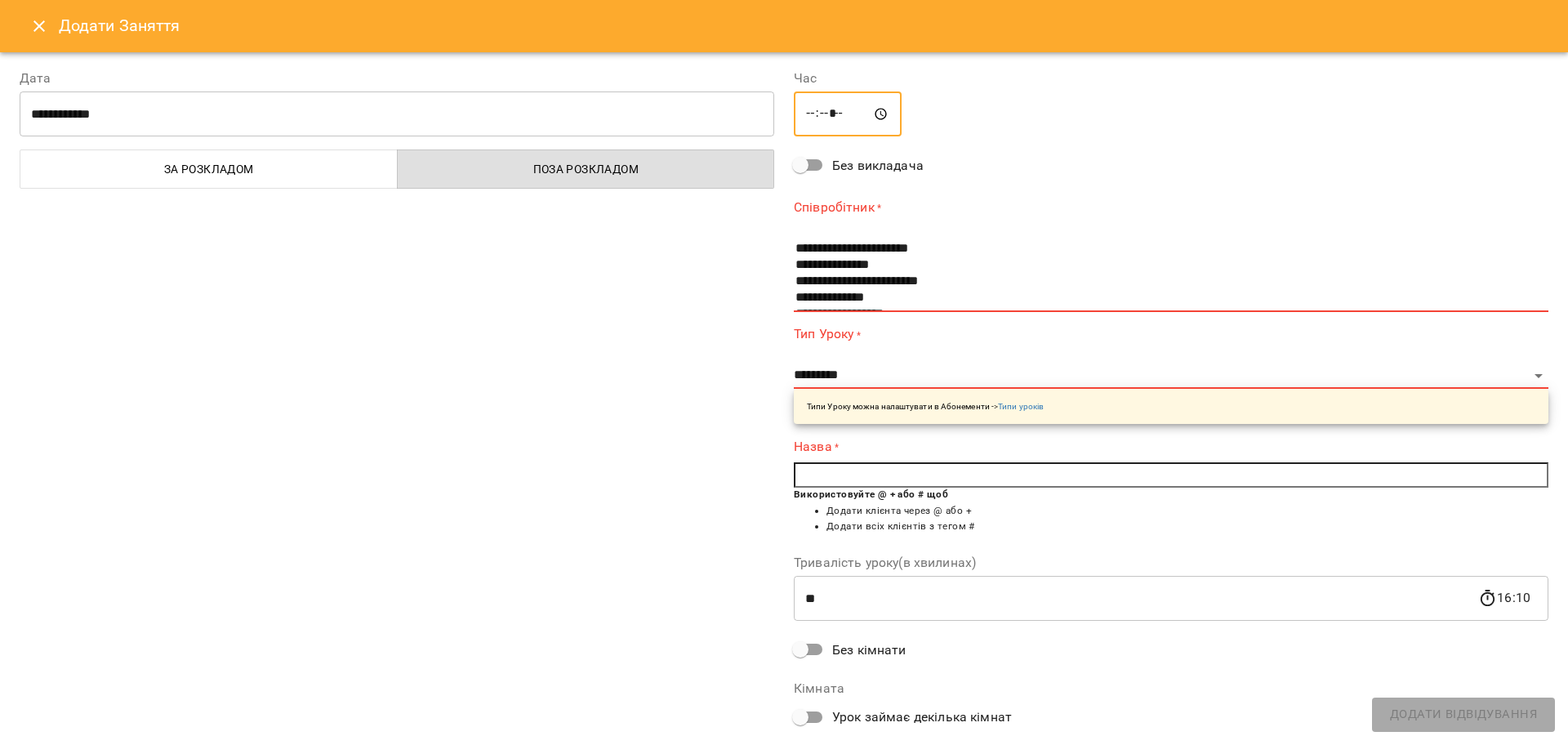
click at [830, 107] on input "*****" at bounding box center [848, 114] width 108 height 46
type input "*****"
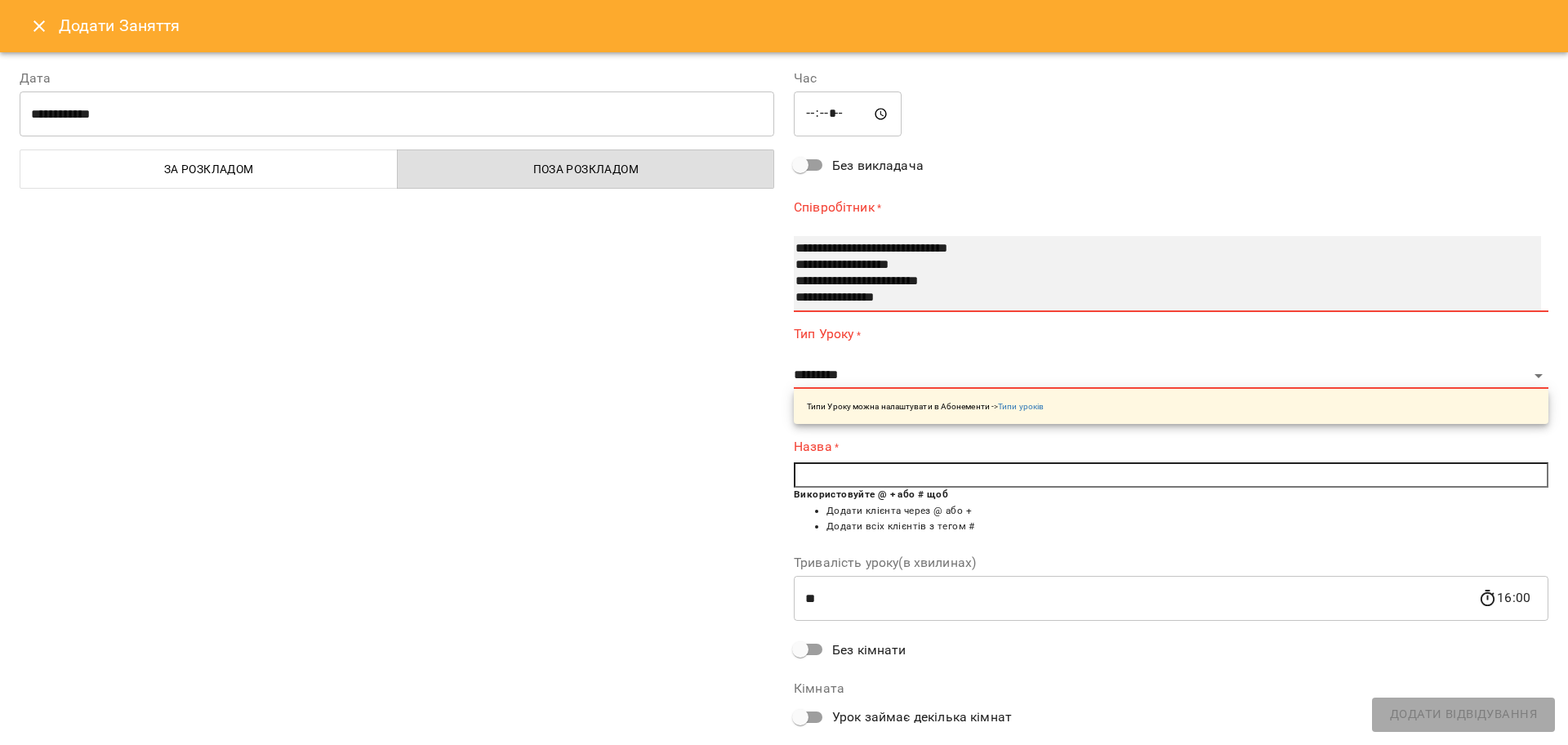
select select "**********"
click at [859, 282] on option "**********" at bounding box center [1150, 282] width 712 height 17
select select "**********"
type input "**"
type input "**********"
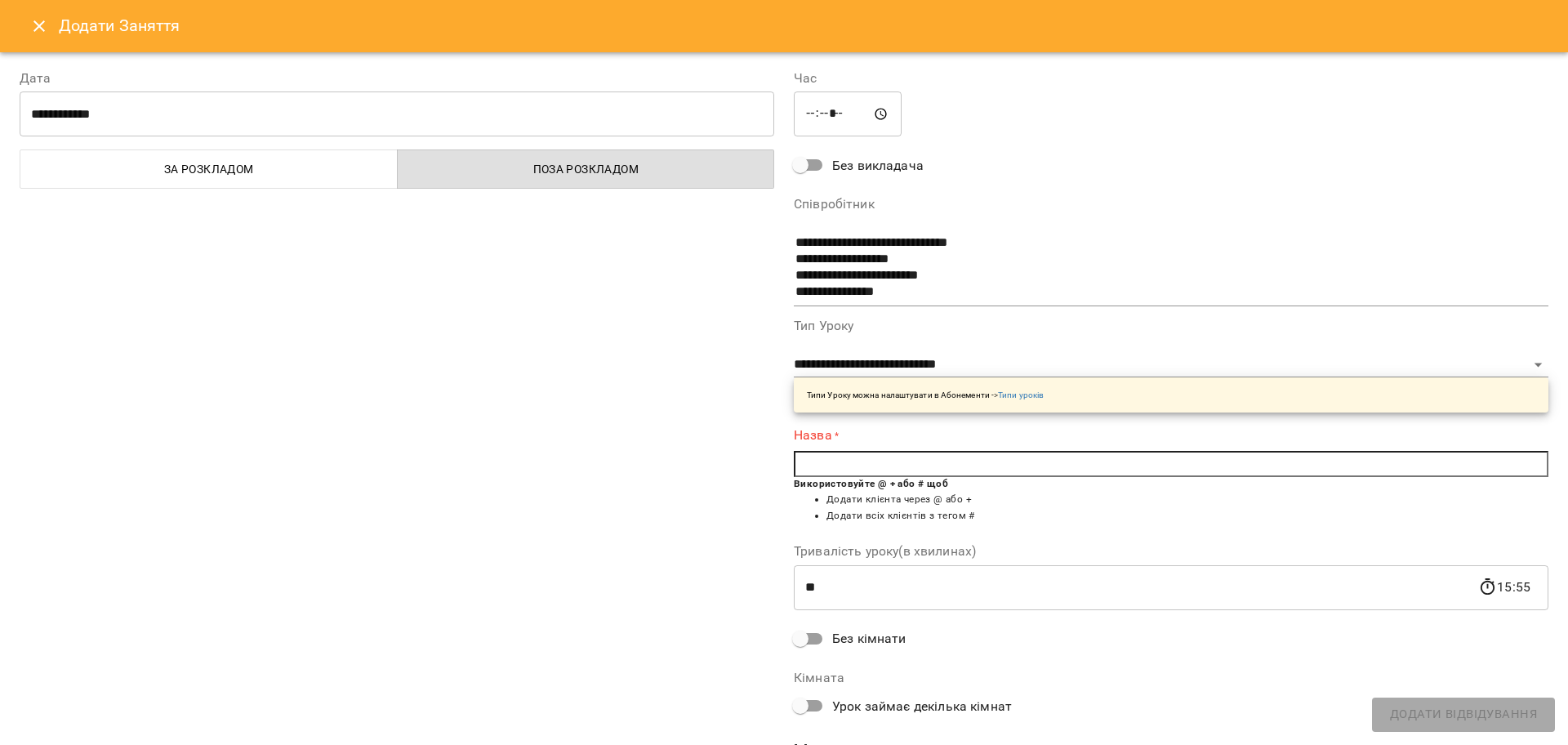
click at [910, 450] on input "text" at bounding box center [1171, 463] width 754 height 26
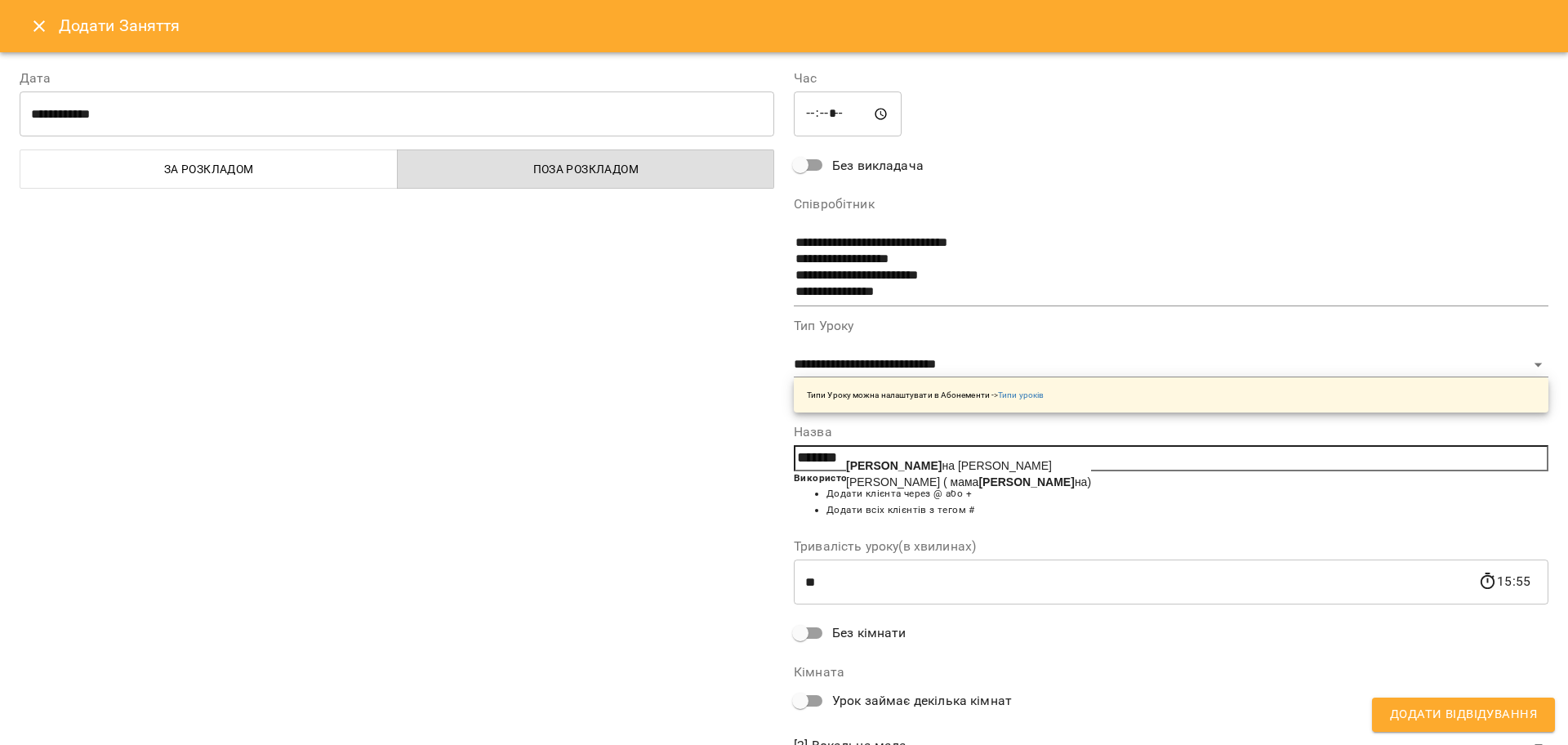
click at [909, 461] on span "Антоні на Вікторія" at bounding box center [949, 465] width 206 height 13
type input "**********"
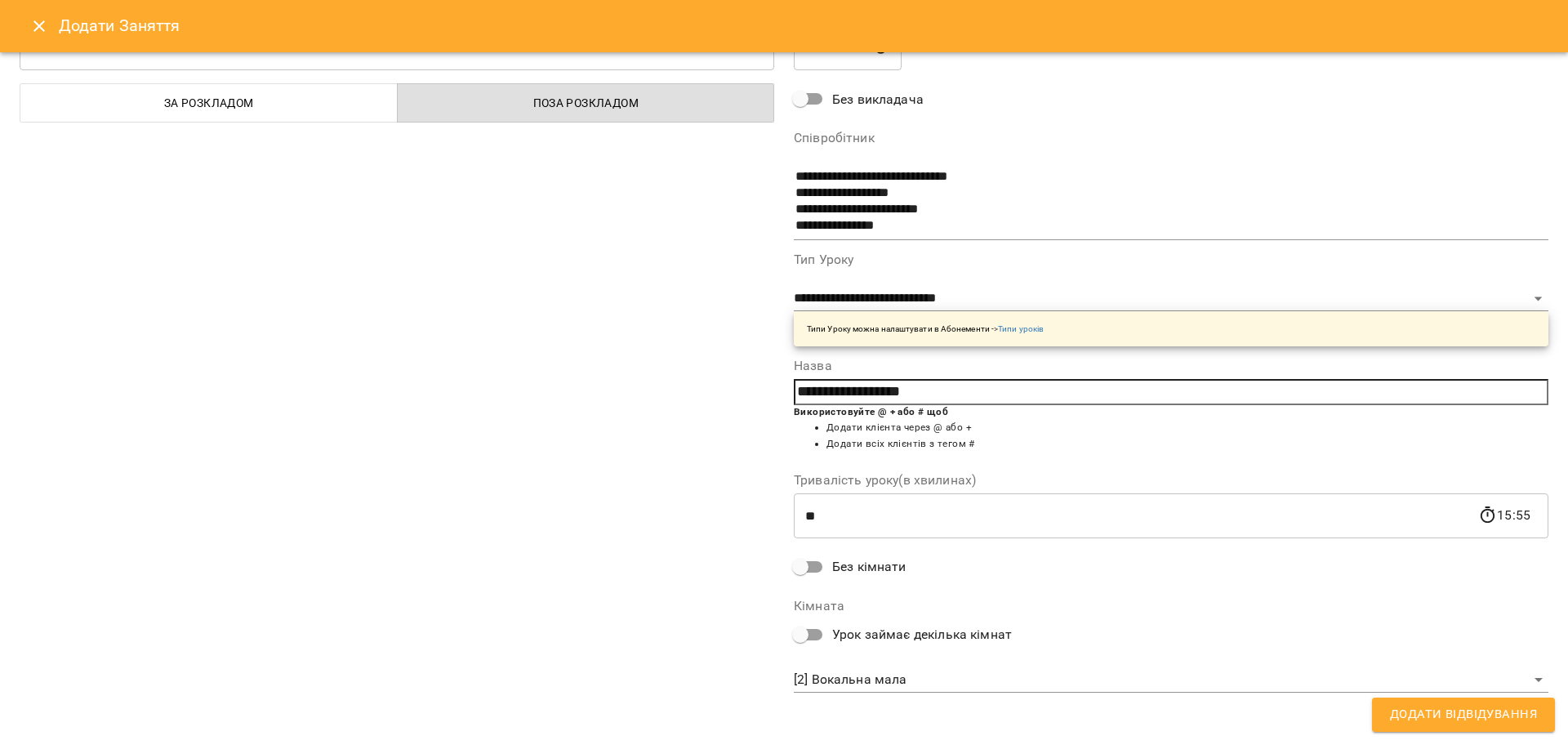
scroll to position [70, 0]
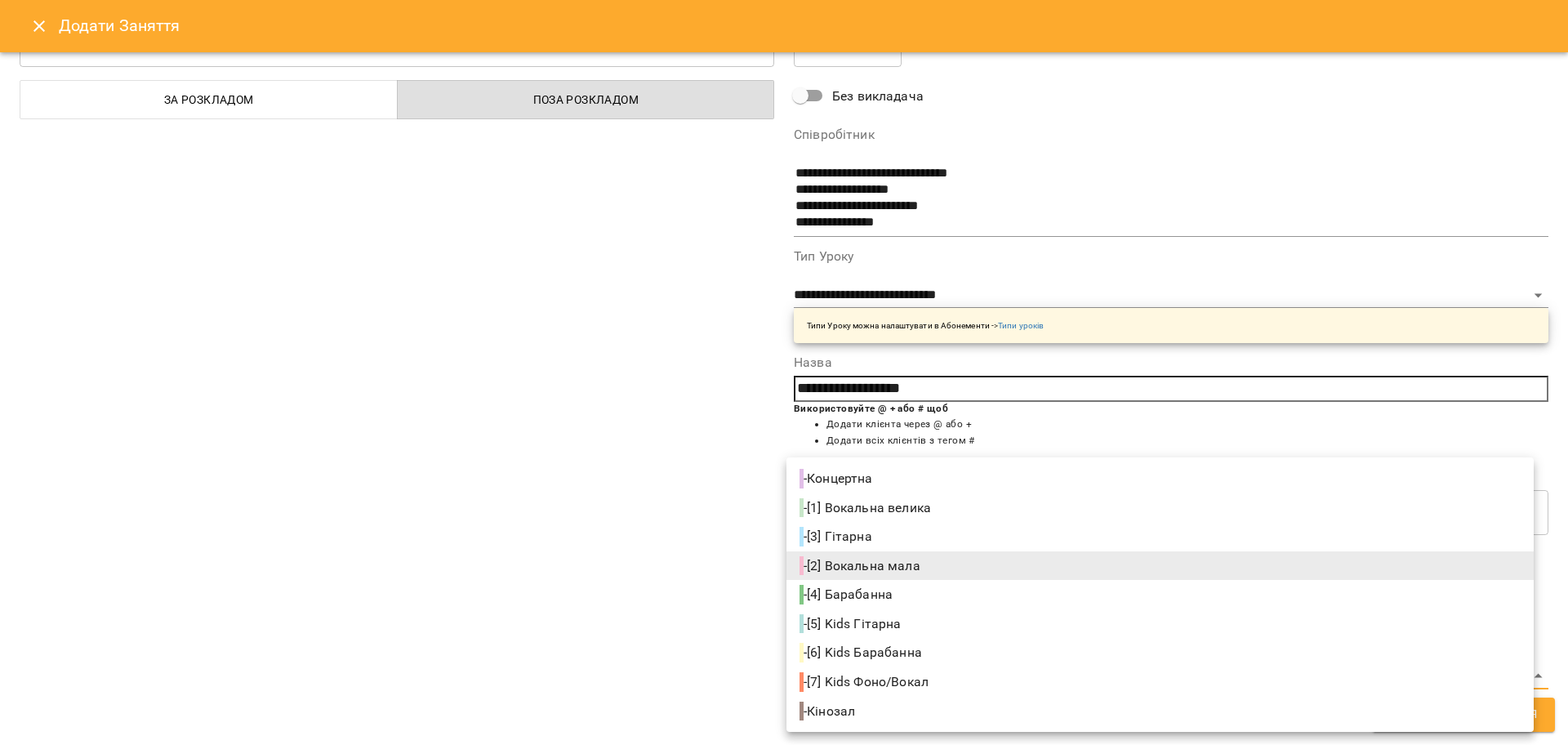
click at [823, 673] on body "For Business 99+ UA Пн 18 серп Вт 19 серп Ср 20 серп Чт 21 серп Пт 22 серп Сб 2…" at bounding box center [784, 723] width 1568 height 1448
click at [879, 565] on span "- [2] Вокальна мала" at bounding box center [861, 566] width 124 height 20
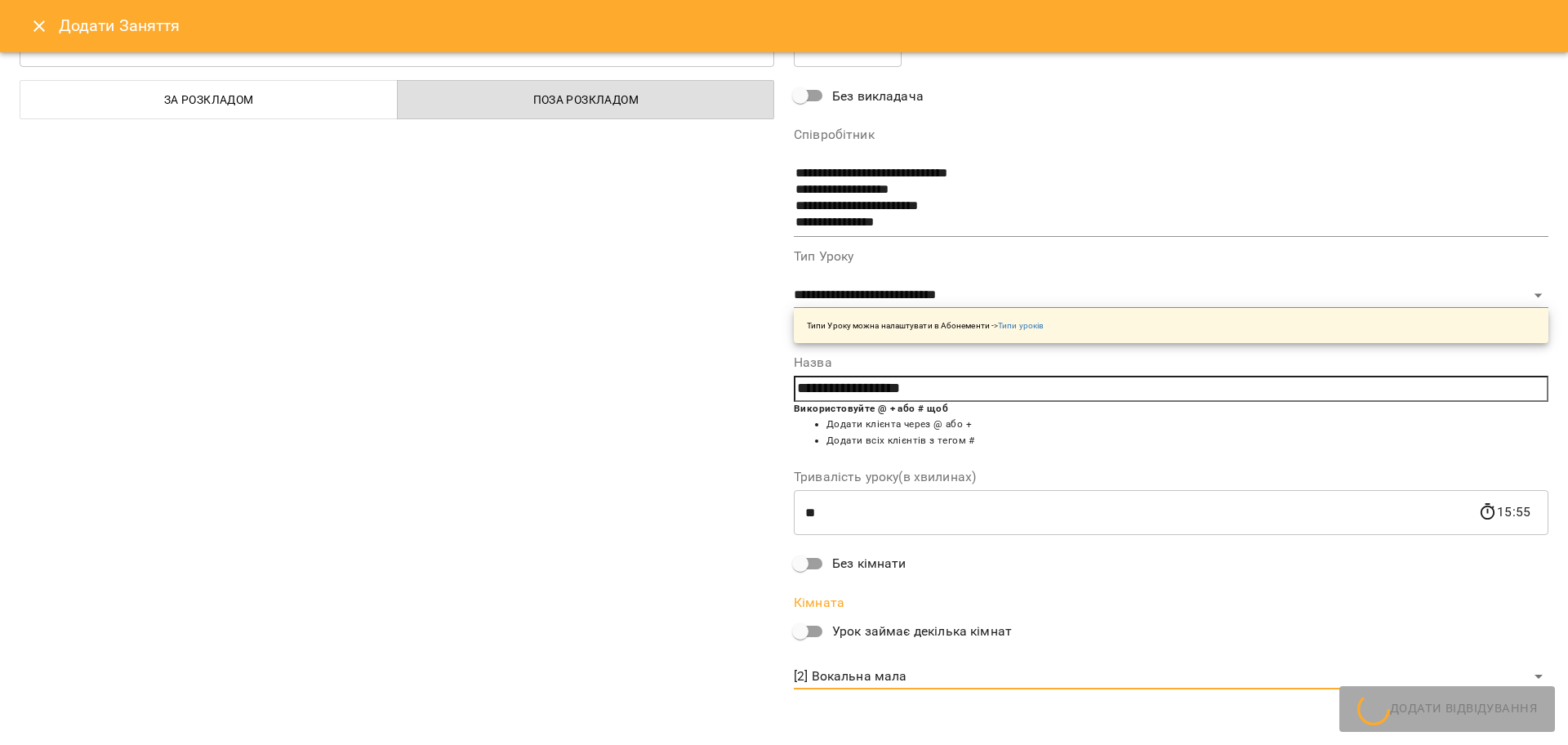
click at [720, 577] on div "- Концертна - [1] Вокальна велика - [3] Гітарна - [2] Вокальна мала - [4] Бараб…" at bounding box center [784, 372] width 1568 height 745
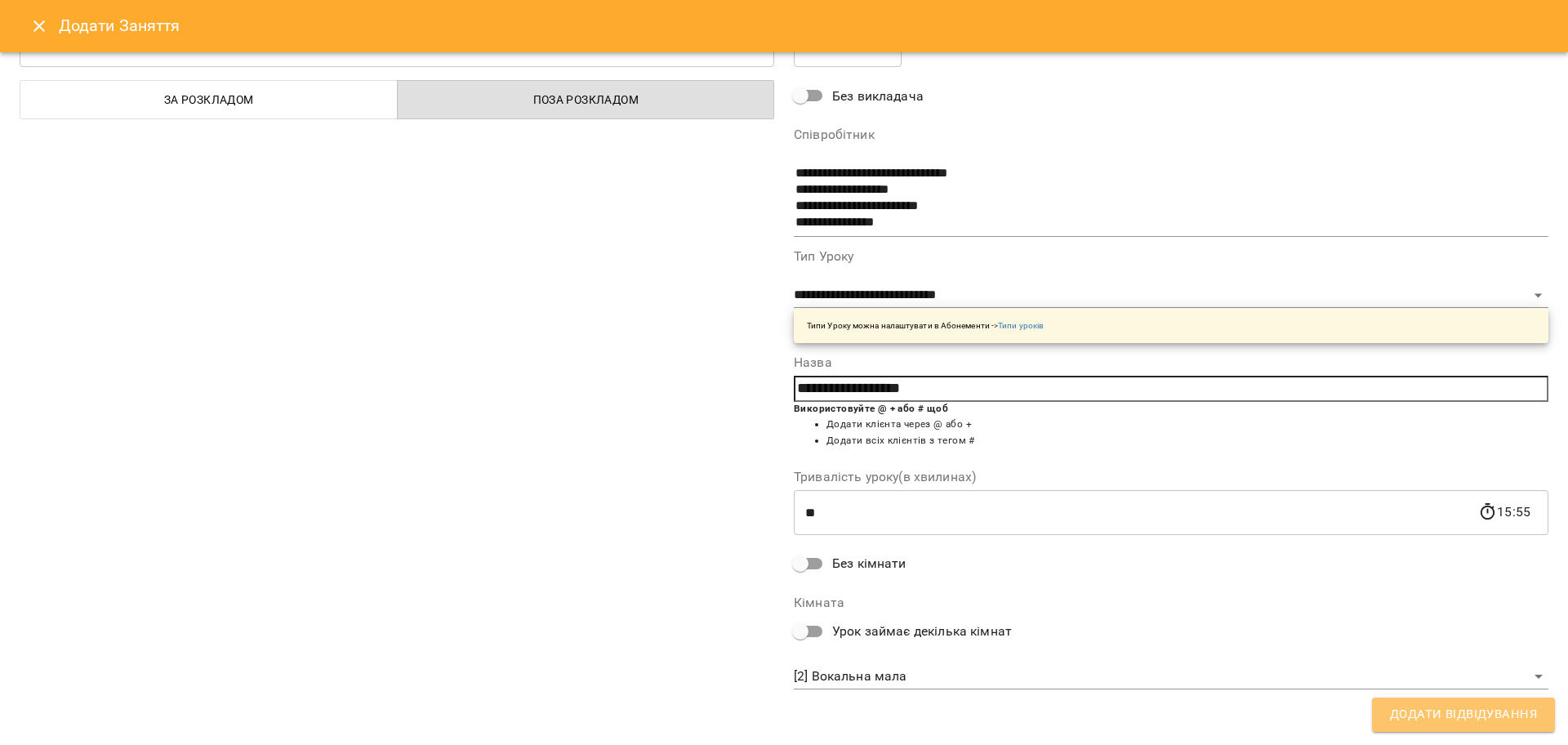
click at [1414, 704] on span "Додати Відвідування" at bounding box center [1463, 714] width 147 height 22
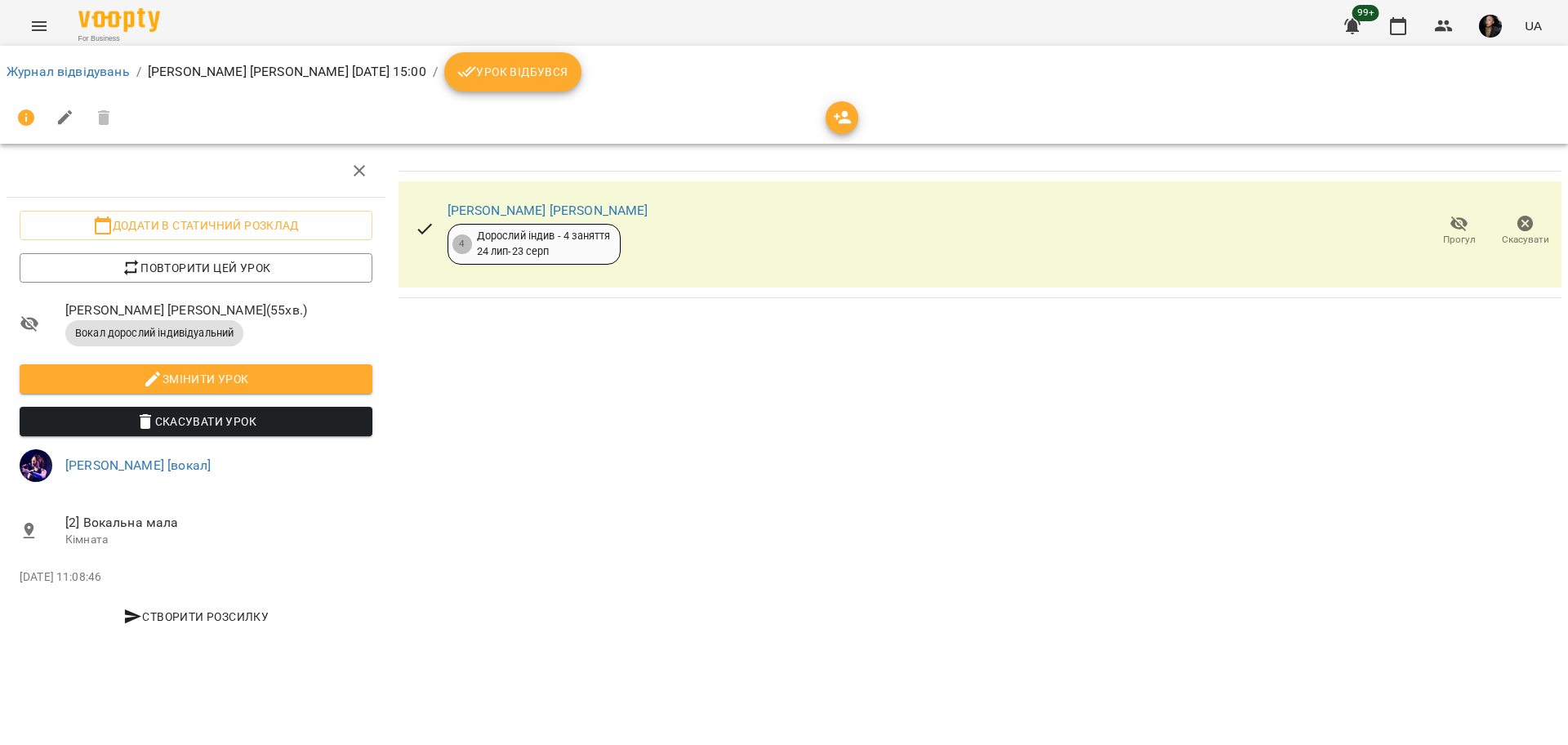
click at [81, 62] on li "Журнал відвідувань" at bounding box center [68, 72] width 124 height 20
click at [111, 75] on link "Журнал відвідувань" at bounding box center [68, 71] width 124 height 16
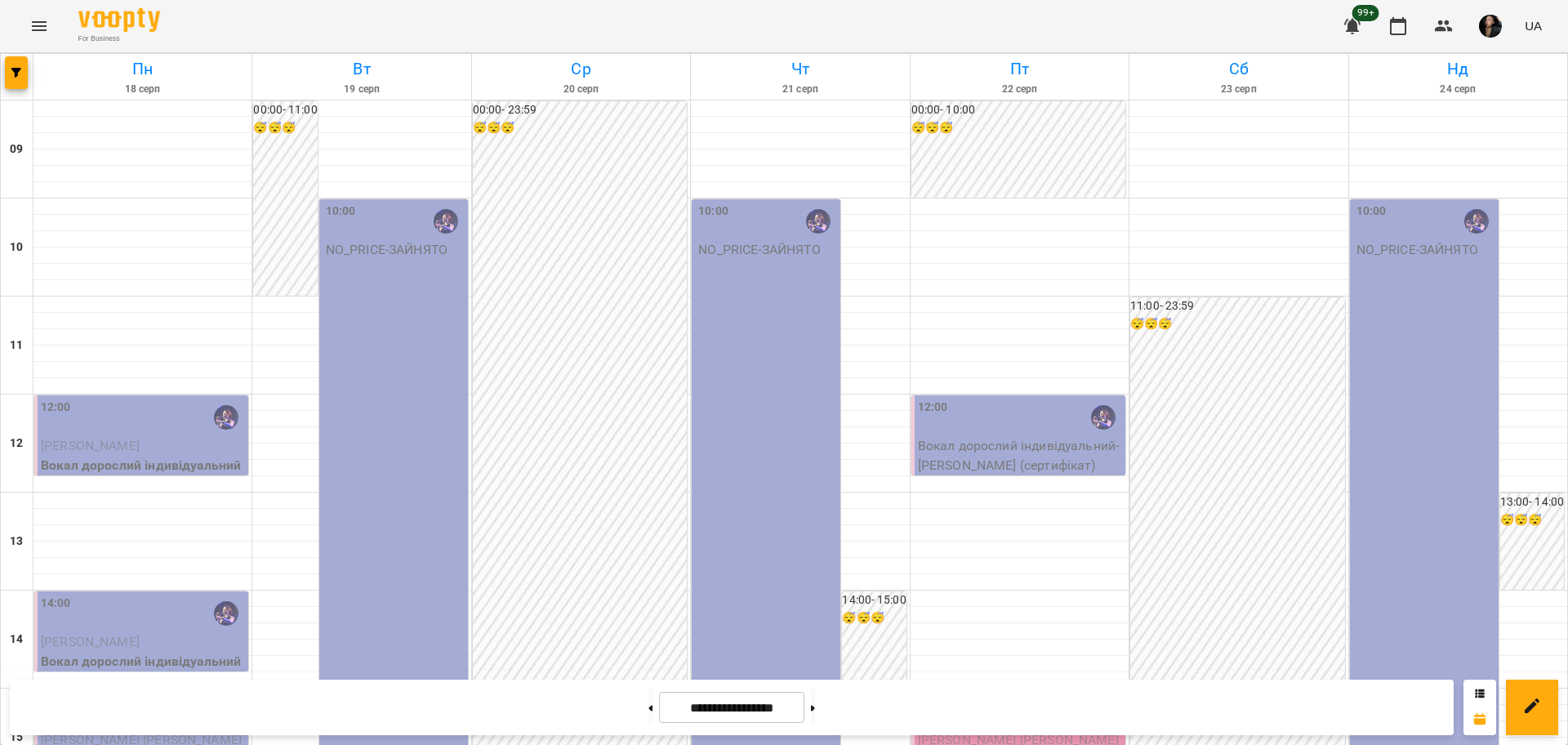
scroll to position [102, 0]
click at [168, 693] on div "15:00" at bounding box center [143, 711] width 204 height 37
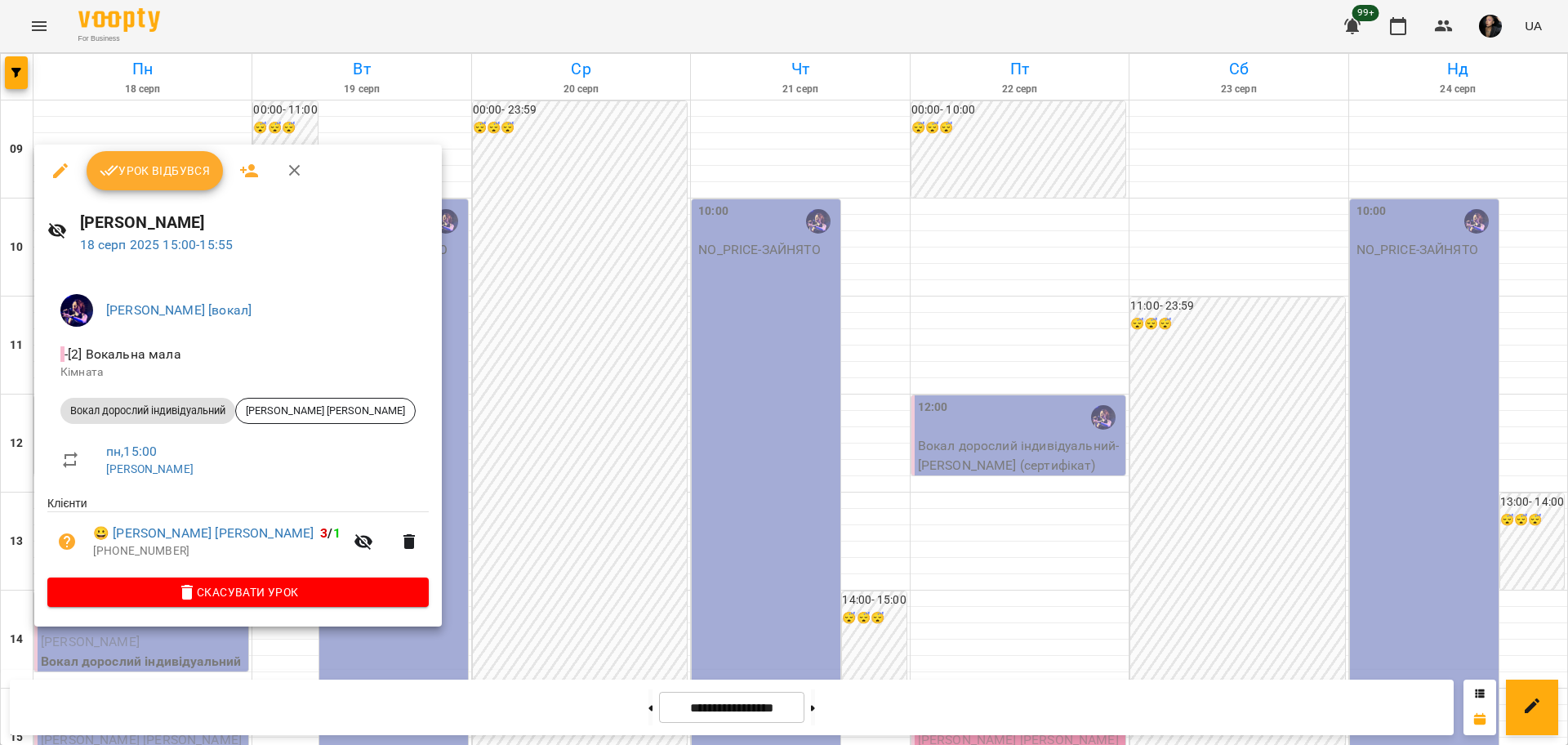
click at [169, 180] on span "Урок відбувся" at bounding box center [155, 171] width 111 height 20
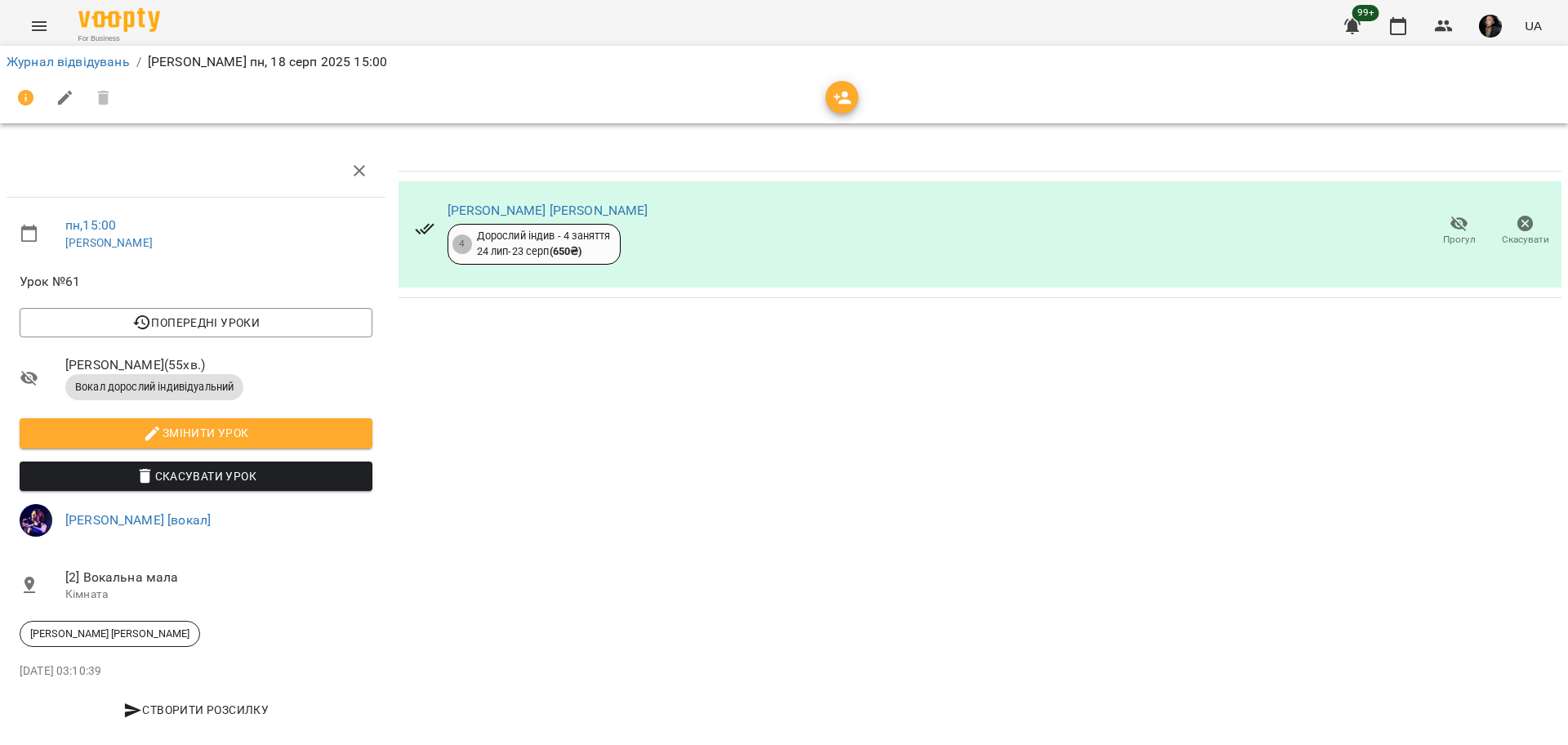
click at [1449, 222] on icon "button" at bounding box center [1459, 224] width 20 height 20
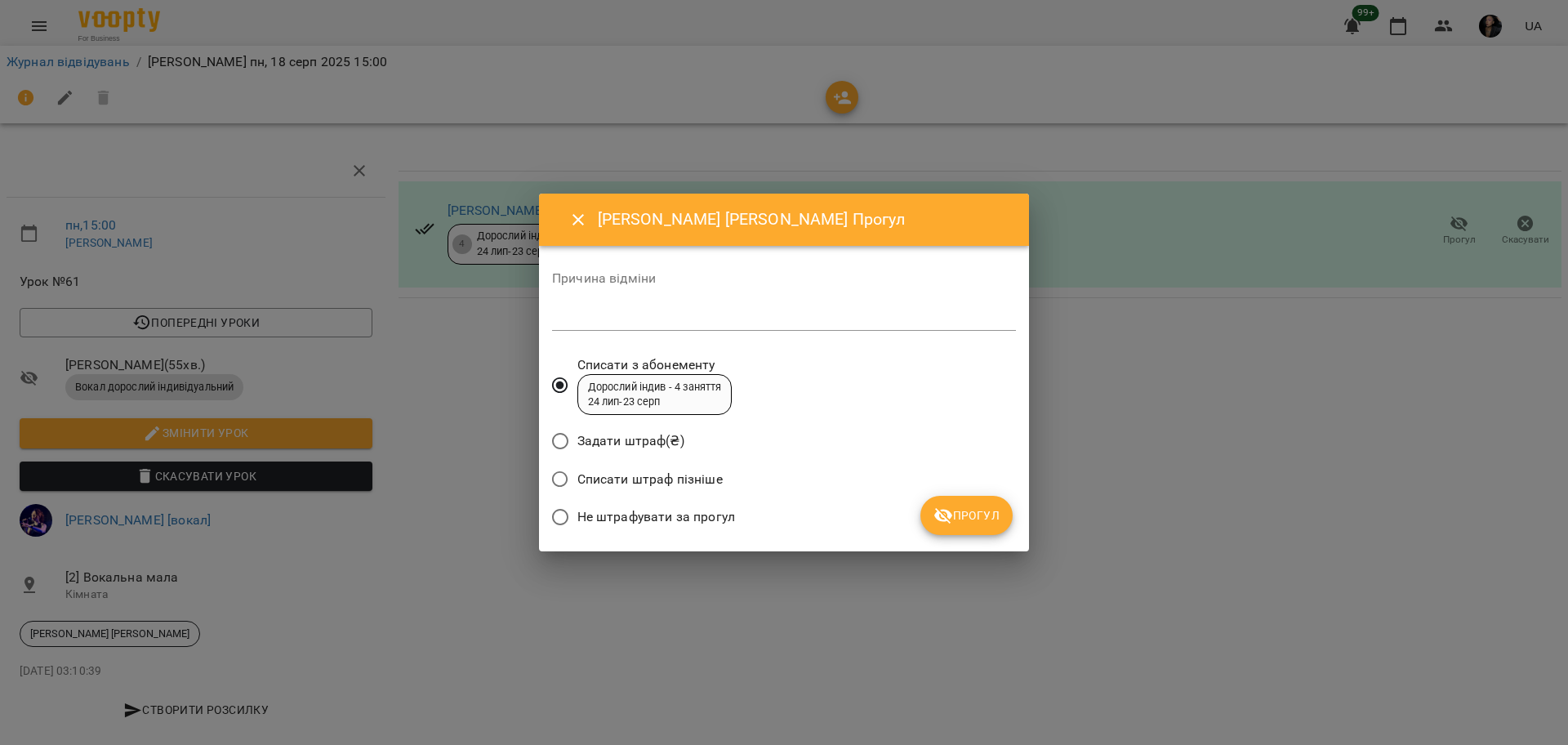
click at [670, 517] on span "Не штрафувати за прогул" at bounding box center [656, 517] width 158 height 20
click at [965, 510] on span "Прогул" at bounding box center [967, 515] width 66 height 20
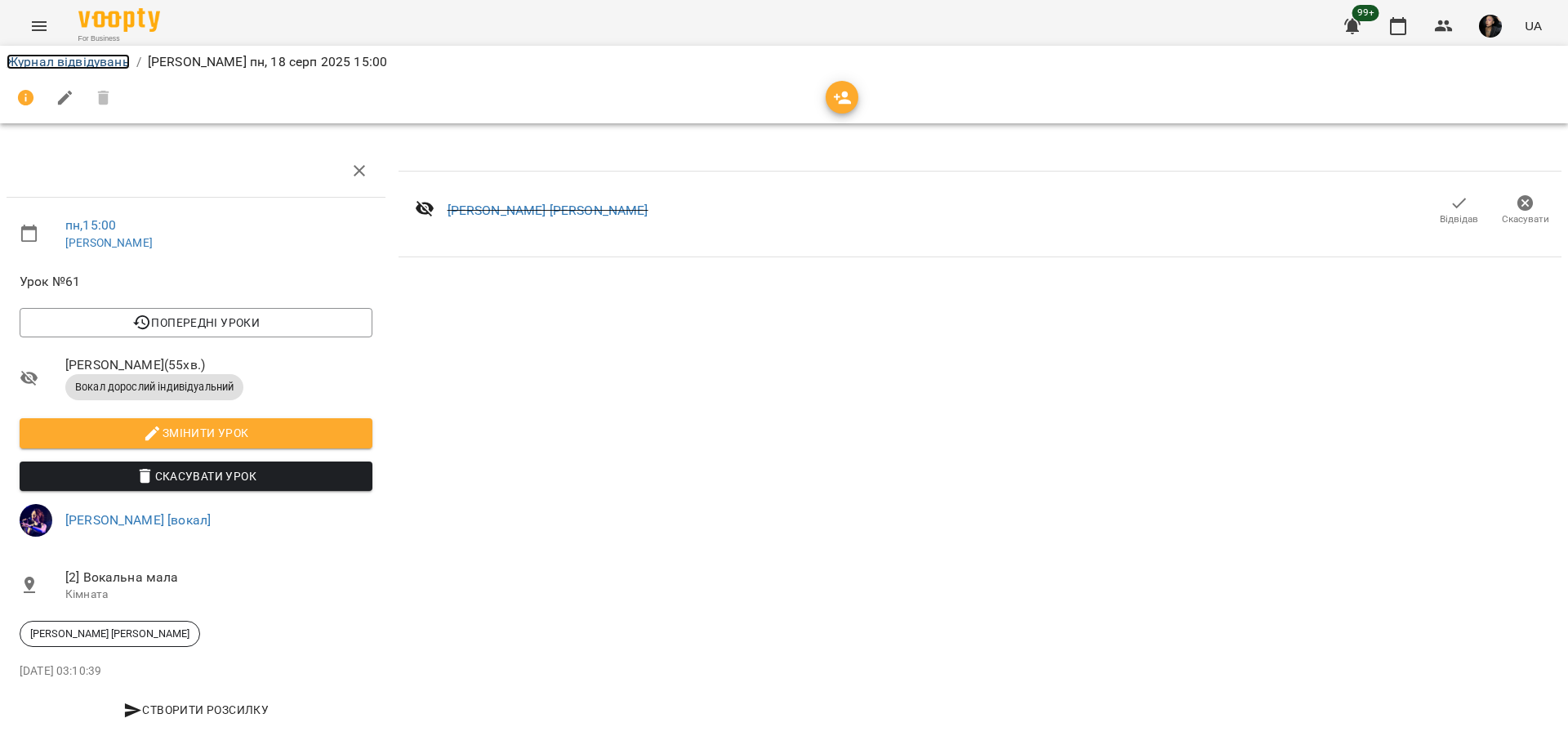
click at [66, 63] on link "Журнал відвідувань" at bounding box center [68, 61] width 124 height 16
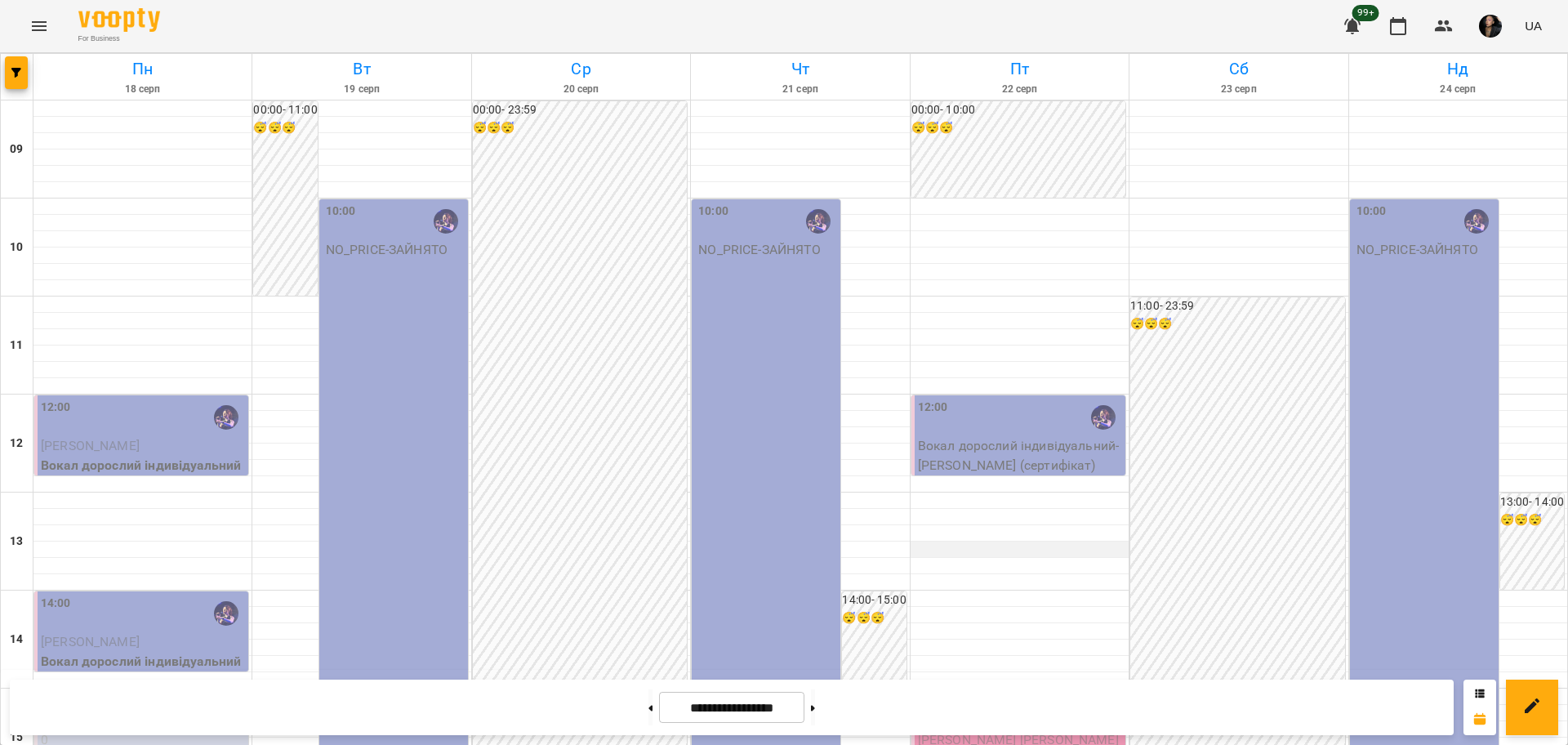
scroll to position [306, 0]
click at [1009, 693] on div "15:00" at bounding box center [1020, 711] width 204 height 37
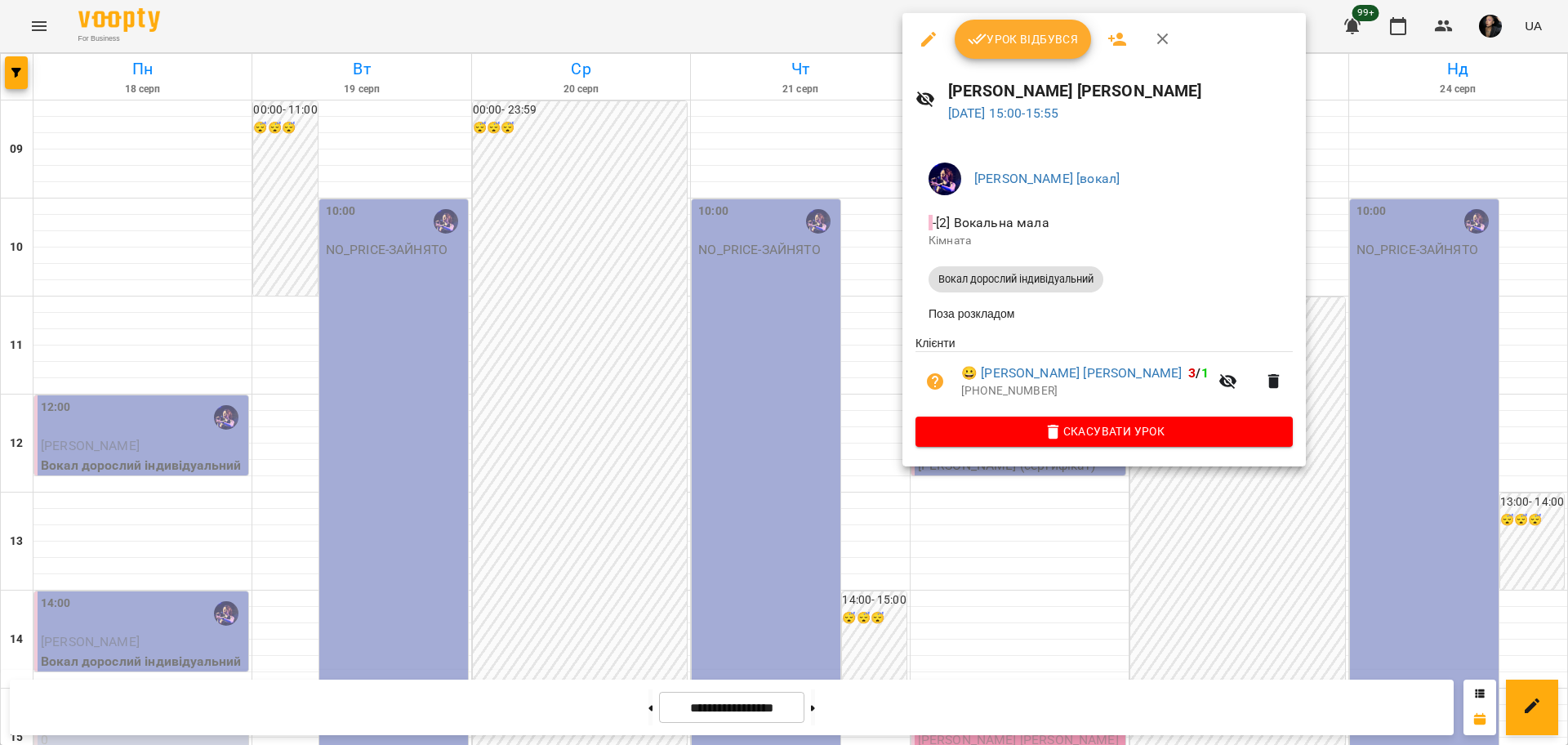
click at [1234, 501] on div at bounding box center [784, 372] width 1568 height 745
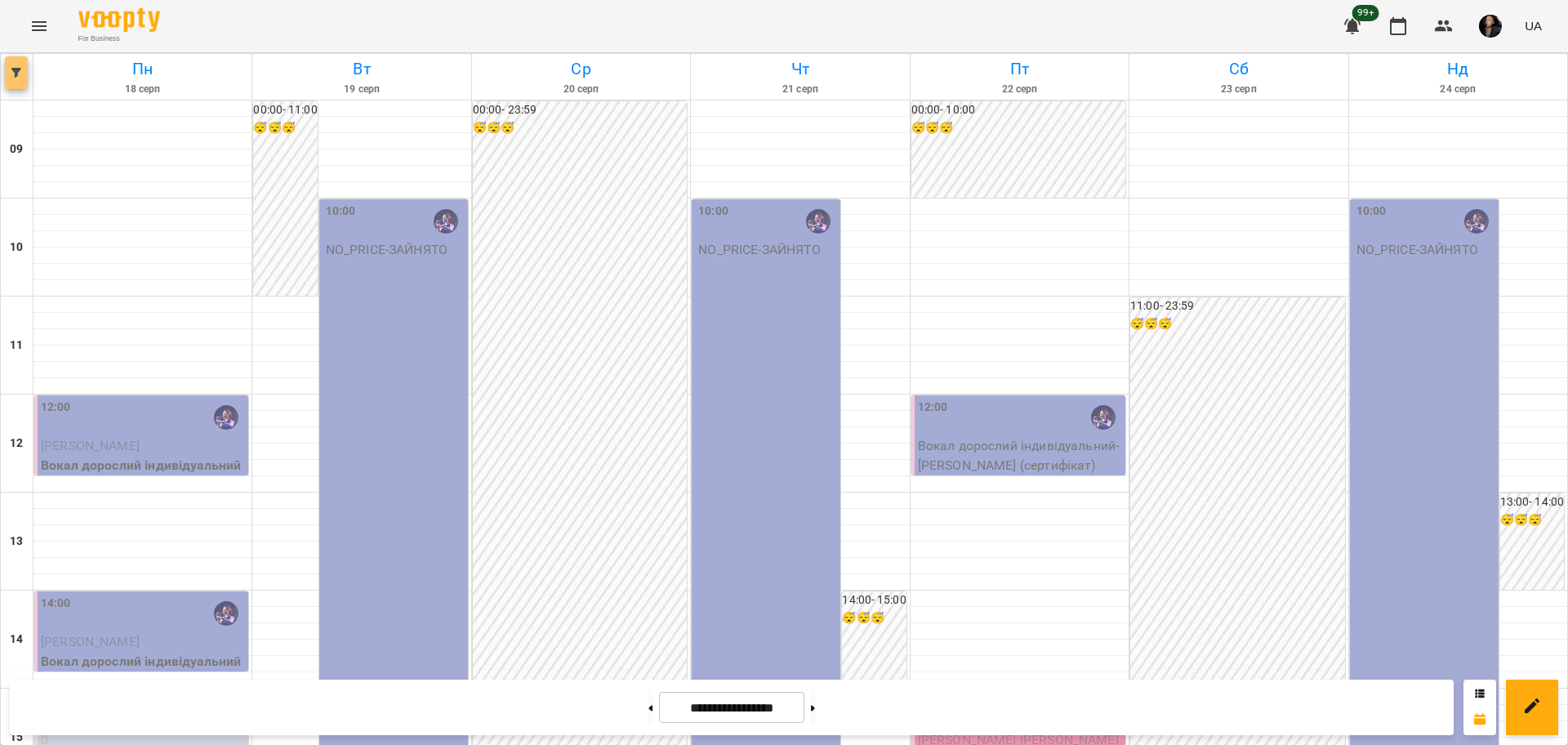
click at [7, 79] on button "button" at bounding box center [17, 72] width 23 height 32
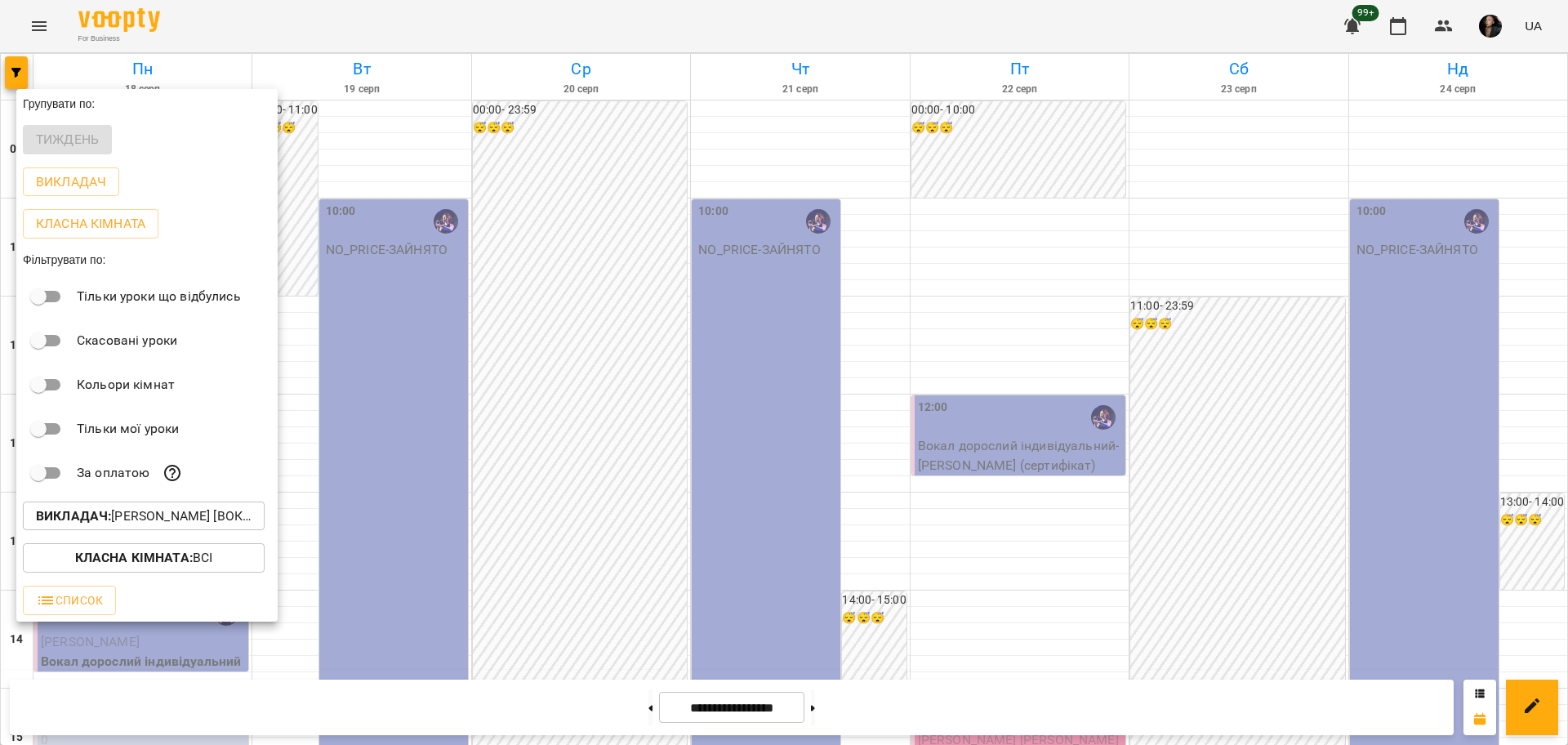
click at [166, 510] on p "Викладач : Христина Андреєва [вокал]" at bounding box center [144, 516] width 216 height 20
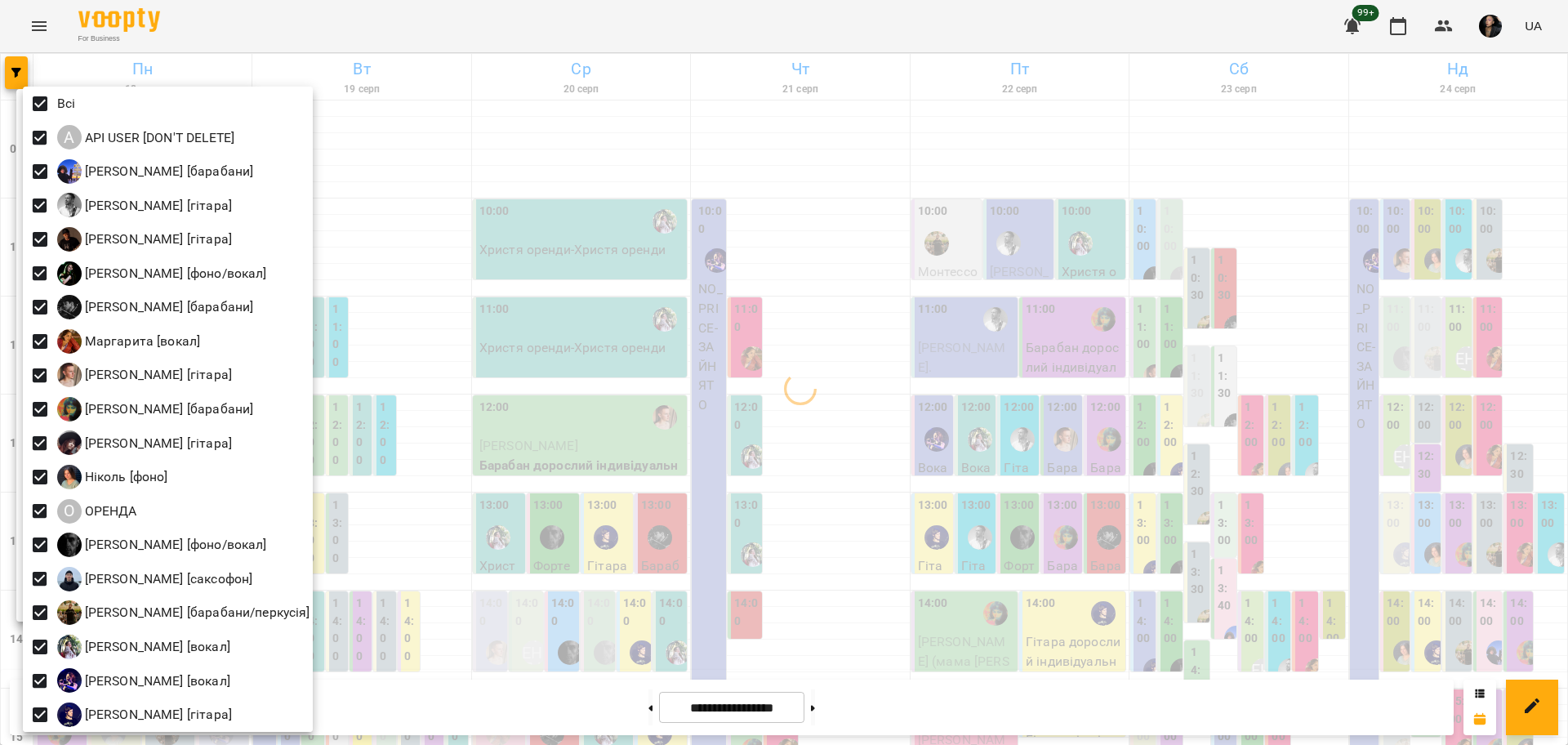
click at [416, 330] on div at bounding box center [784, 372] width 1568 height 745
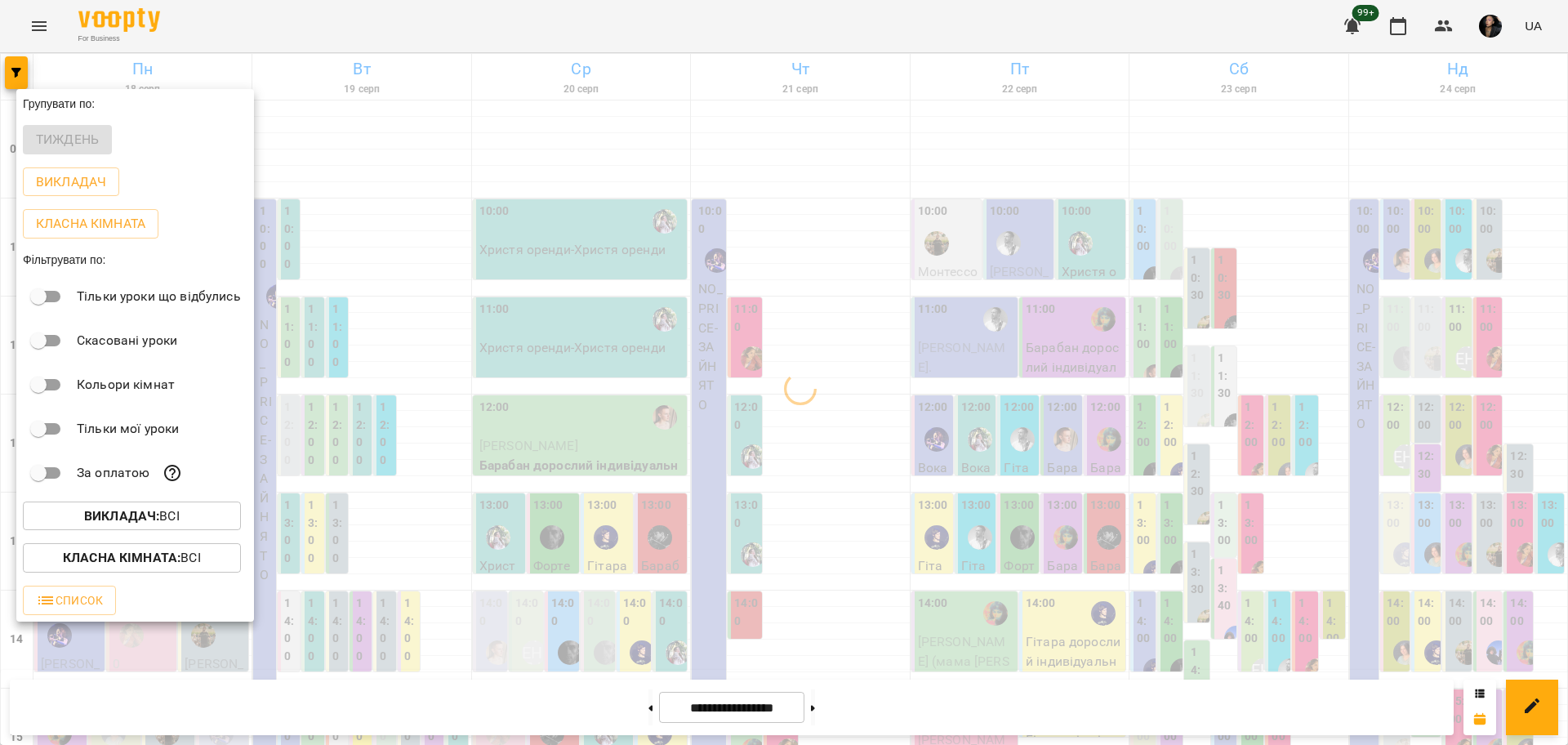
click at [172, 553] on b "Класна кімната :" at bounding box center [122, 557] width 118 height 16
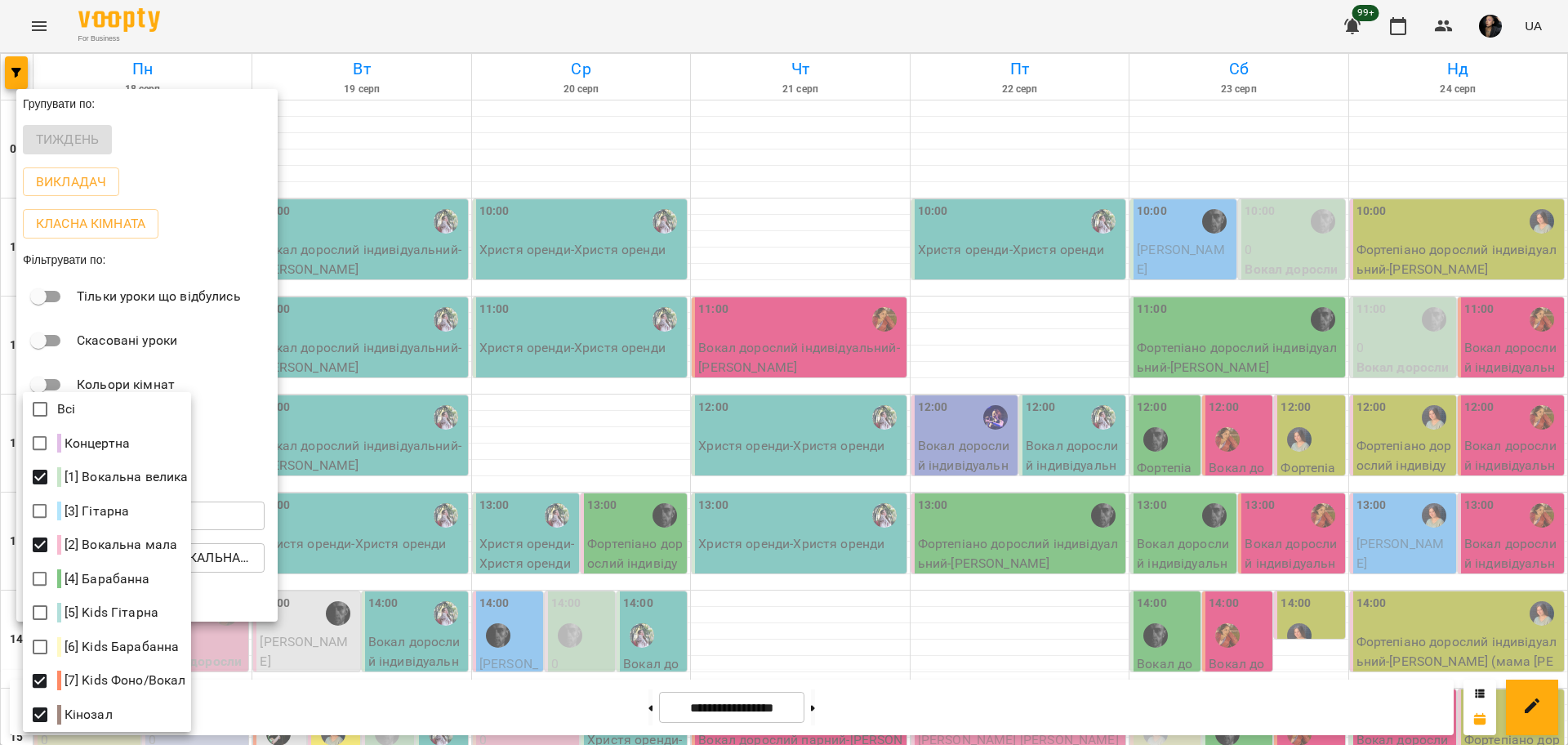
click at [1148, 525] on div at bounding box center [784, 372] width 1568 height 745
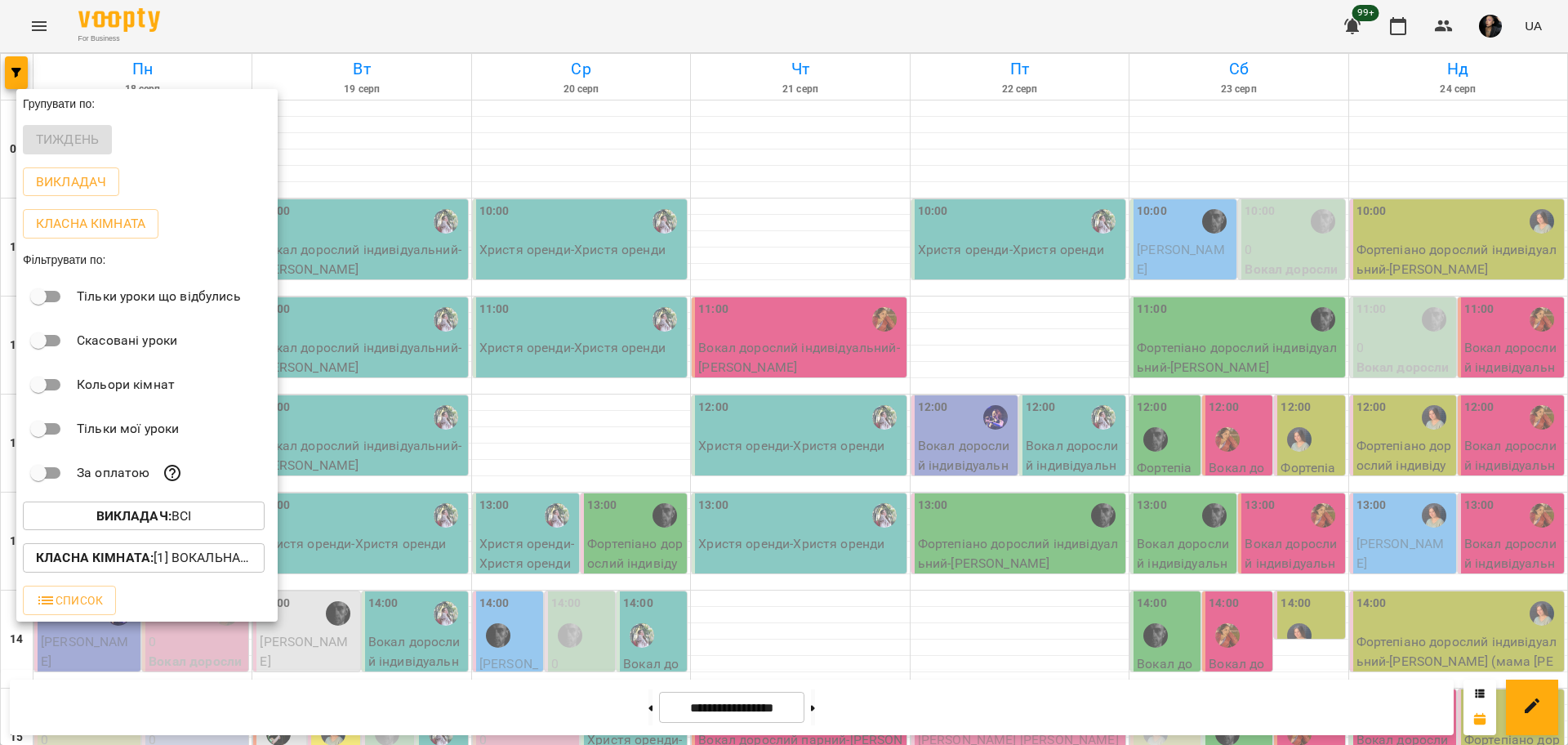
click at [1153, 567] on div at bounding box center [784, 372] width 1568 height 745
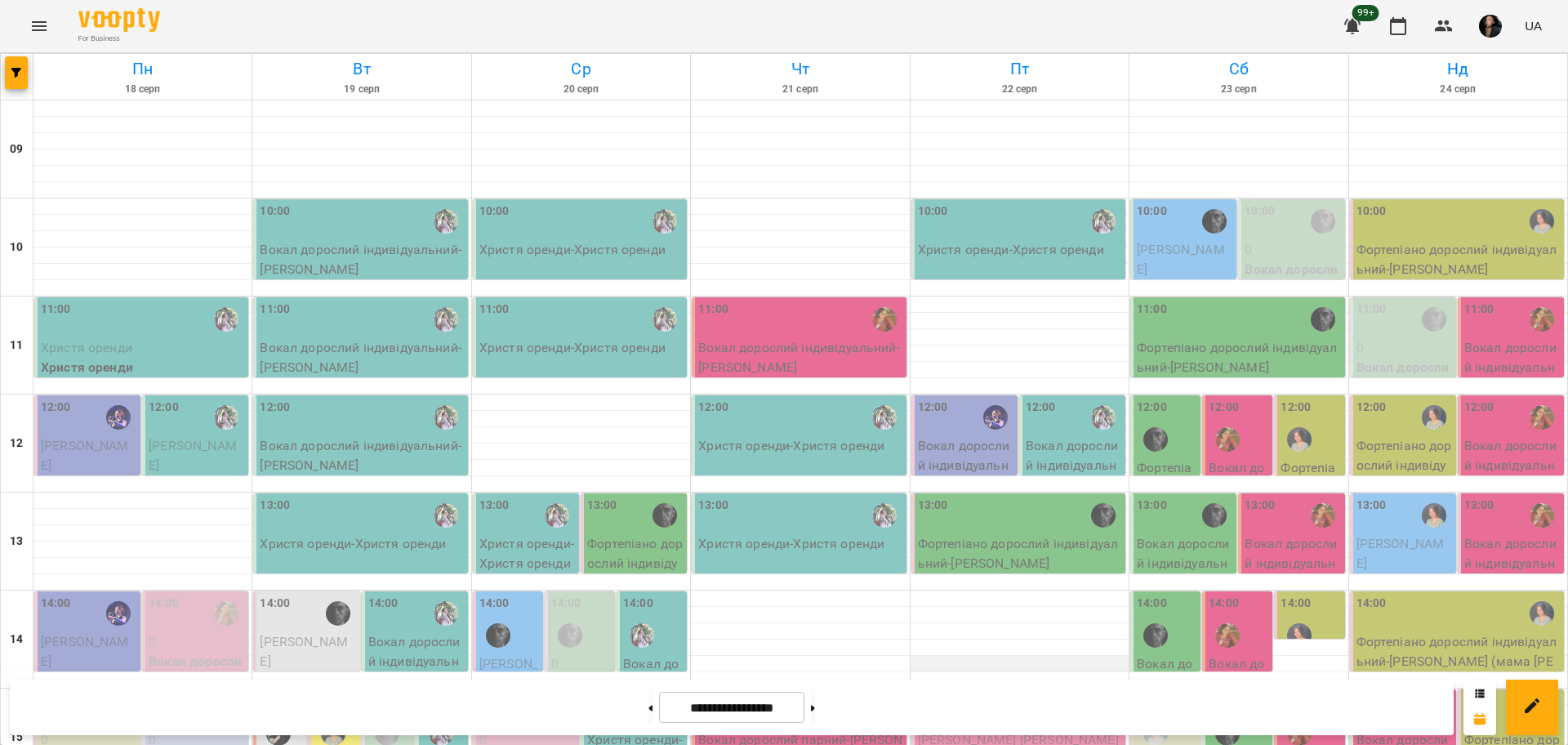
scroll to position [408, 0]
click at [1009, 693] on div "15:00" at bounding box center [1020, 711] width 204 height 37
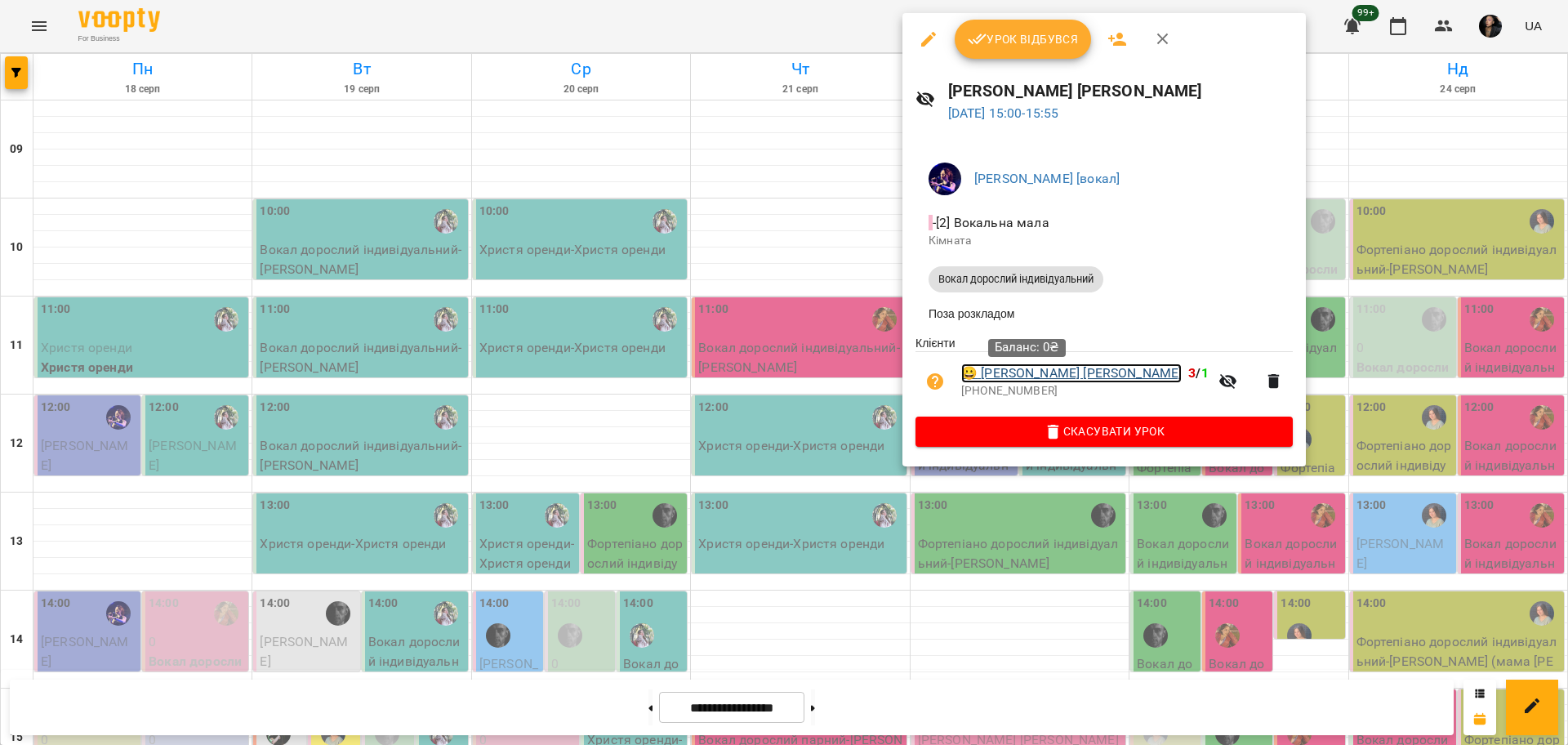
click at [1054, 376] on link "😀 Антоніна Вікторія" at bounding box center [1071, 373] width 221 height 20
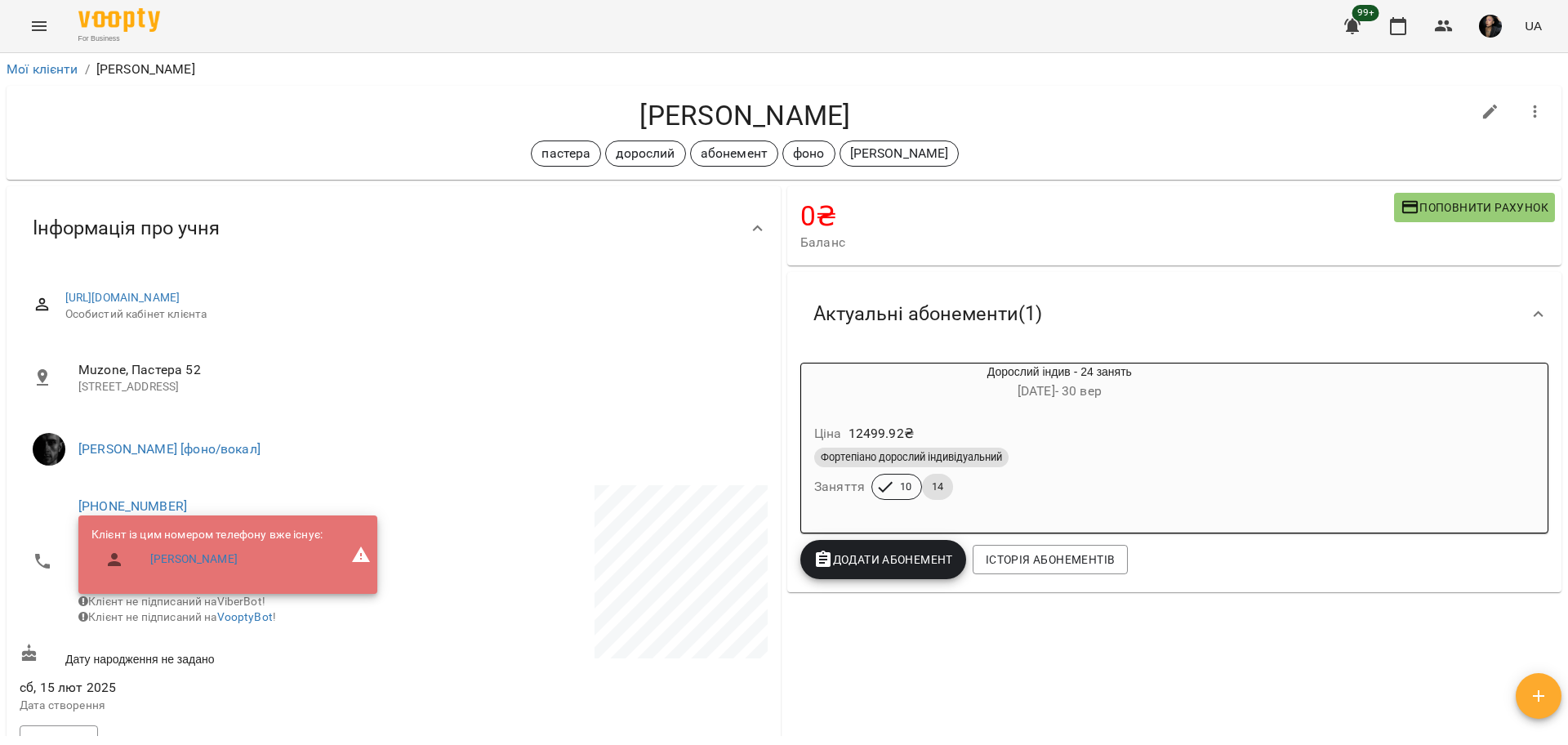
drag, startPoint x: 0, startPoint y: 0, endPoint x: 13, endPoint y: 15, distance: 19.8
click at [13, 15] on div "For Business 99+ UA" at bounding box center [784, 26] width 1568 height 52
click at [29, 23] on icon "Menu" at bounding box center [39, 27] width 20 height 20
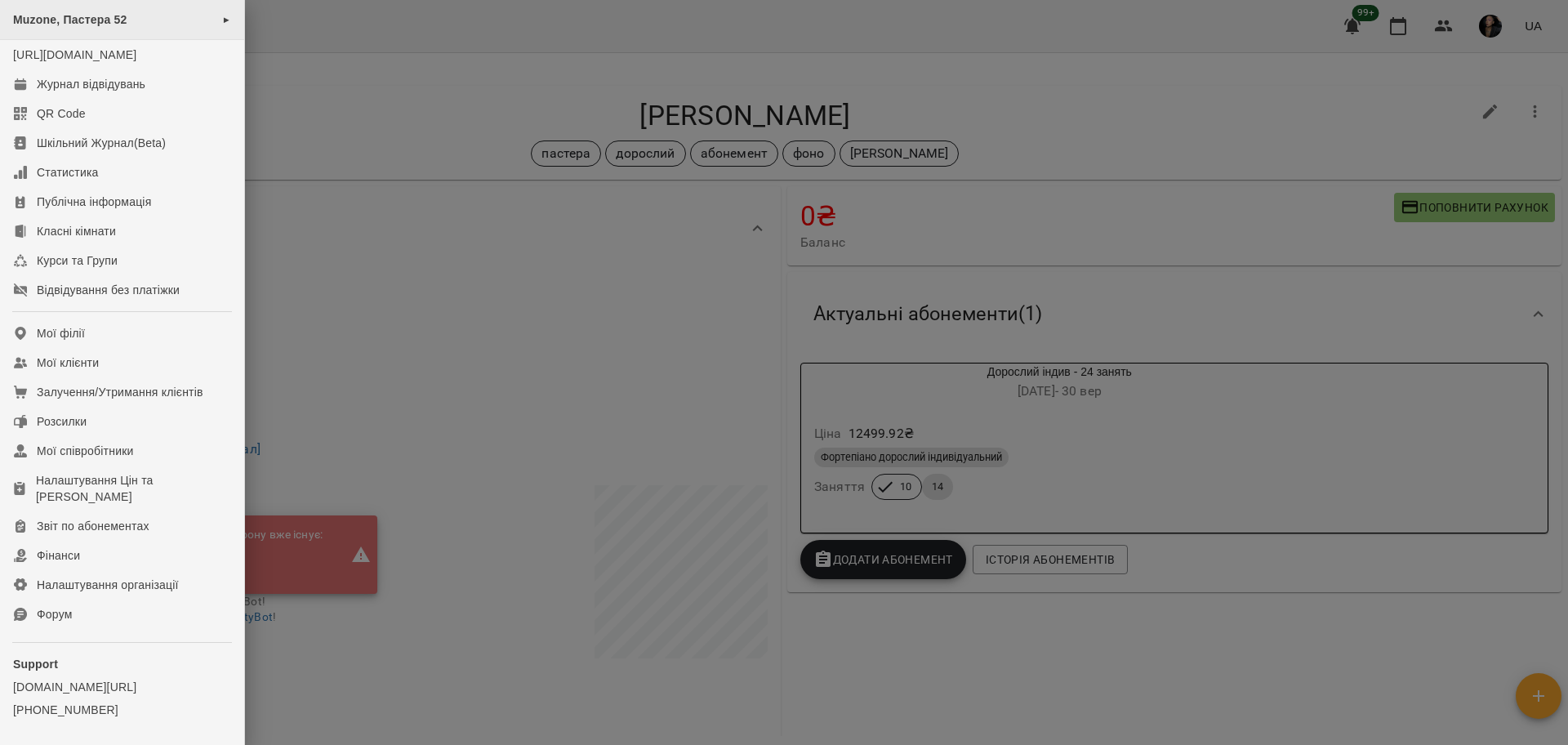
click at [95, 19] on span "Muzone, Пастера 52" at bounding box center [71, 20] width 114 height 13
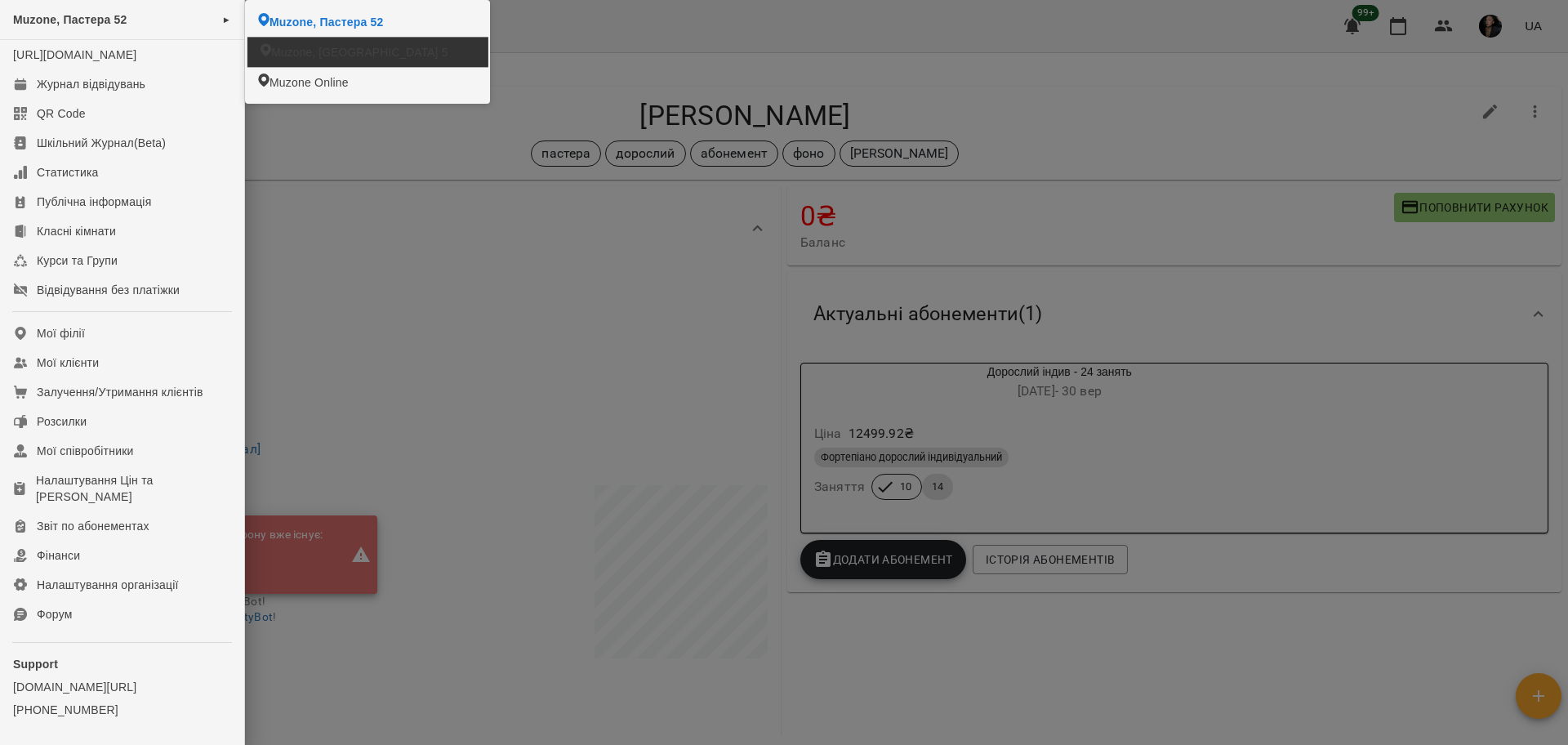
click at [305, 52] on span "Muzone, [GEOGRAPHIC_DATA] 5" at bounding box center [359, 52] width 177 height 17
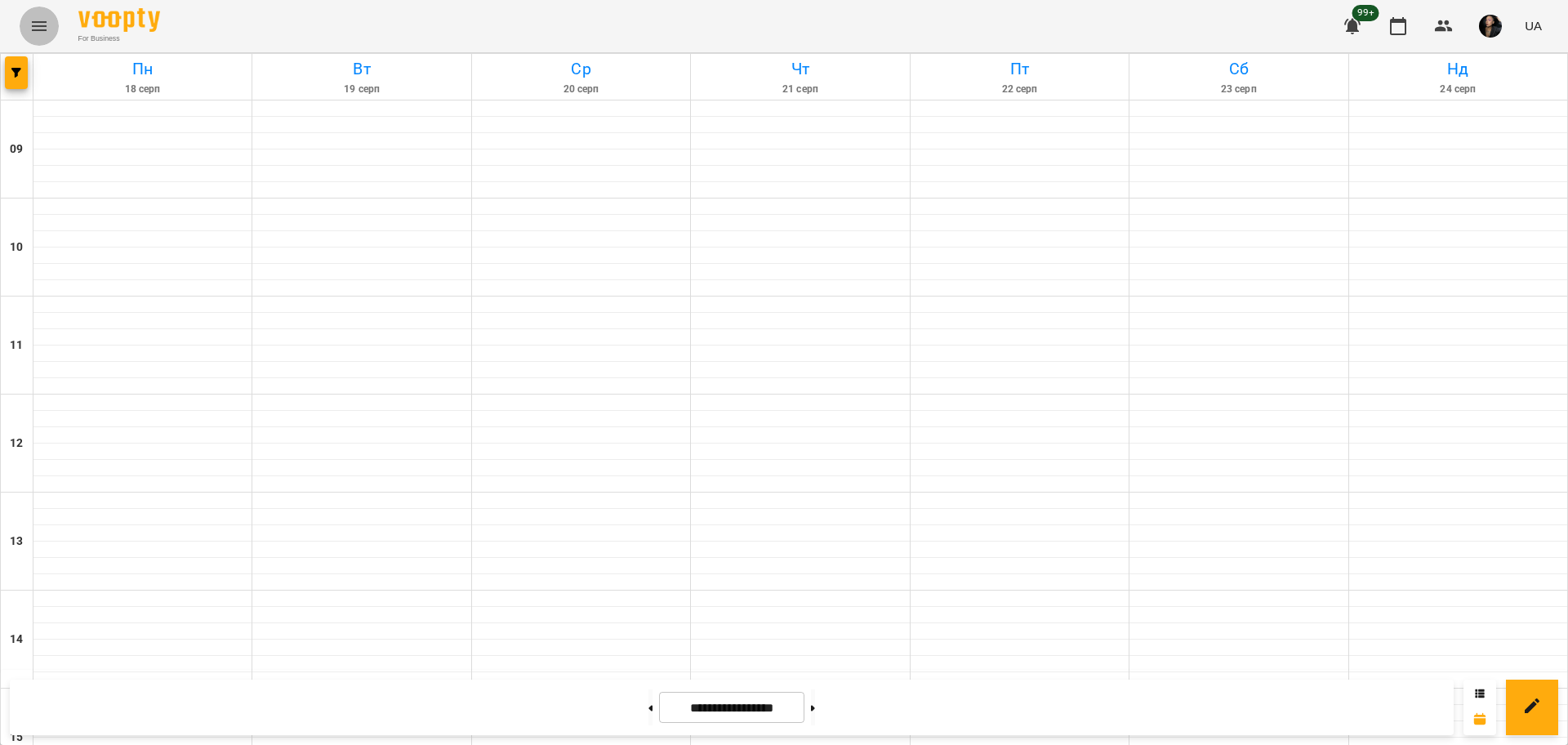
click at [39, 31] on icon "Menu" at bounding box center [39, 27] width 20 height 20
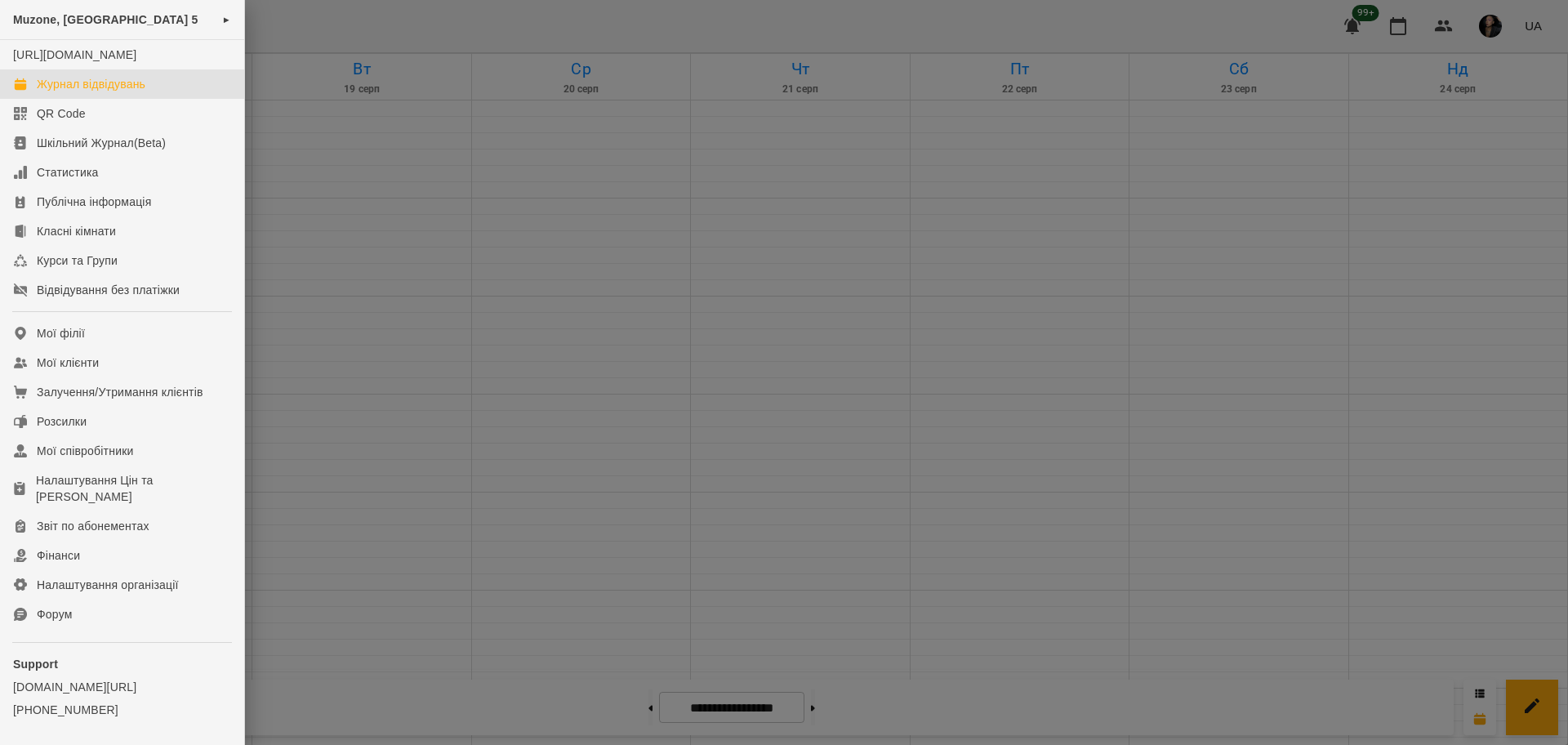
click at [657, 192] on div at bounding box center [784, 372] width 1568 height 745
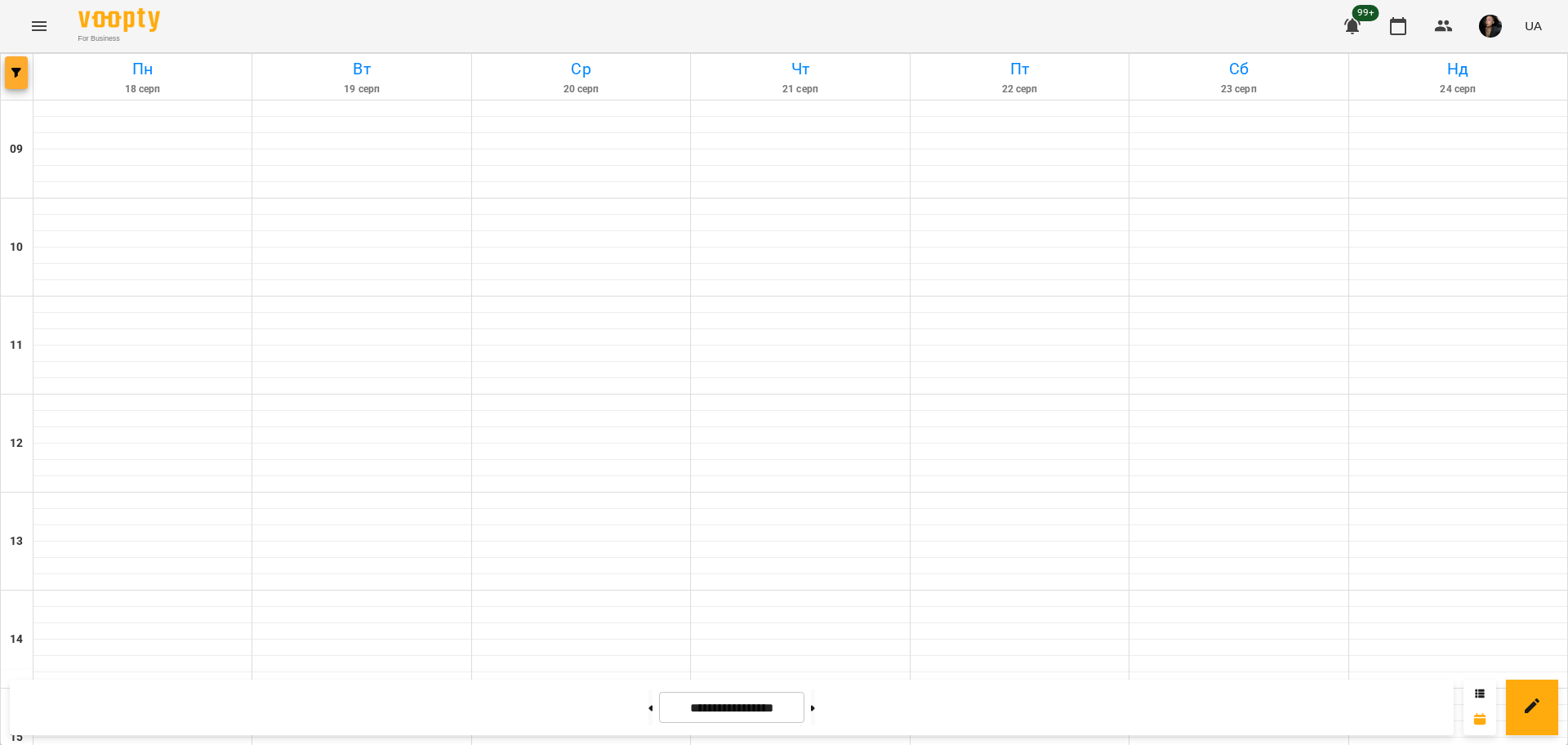
click at [20, 84] on button "button" at bounding box center [17, 72] width 23 height 32
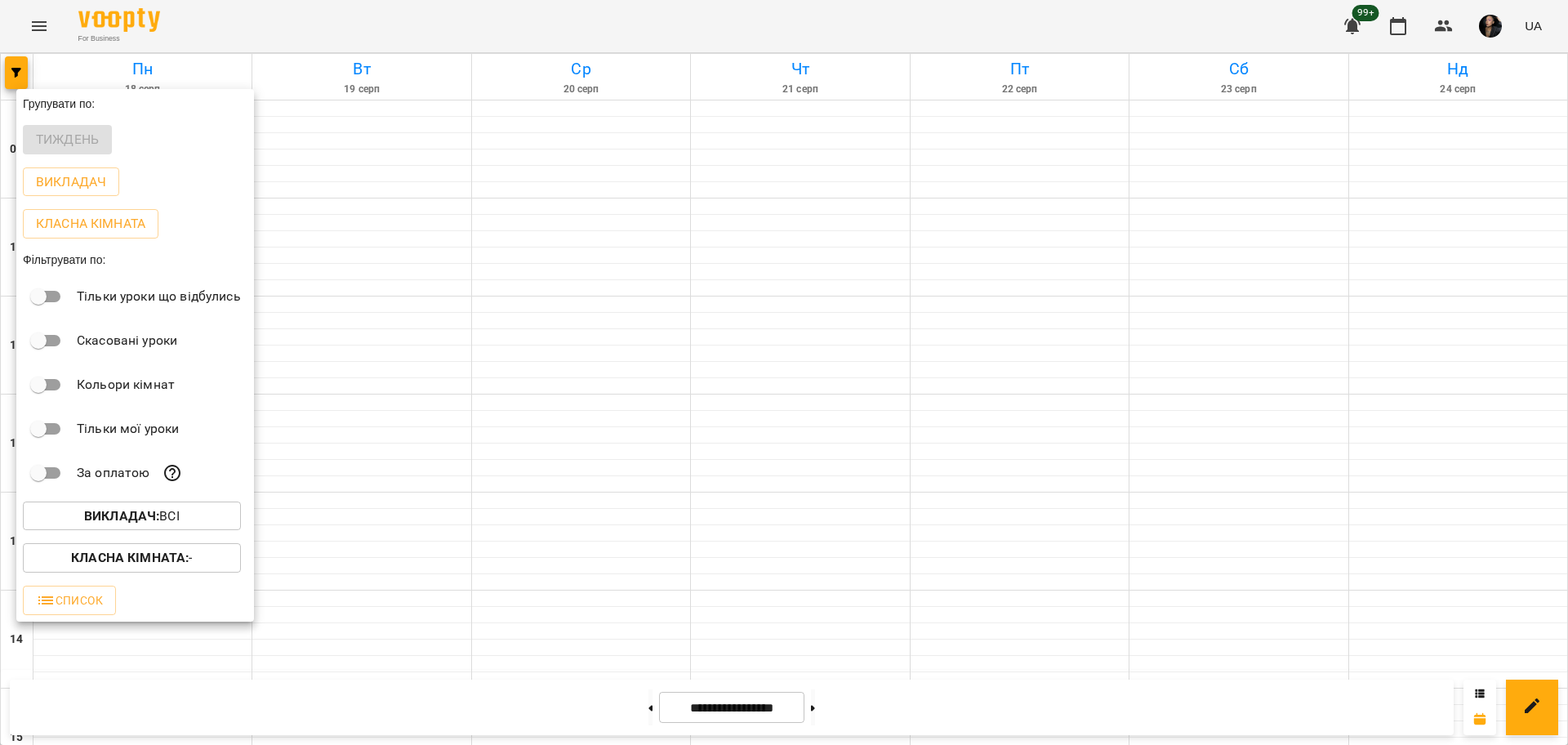
click at [167, 531] on button "Викладач : Всі" at bounding box center [132, 515] width 218 height 29
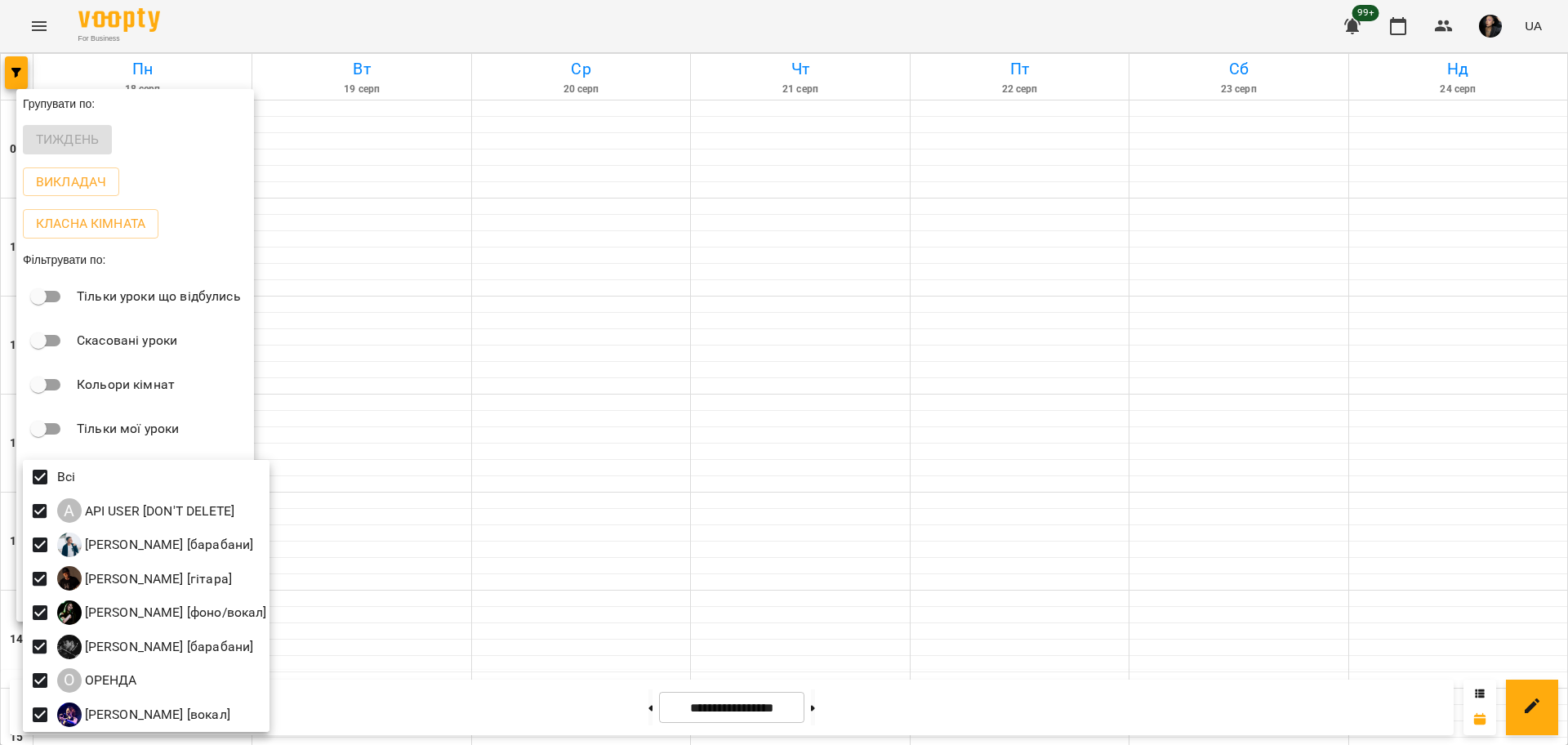
click at [21, 480] on div at bounding box center [784, 372] width 1568 height 745
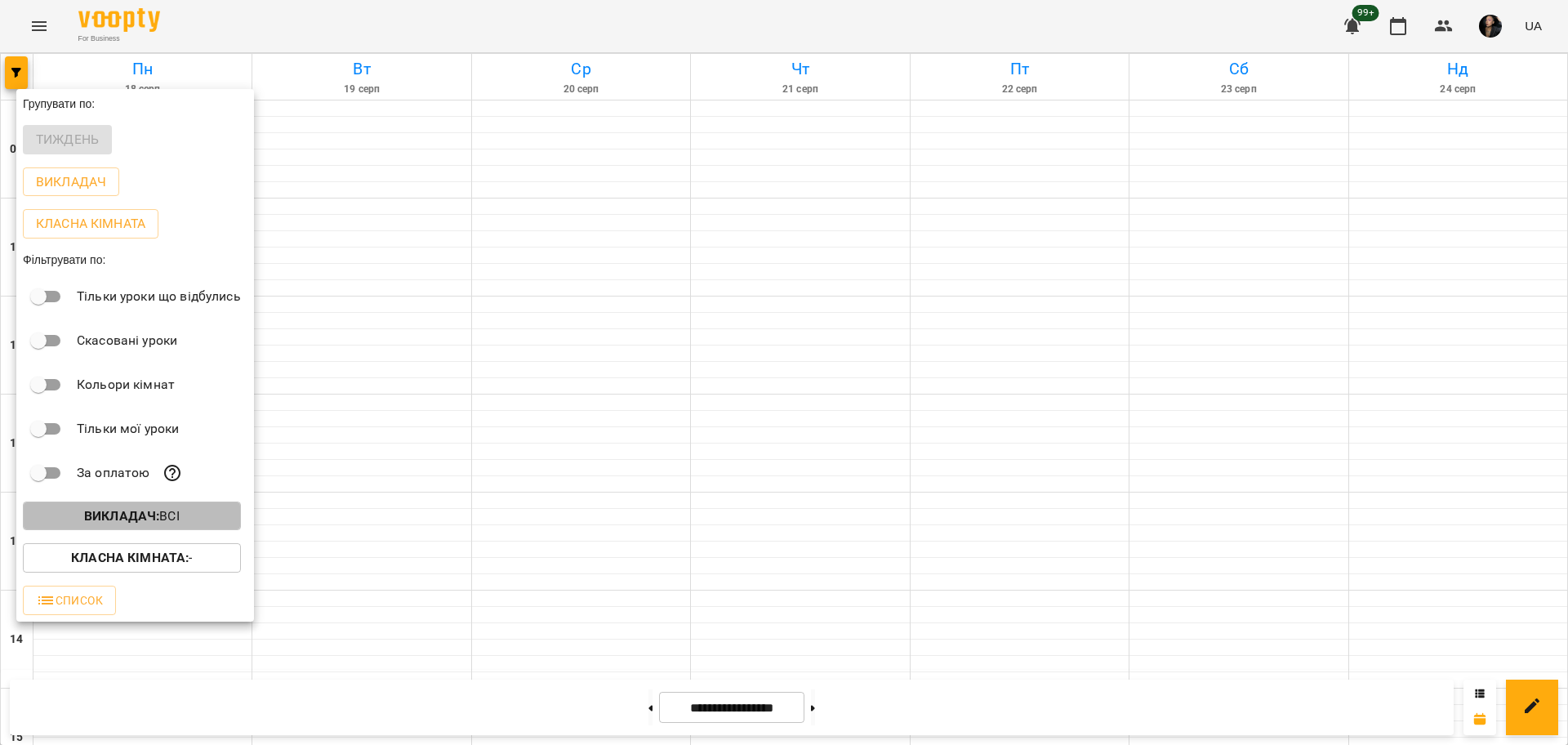
click at [69, 525] on span "Викладач : Всі" at bounding box center [131, 516] width 192 height 20
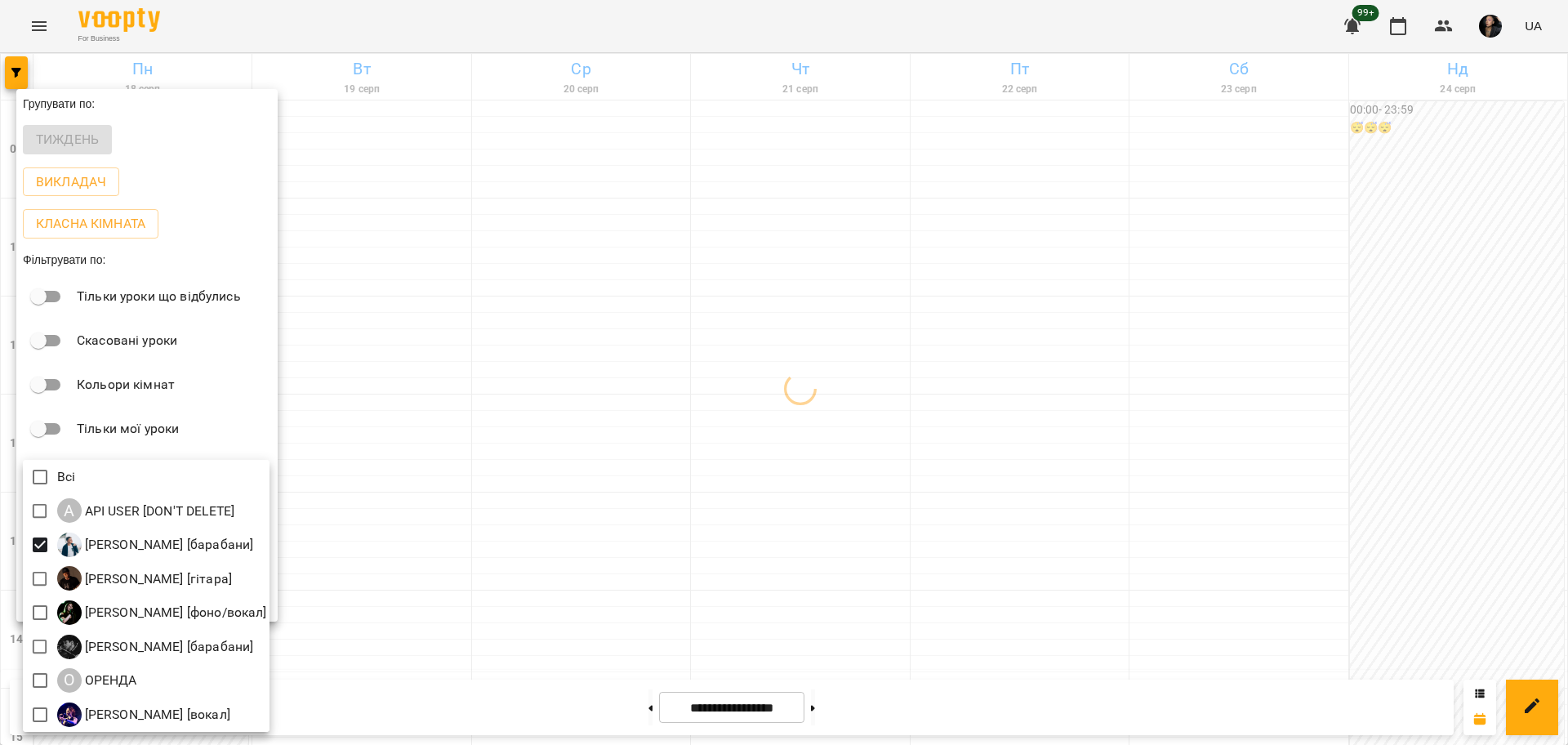
click at [593, 548] on div at bounding box center [784, 372] width 1568 height 745
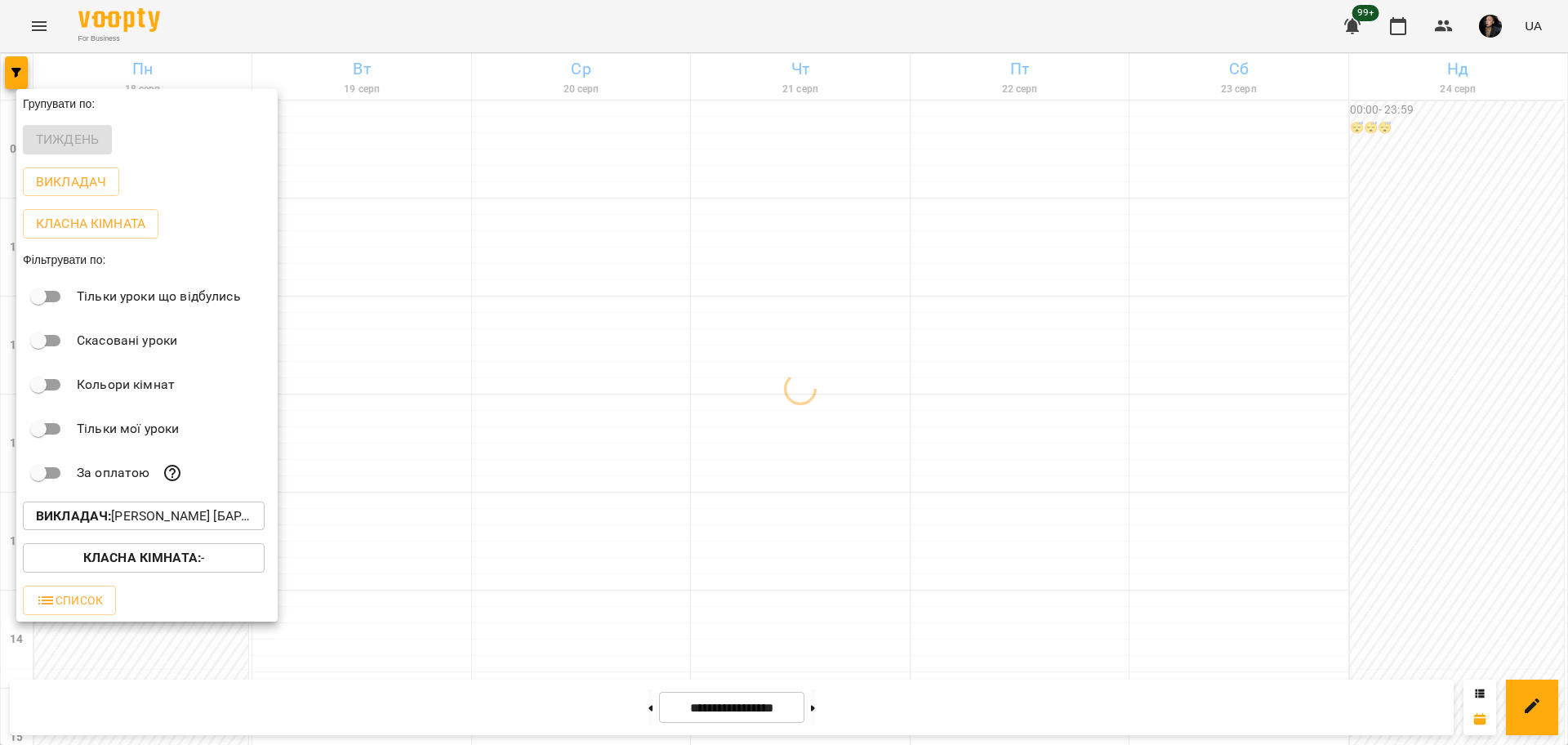
click at [175, 565] on b "Класна кімната :" at bounding box center [142, 557] width 118 height 16
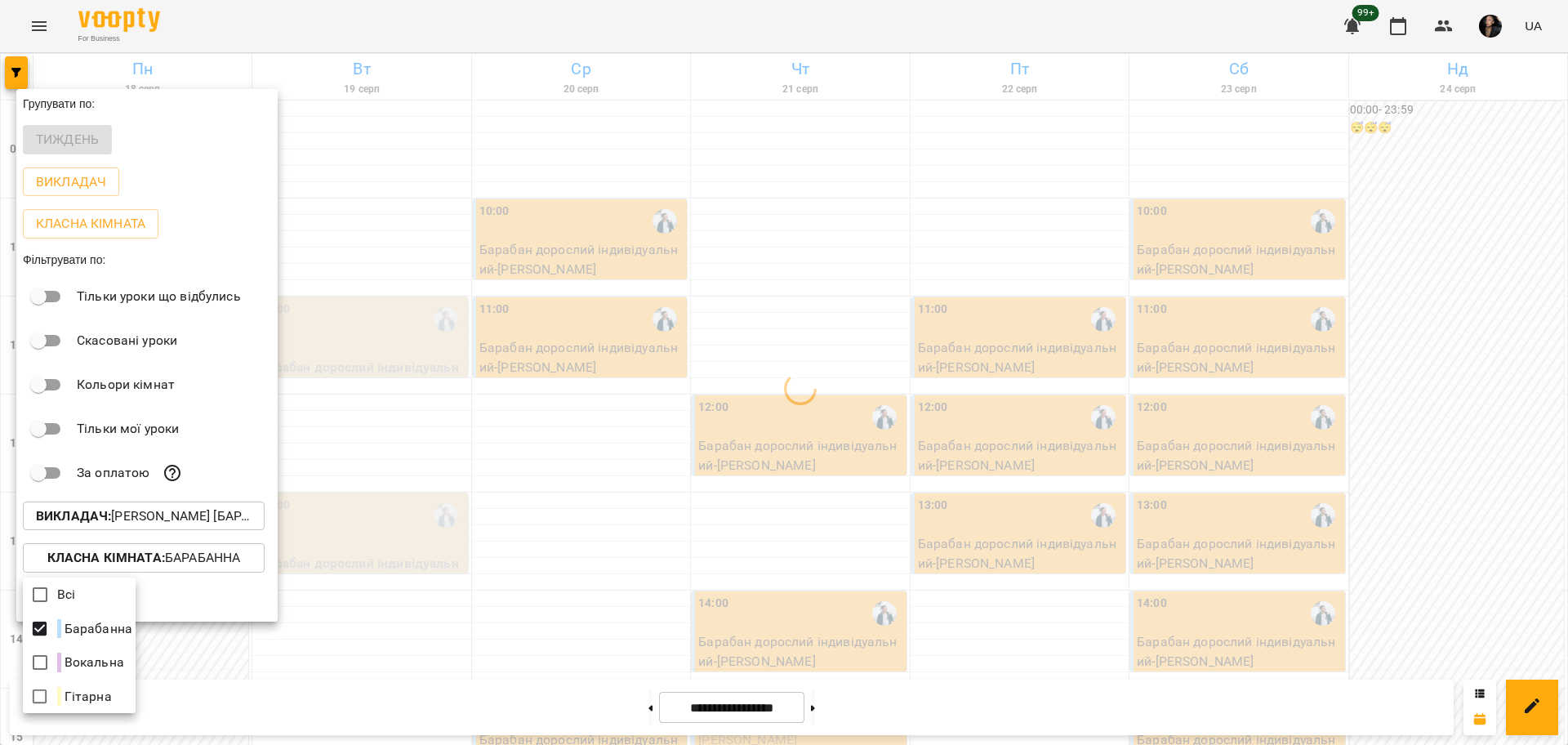
click at [712, 559] on div at bounding box center [784, 372] width 1568 height 745
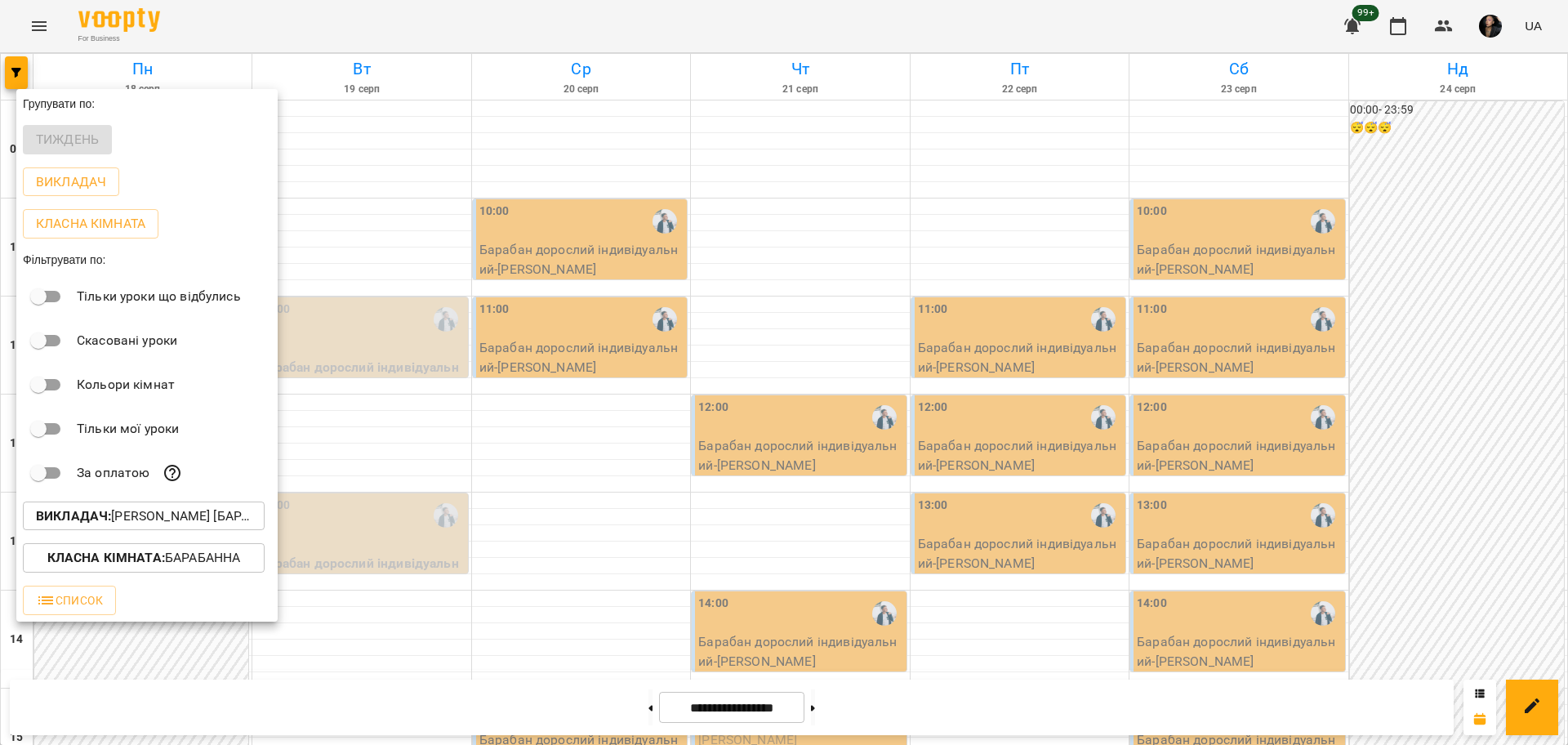
click at [706, 559] on div at bounding box center [784, 372] width 1568 height 745
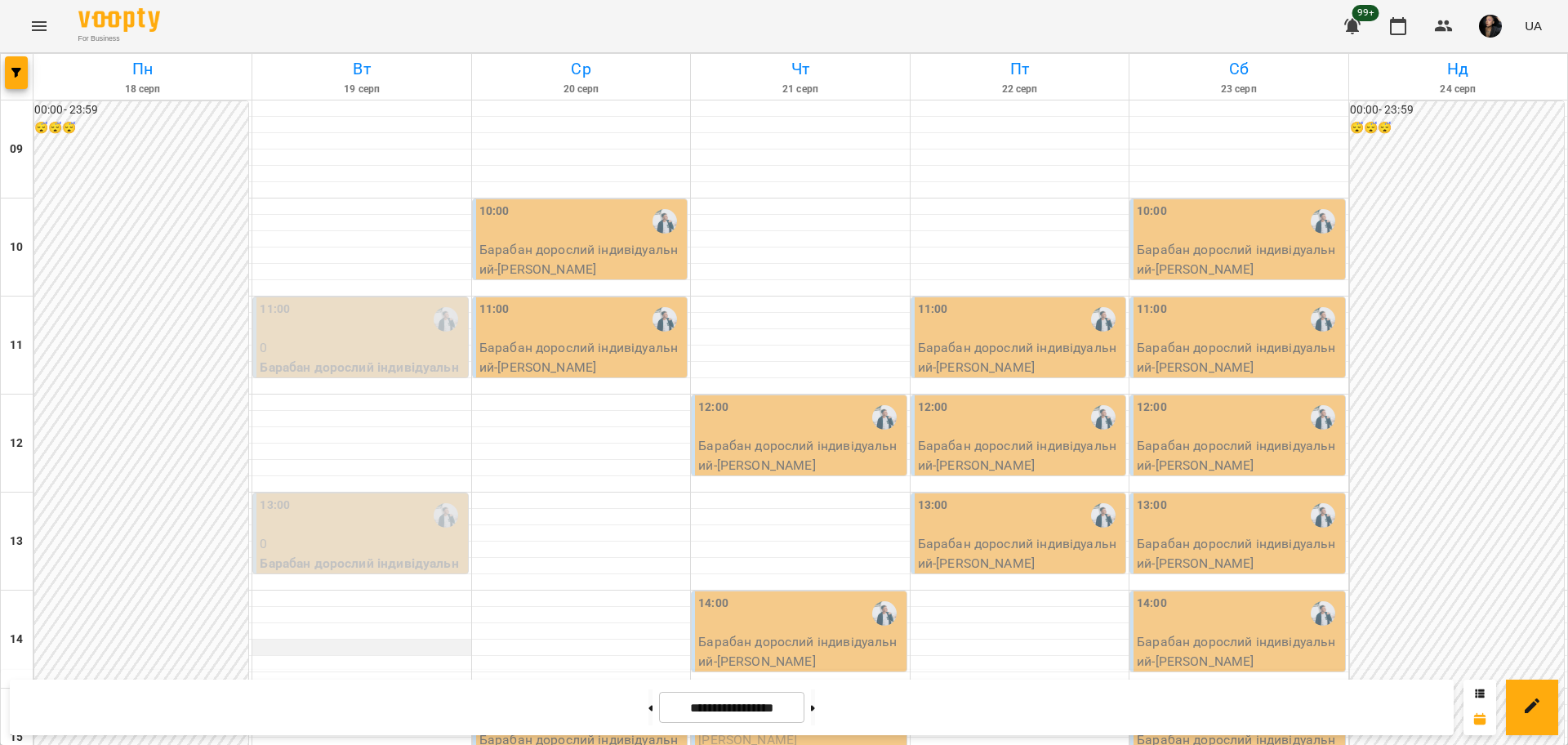
scroll to position [102, 0]
click at [333, 623] on div at bounding box center [361, 631] width 218 height 17
select select
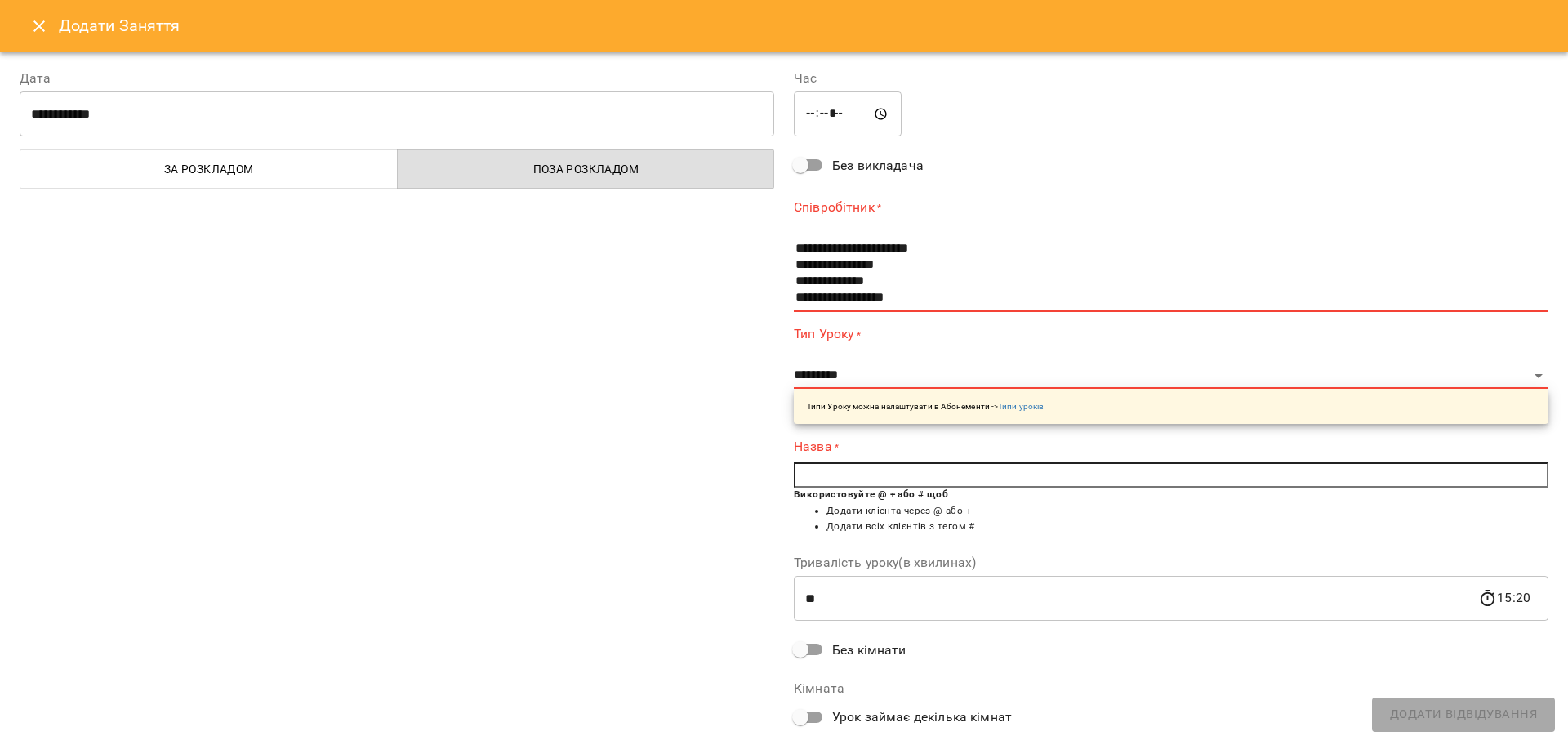
click at [833, 116] on input "*****" at bounding box center [848, 114] width 108 height 46
click at [822, 110] on input "*****" at bounding box center [848, 114] width 108 height 46
type input "*****"
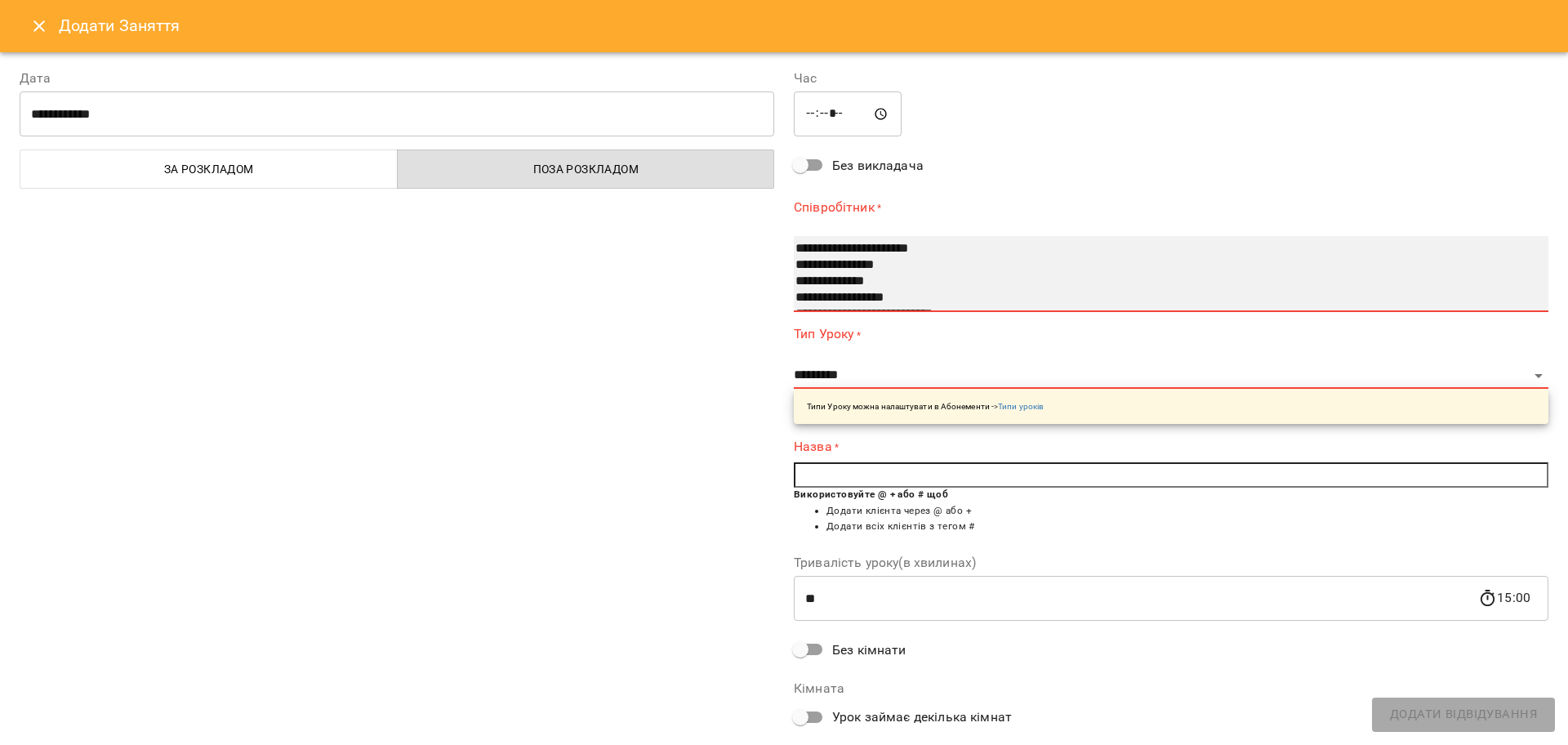
select select "**********"
click at [828, 270] on option "**********" at bounding box center [1150, 265] width 712 height 17
select select "**********"
type input "**"
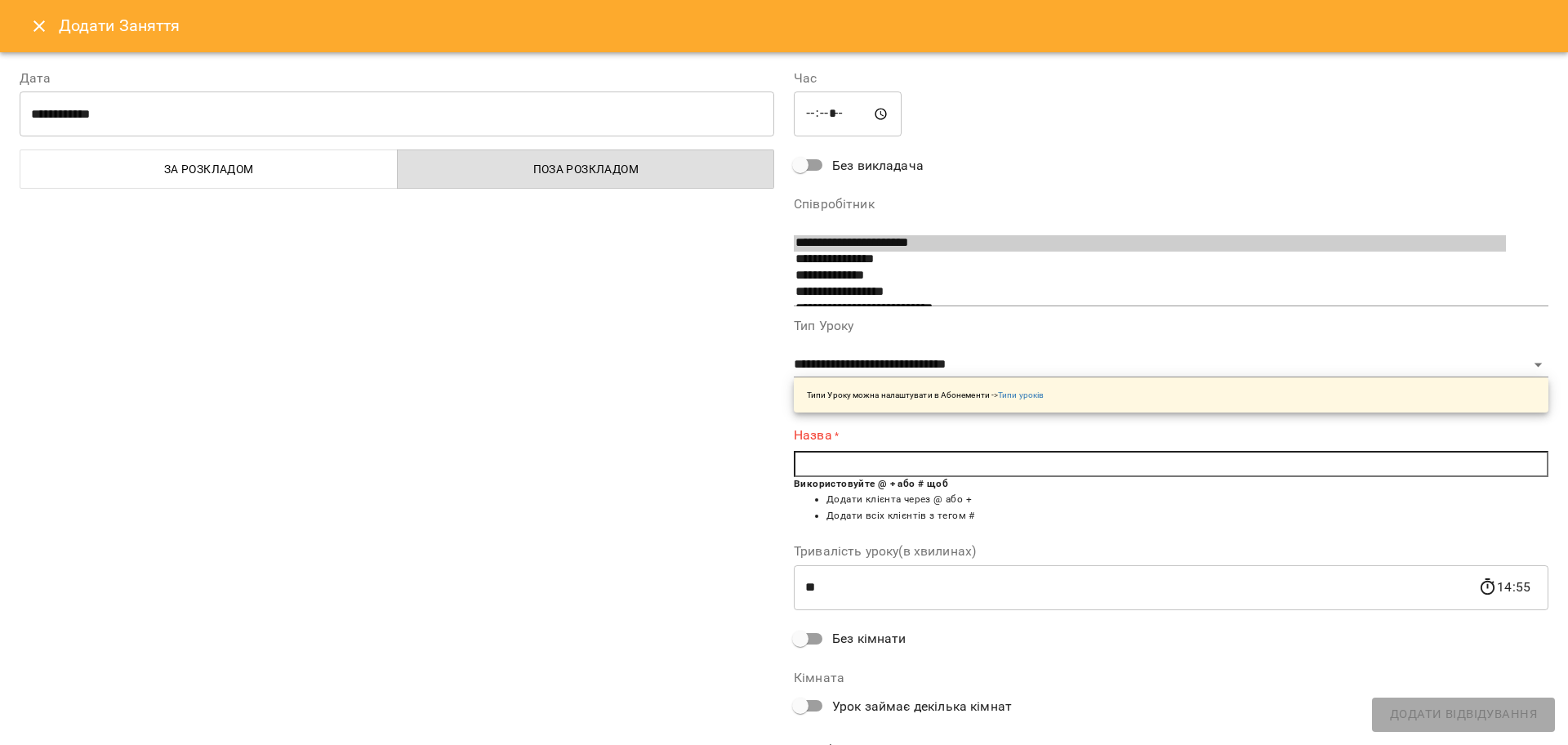
click at [857, 460] on input "text" at bounding box center [1171, 463] width 754 height 26
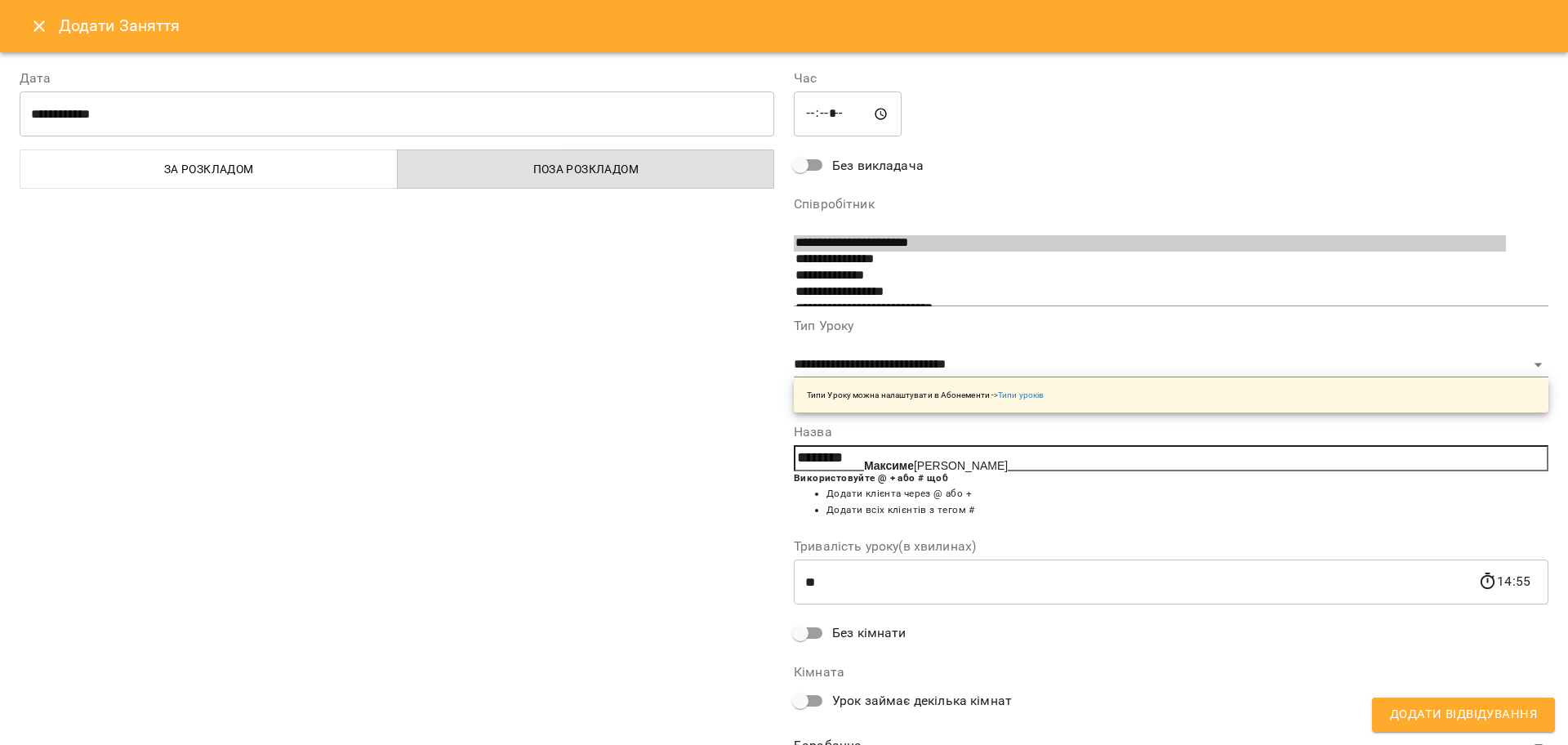
click at [869, 469] on b "Максиме" at bounding box center [889, 465] width 50 height 13
type input "**********"
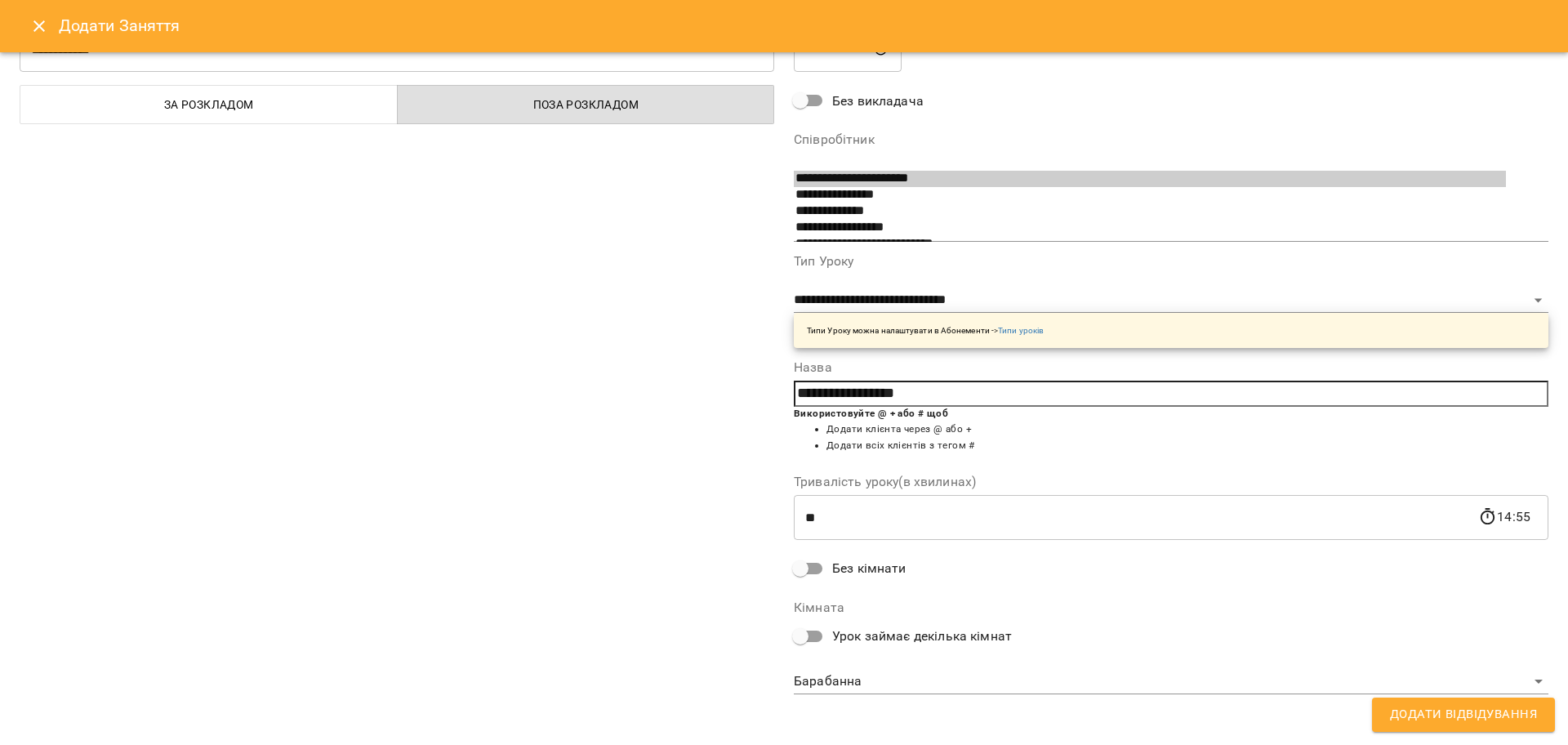
scroll to position [70, 0]
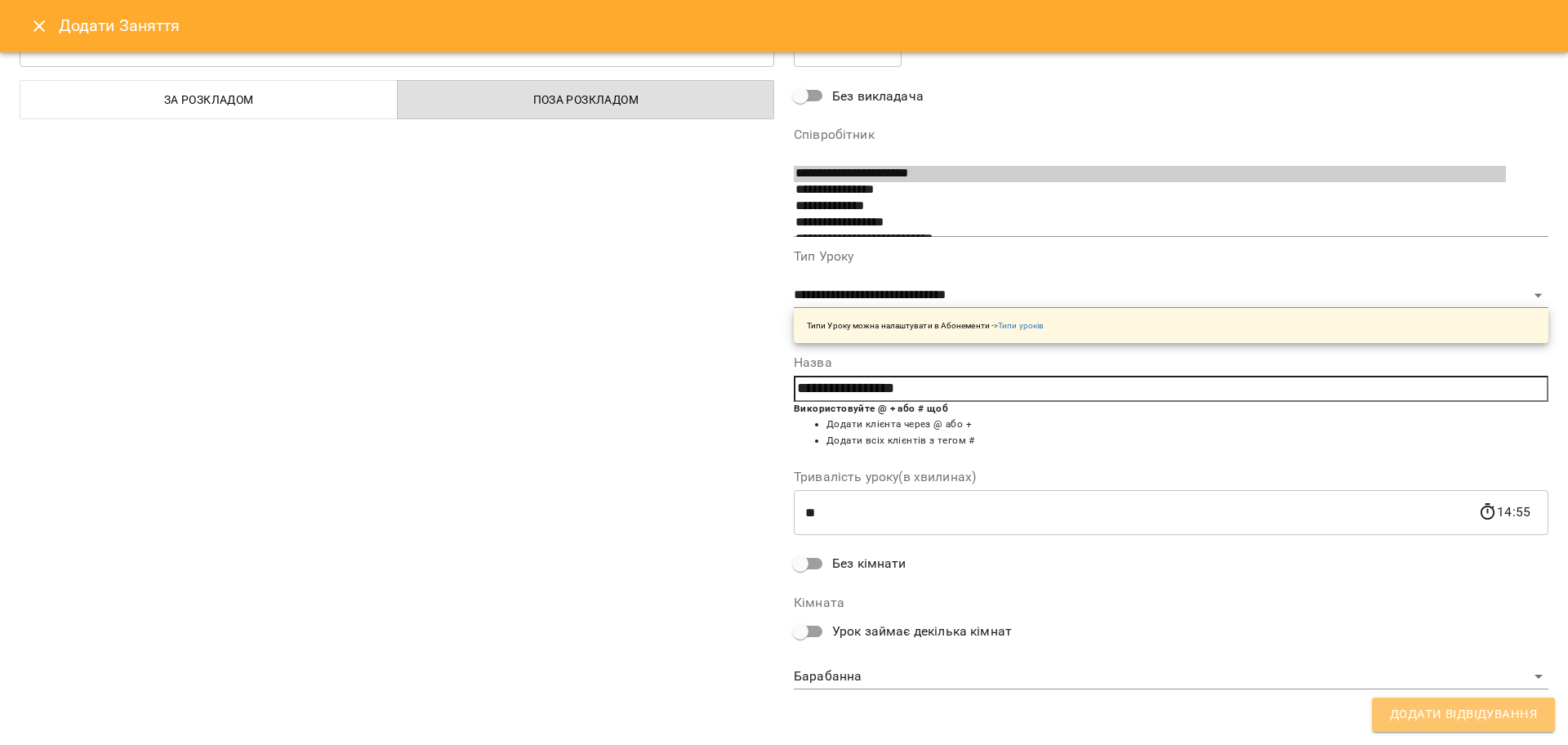
click at [1430, 709] on span "Додати Відвідування" at bounding box center [1463, 714] width 147 height 22
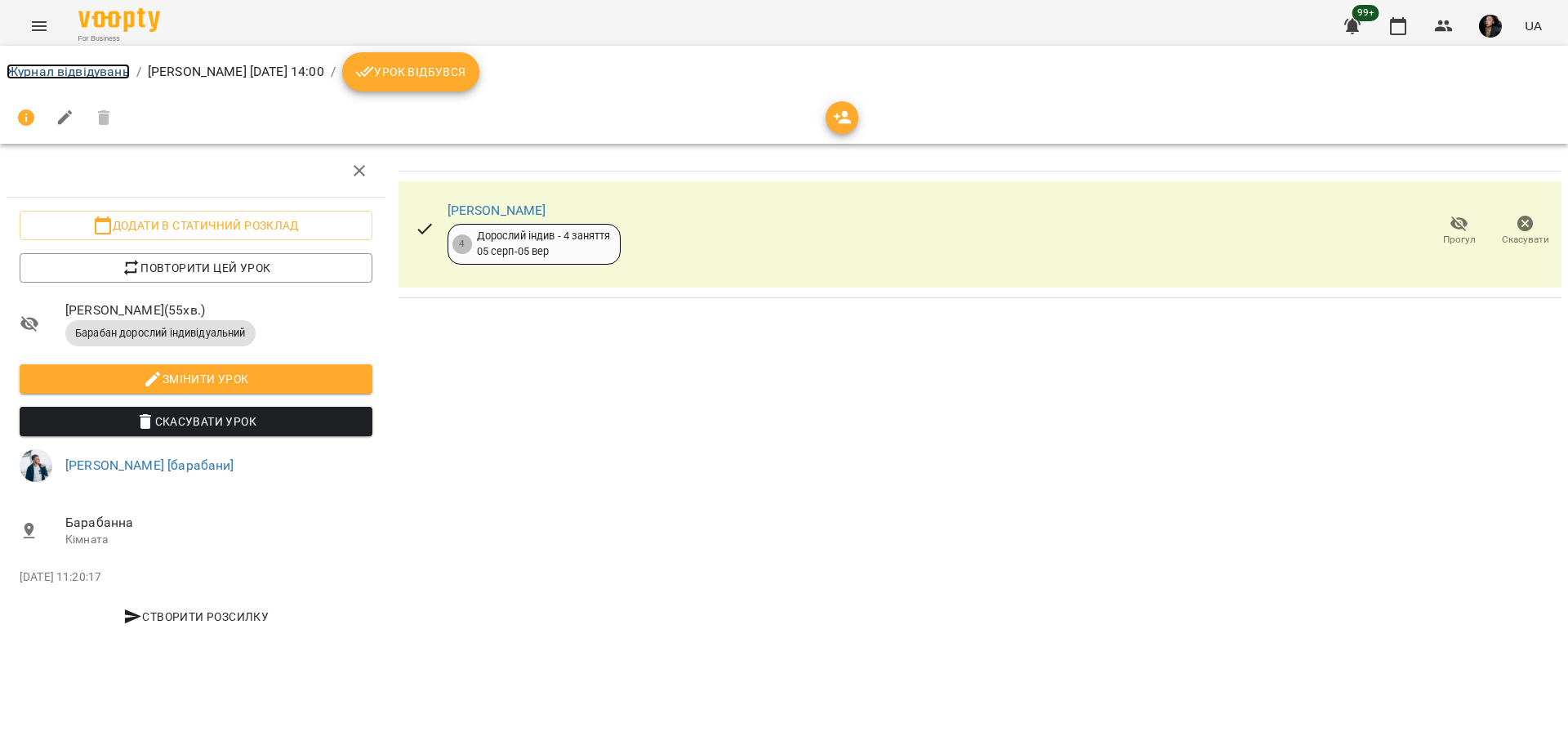
click at [104, 72] on link "Журнал відвідувань" at bounding box center [68, 71] width 124 height 16
